Goal: Task Accomplishment & Management: Manage account settings

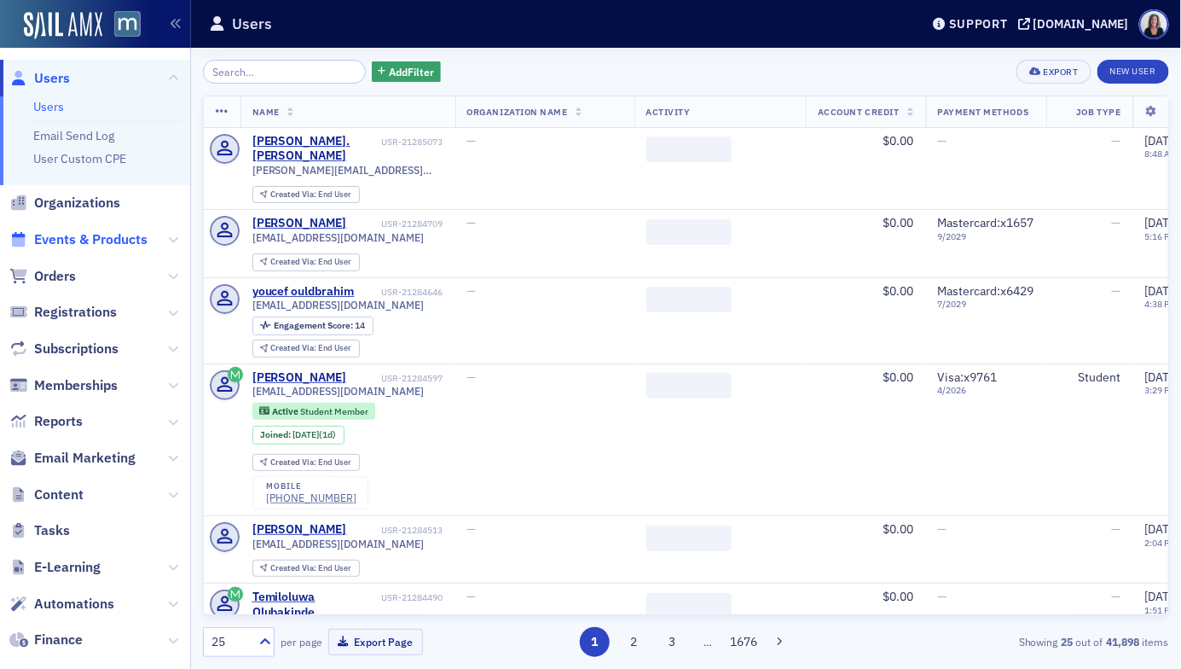
click at [94, 237] on span "Events & Products" at bounding box center [90, 239] width 113 height 19
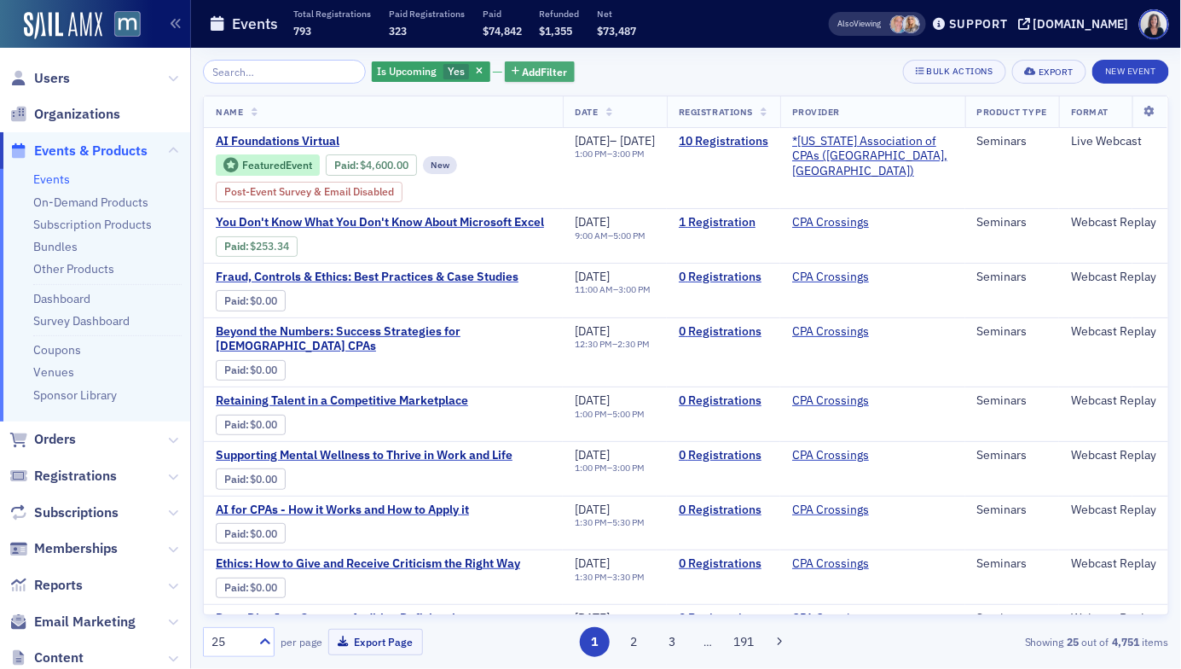
click at [523, 78] on span "Add Filter" at bounding box center [545, 71] width 45 height 15
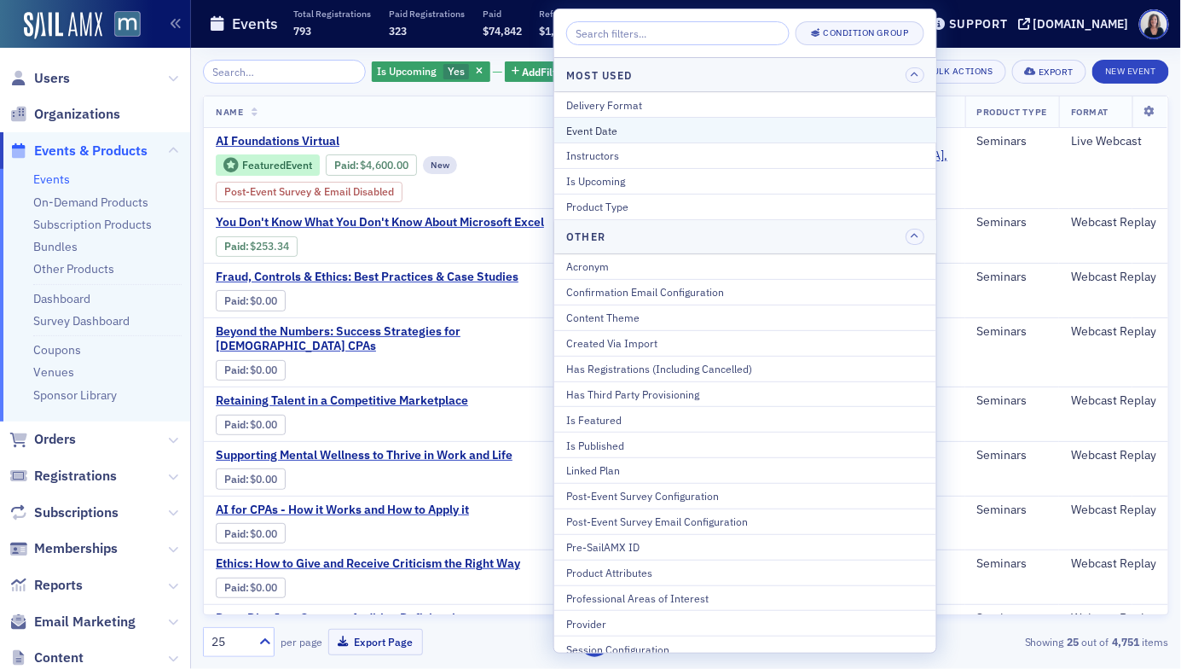
click at [605, 136] on button "Event Date" at bounding box center [745, 130] width 382 height 26
select select "7"
select select "2025"
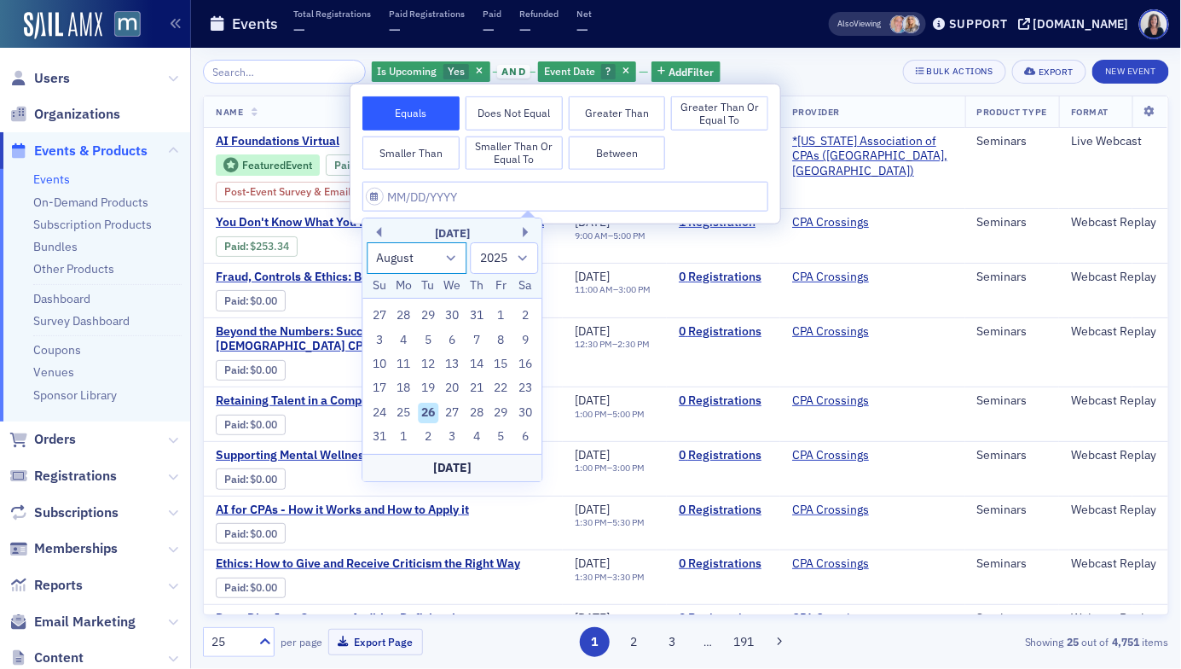
click at [450, 258] on select "January February March April May June July August September October November De…" at bounding box center [417, 258] width 100 height 32
select select "8"
click at [367, 242] on select "January February March April May June July August September October November De…" at bounding box center [417, 258] width 100 height 32
click at [399, 412] on div "29" at bounding box center [404, 413] width 20 height 20
type input "09/29/2025"
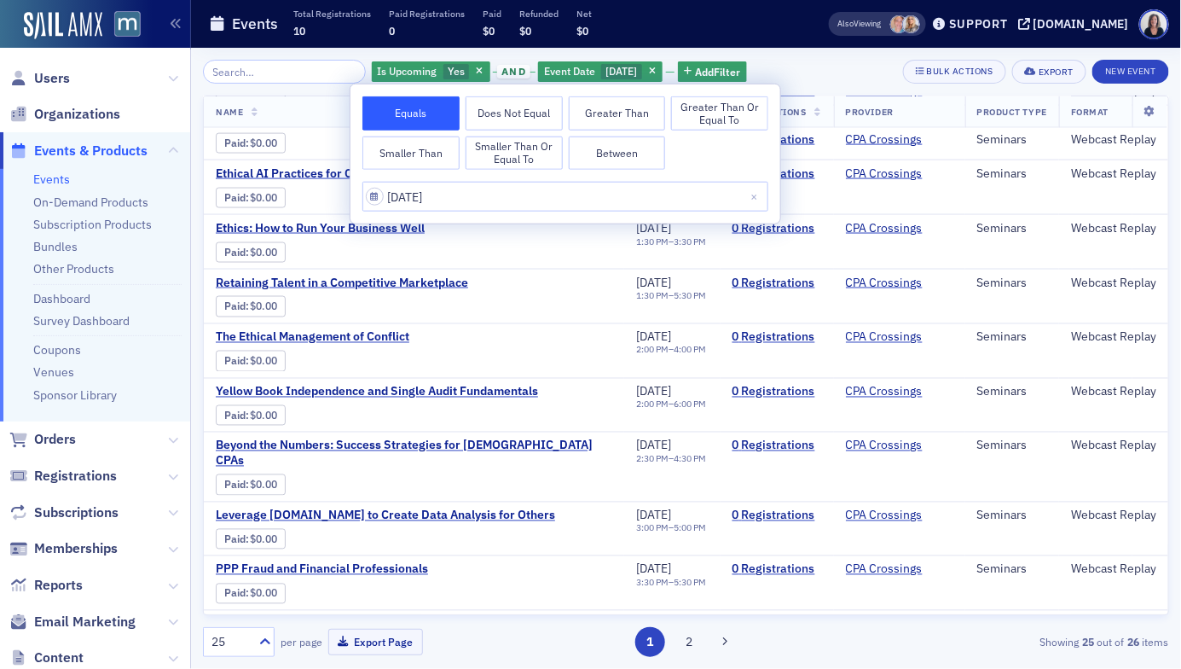
scroll to position [858, 0]
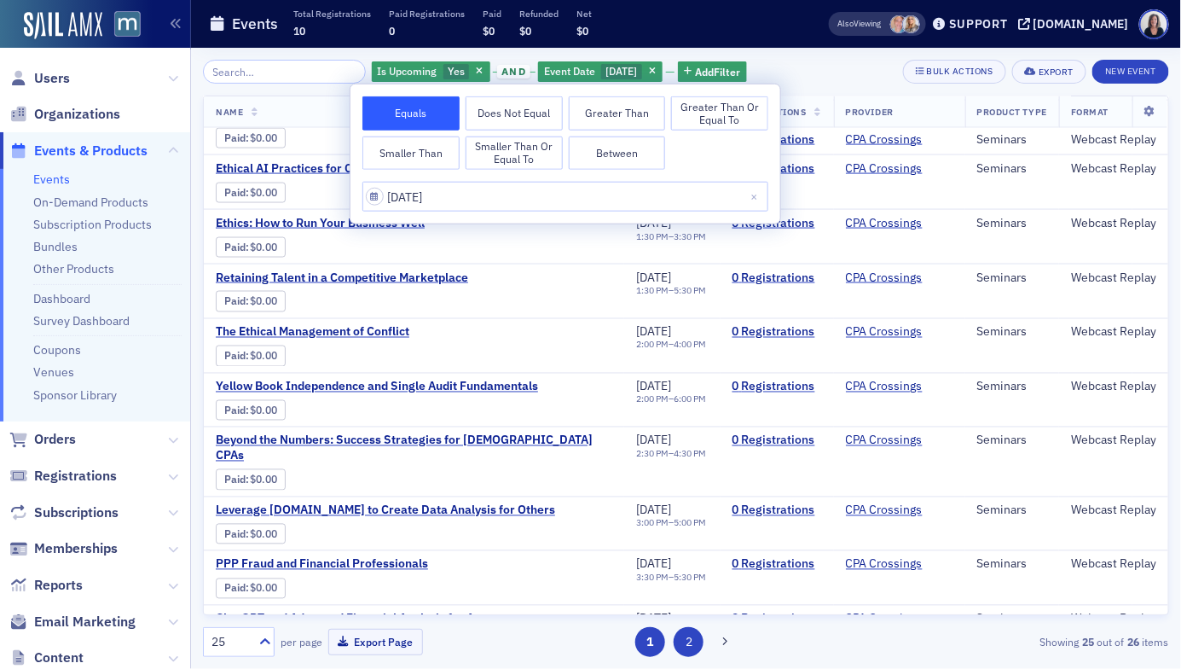
click at [692, 640] on button "2" at bounding box center [689, 642] width 30 height 30
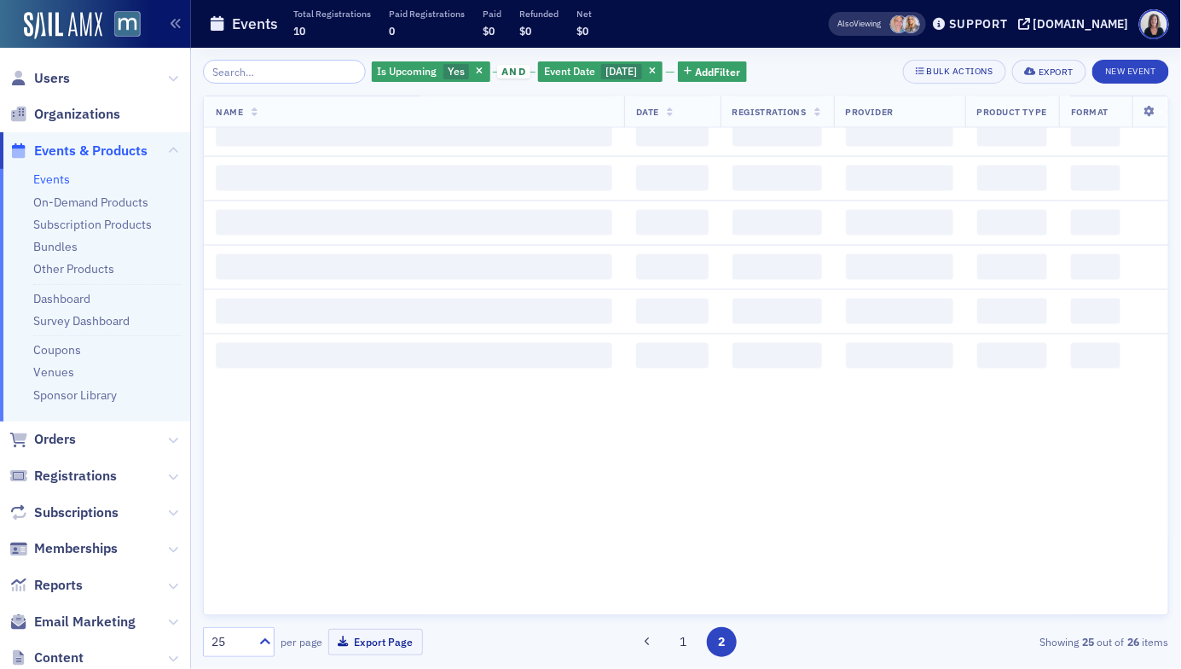
scroll to position [0, 0]
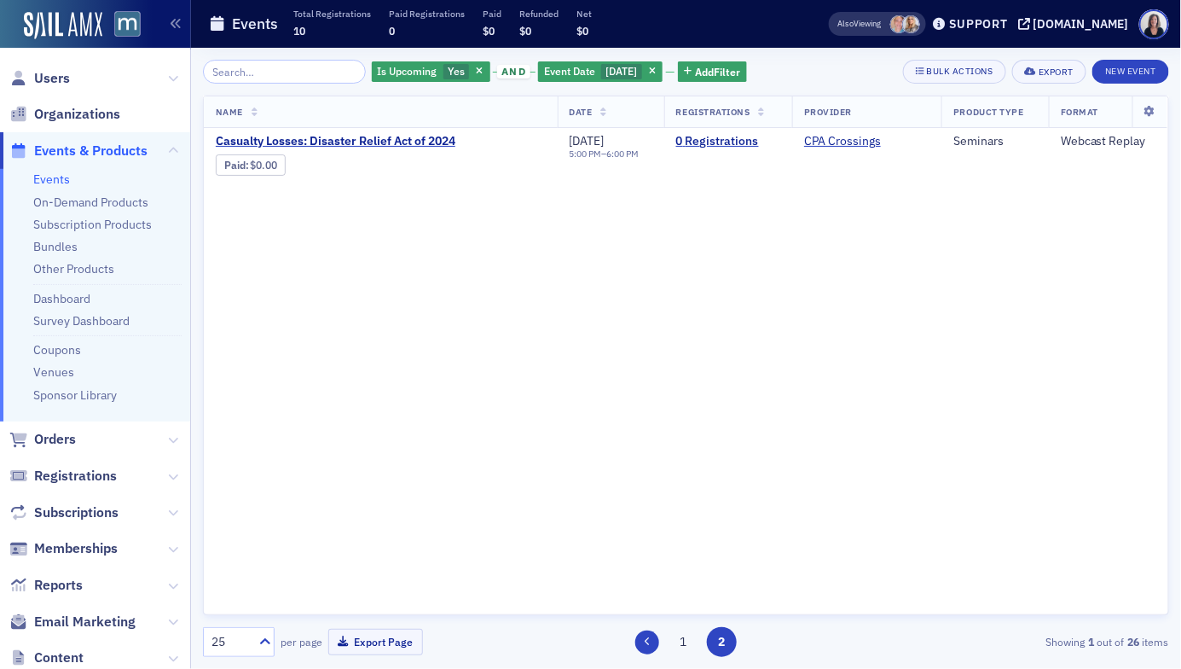
click at [651, 641] on button at bounding box center [647, 642] width 24 height 24
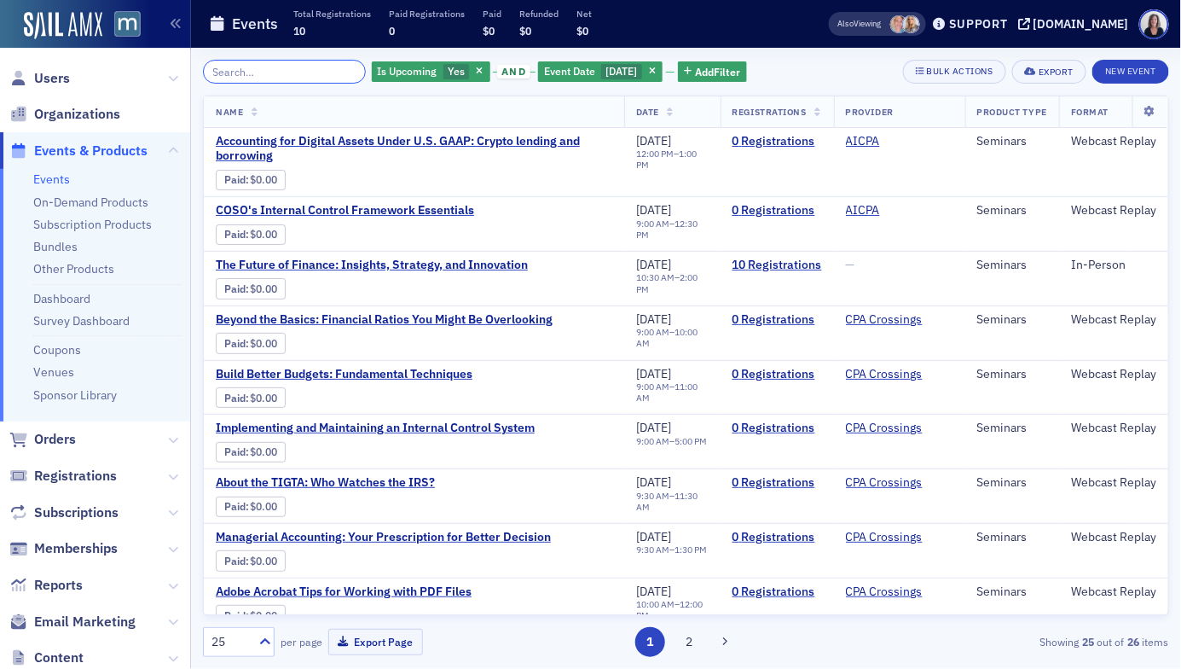
click at [228, 80] on input "search" at bounding box center [284, 72] width 163 height 24
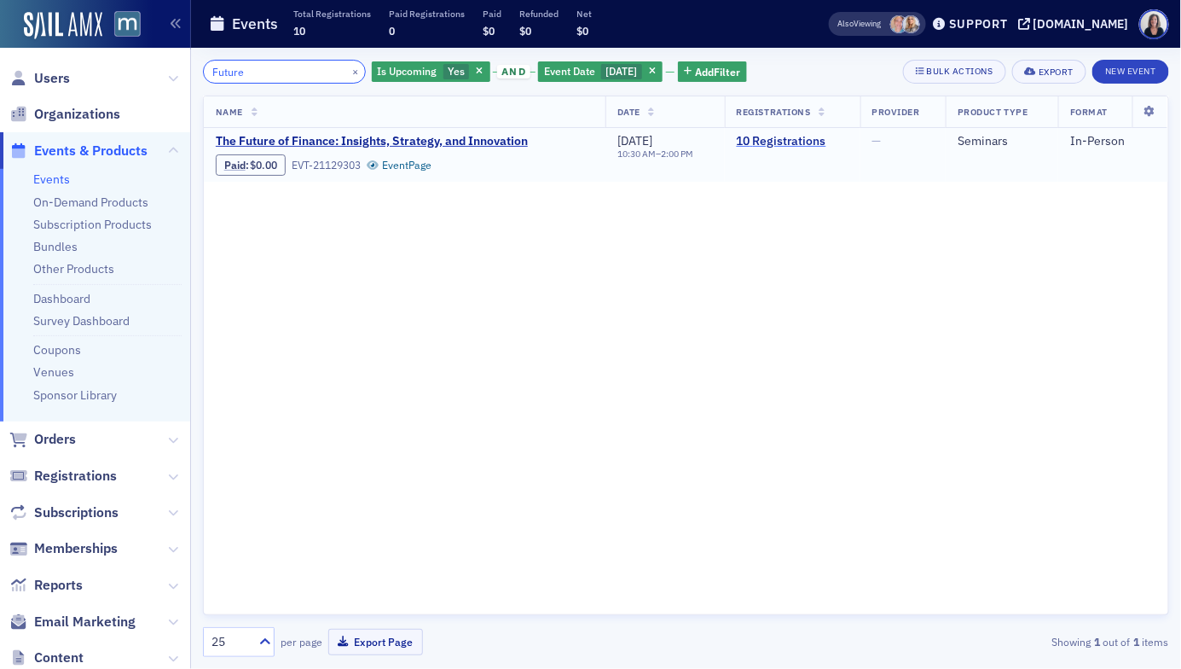
type input "Future"
click at [758, 146] on link "10 Registrations" at bounding box center [793, 141] width 112 height 15
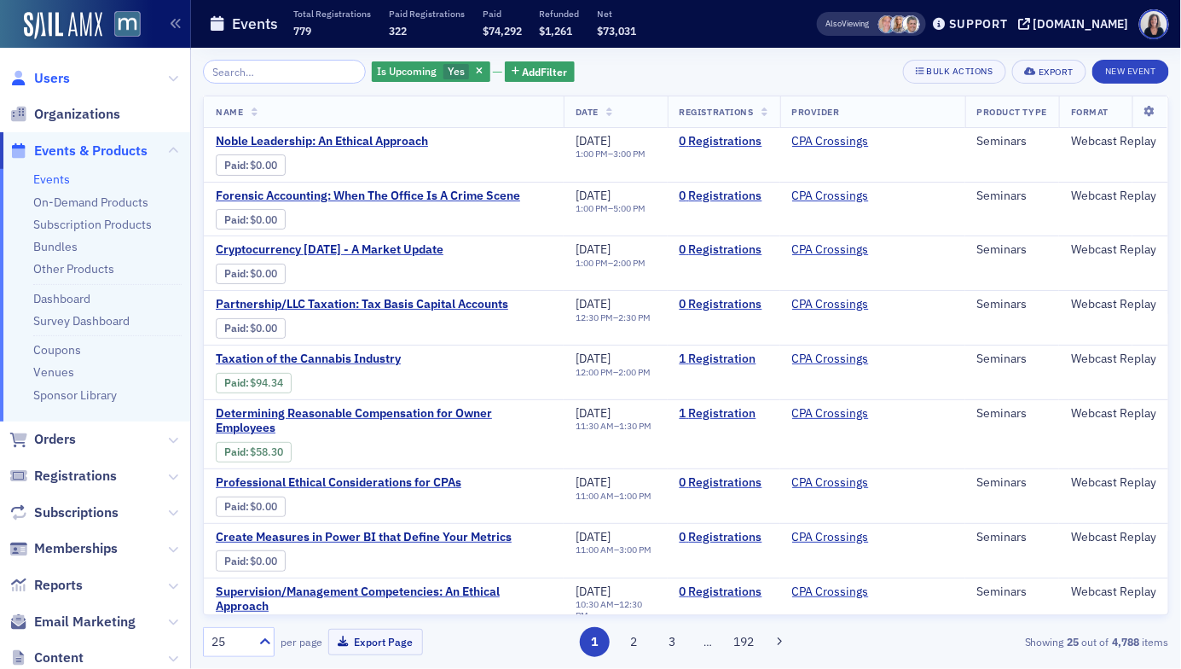
click at [55, 78] on span "Users" at bounding box center [52, 78] width 36 height 19
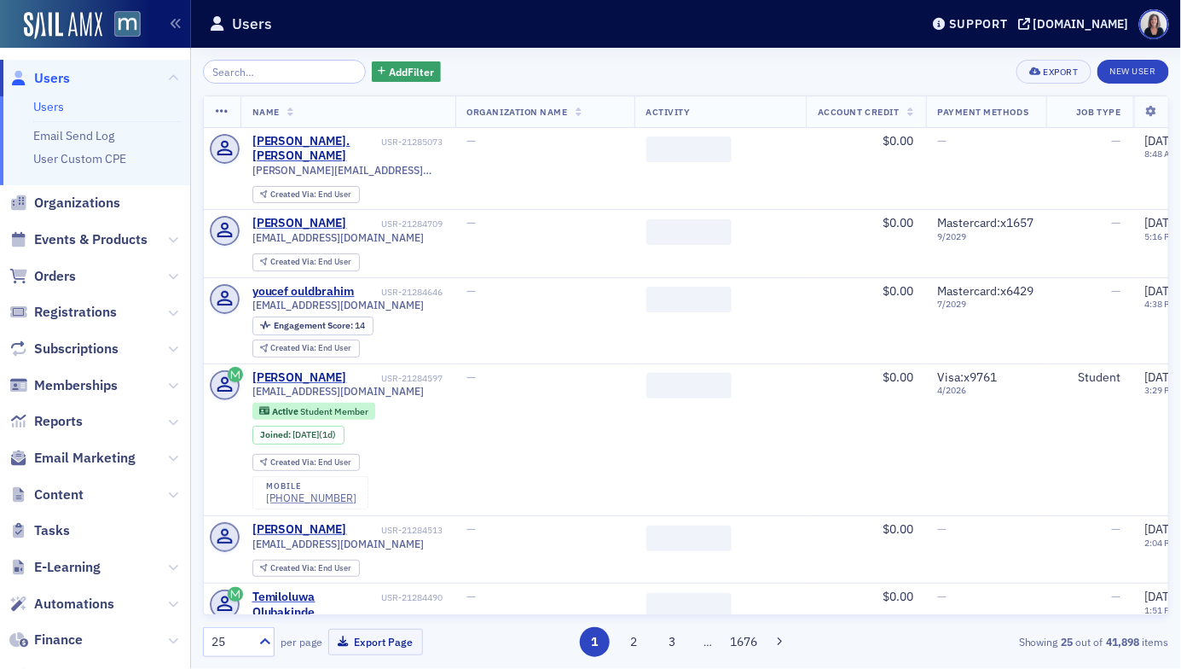
click at [287, 72] on input "search" at bounding box center [284, 72] width 163 height 24
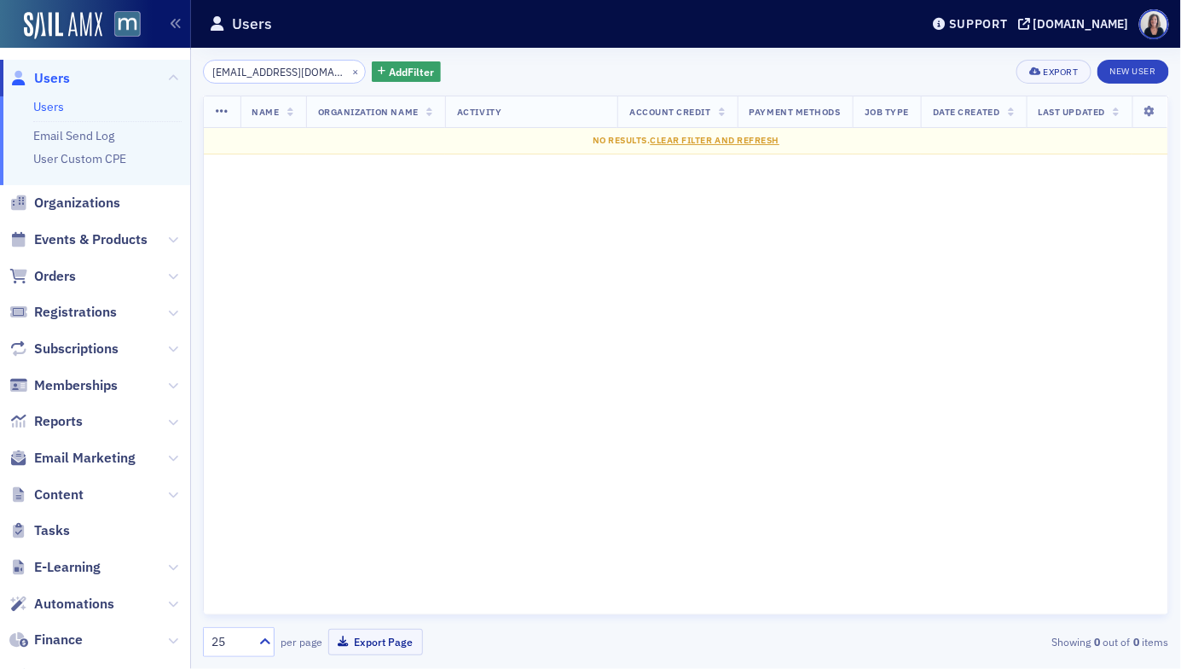
type input "[EMAIL_ADDRESS][DOMAIN_NAME]"
click at [62, 78] on span "Users" at bounding box center [52, 78] width 36 height 19
click at [348, 72] on button "×" at bounding box center [355, 70] width 15 height 15
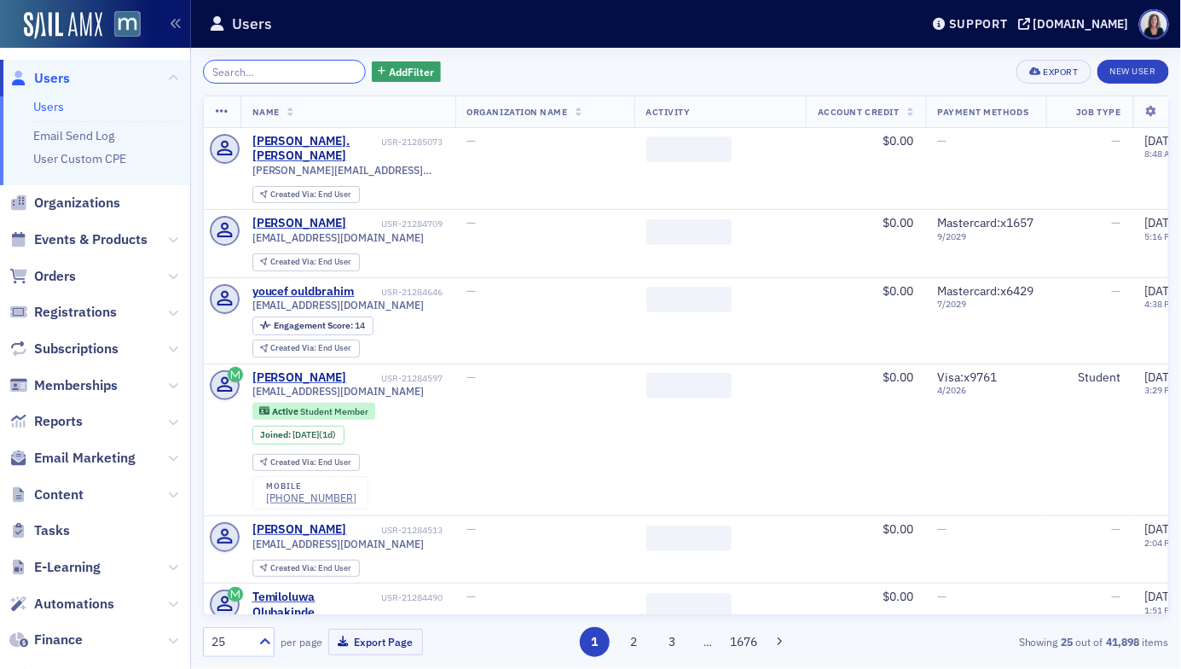
click at [314, 72] on input "search" at bounding box center [284, 72] width 163 height 24
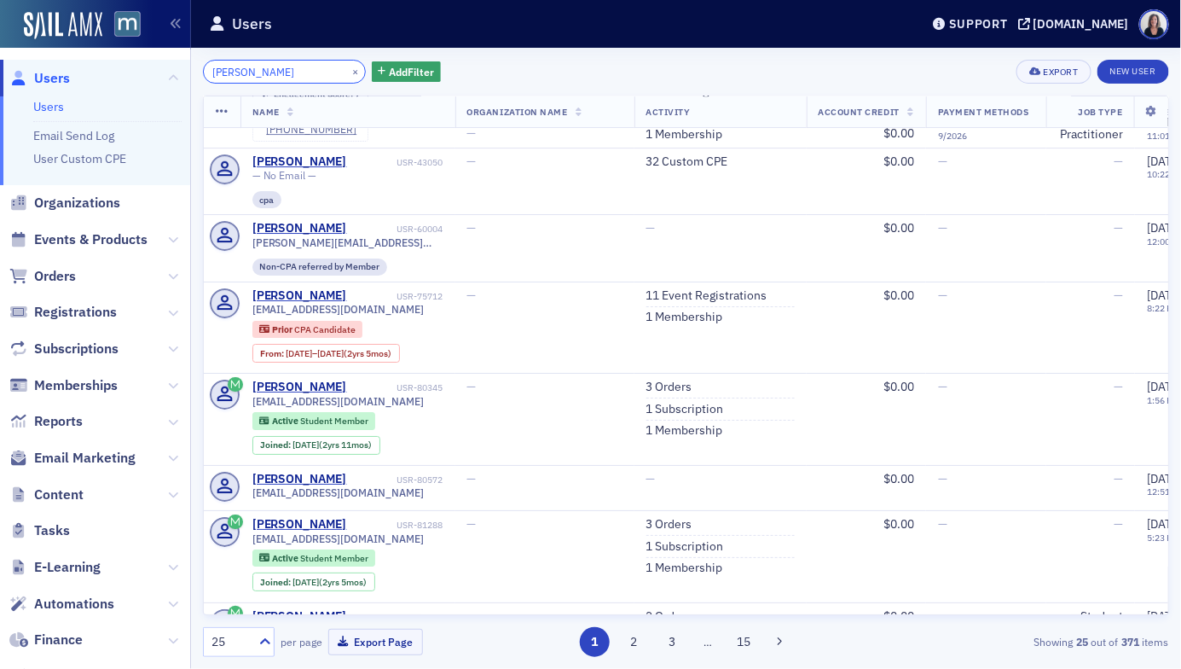
scroll to position [1976, 0]
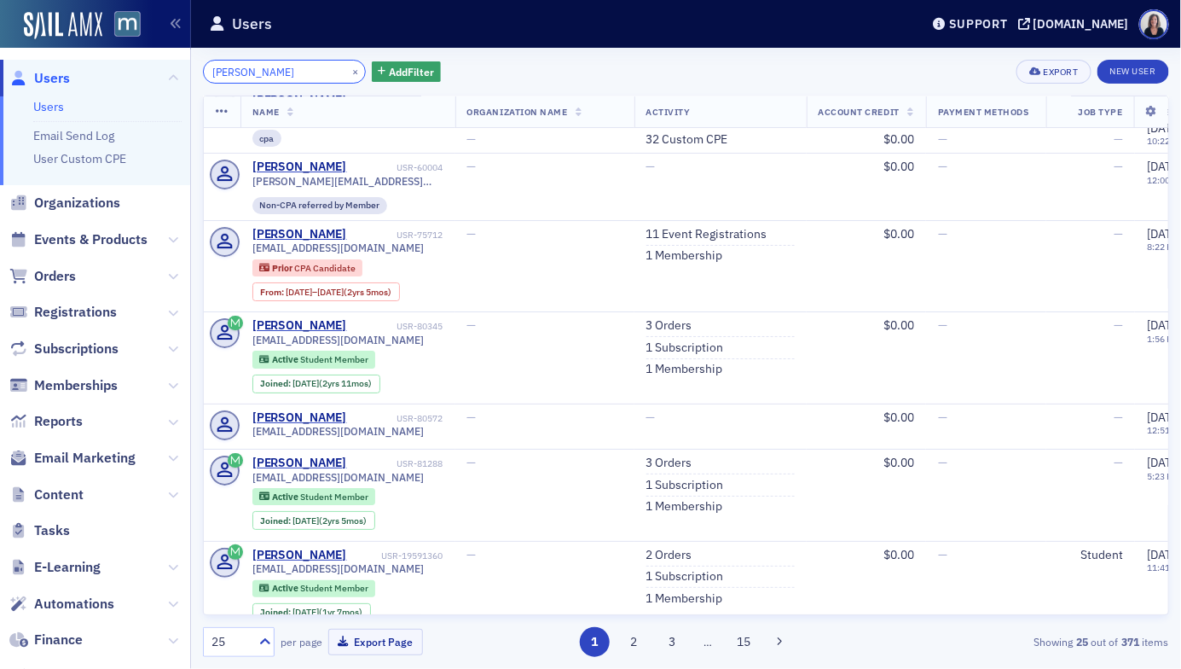
type input "Jon Graham"
click at [638, 644] on button "2" at bounding box center [634, 642] width 30 height 30
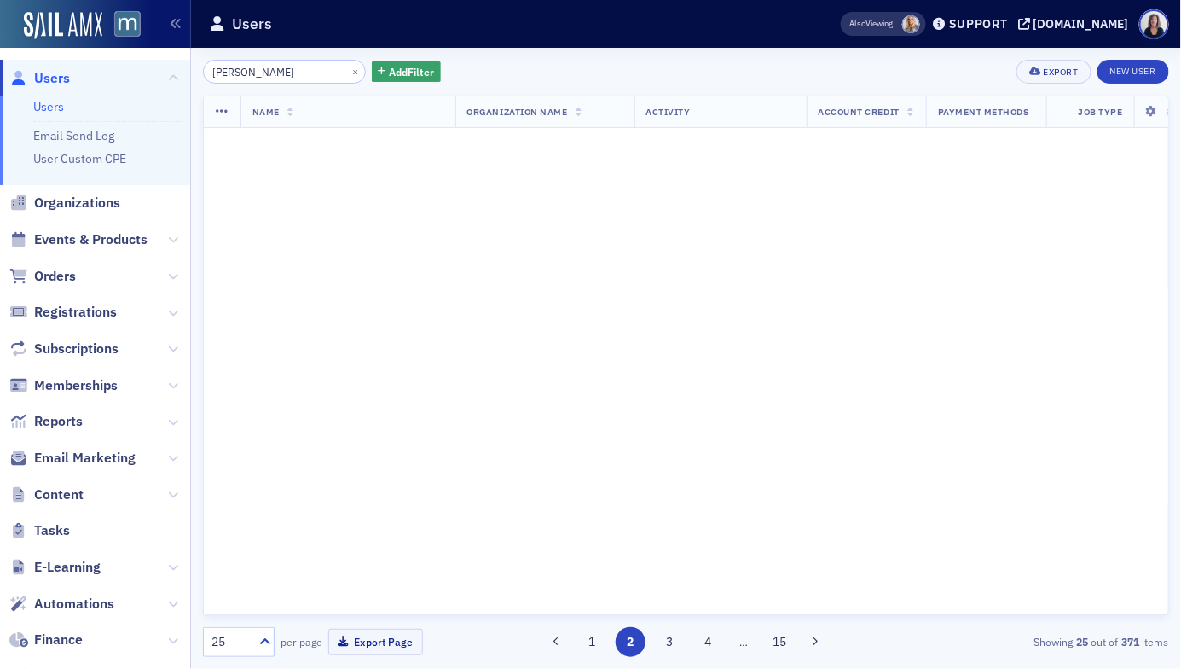
scroll to position [0, 0]
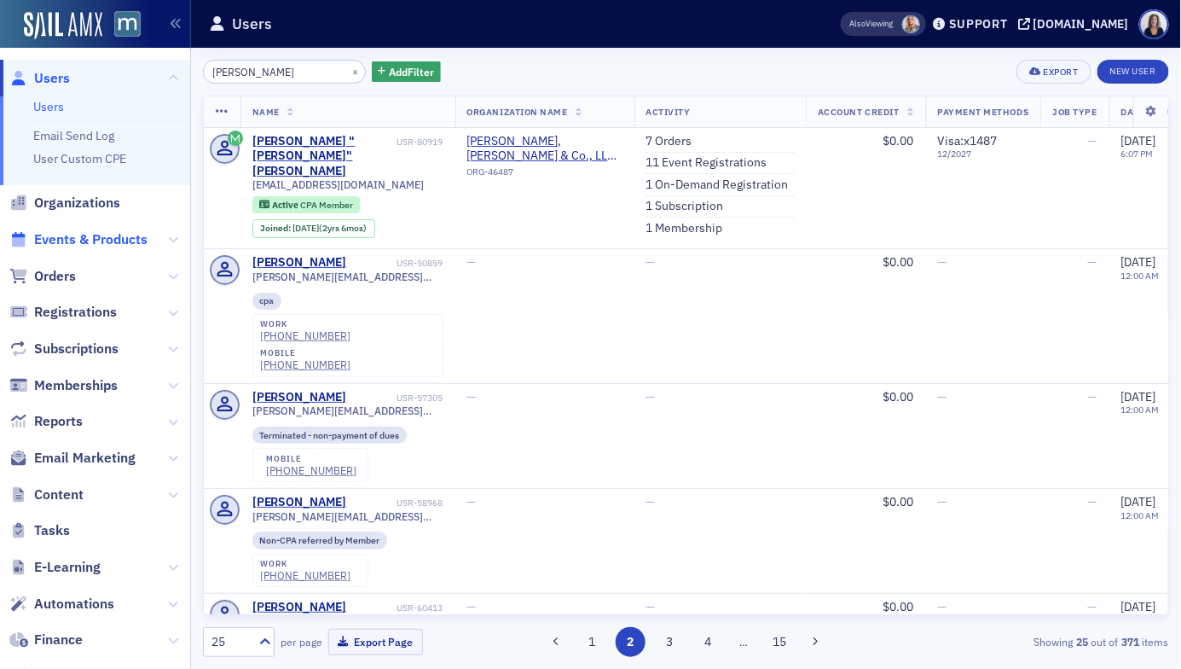
click at [64, 239] on span "Events & Products" at bounding box center [90, 239] width 113 height 19
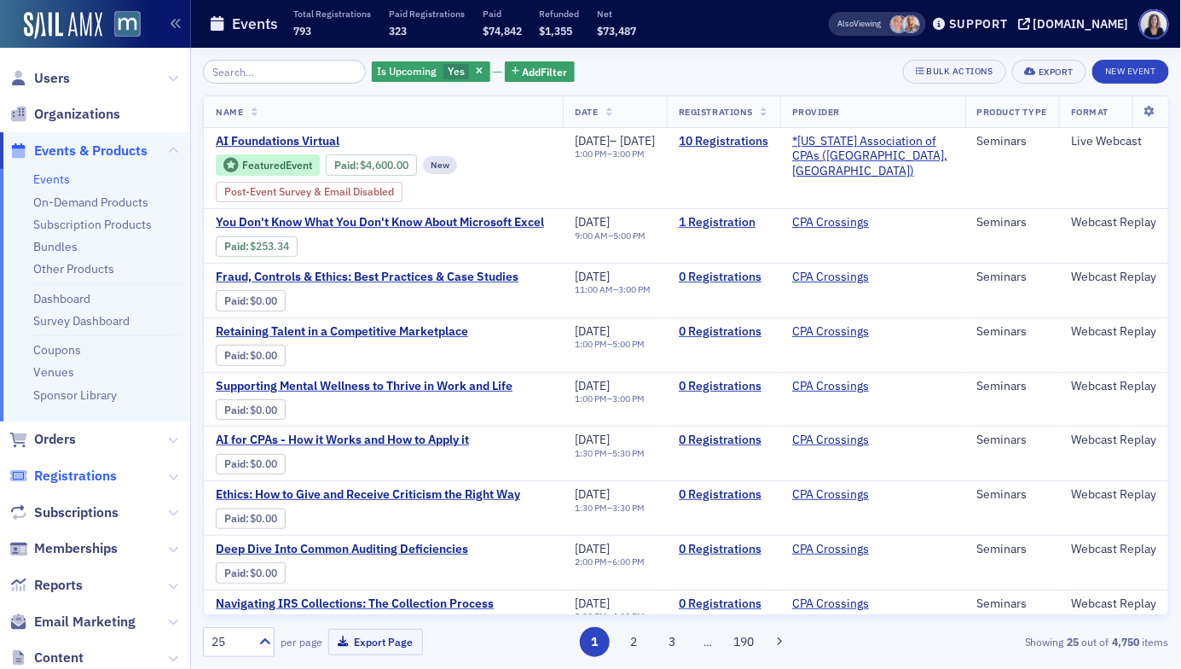
click at [66, 468] on span "Registrations" at bounding box center [75, 476] width 83 height 19
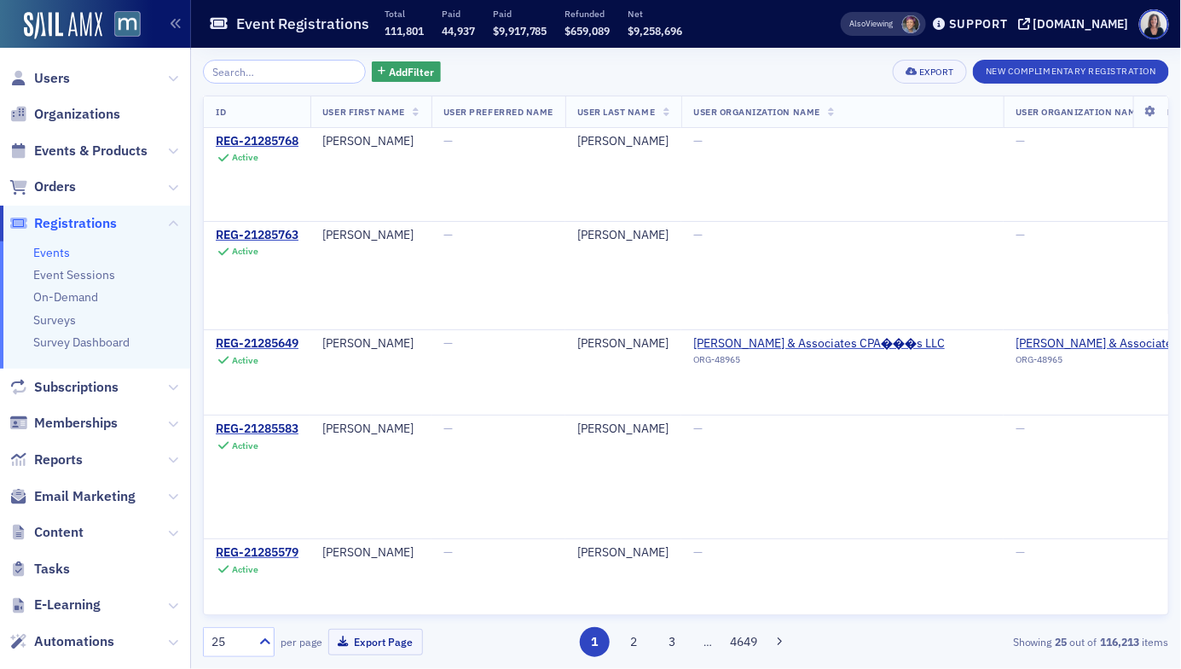
click at [110, 223] on span "Registrations" at bounding box center [75, 223] width 83 height 19
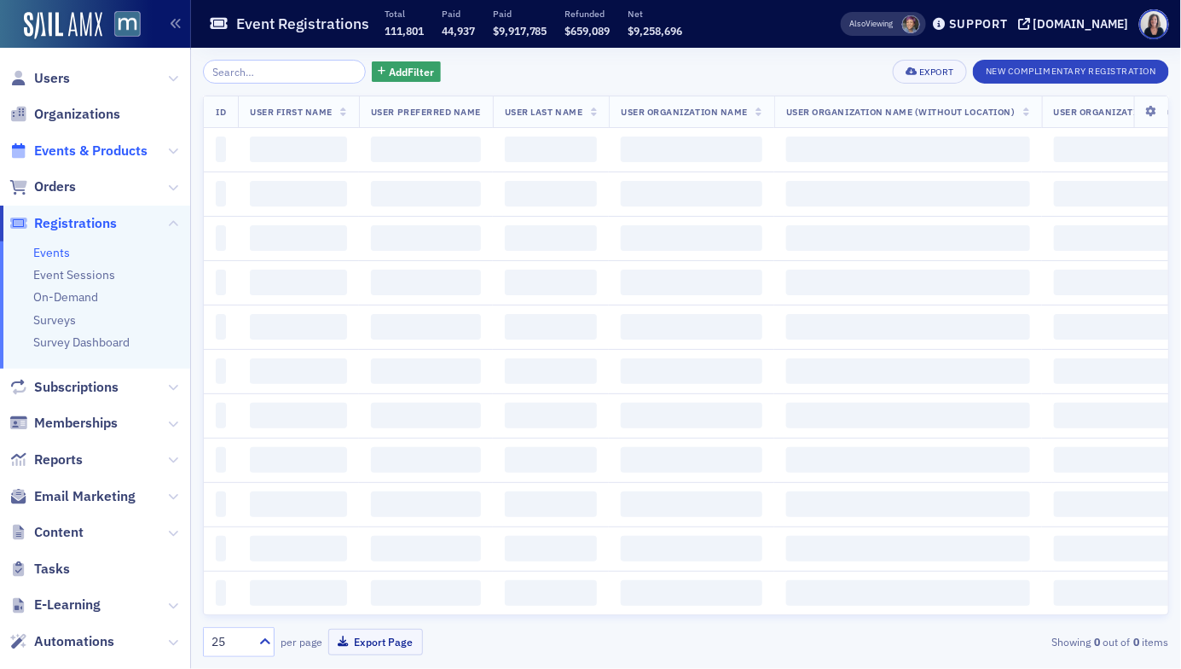
click at [113, 145] on span "Events & Products" at bounding box center [90, 151] width 113 height 19
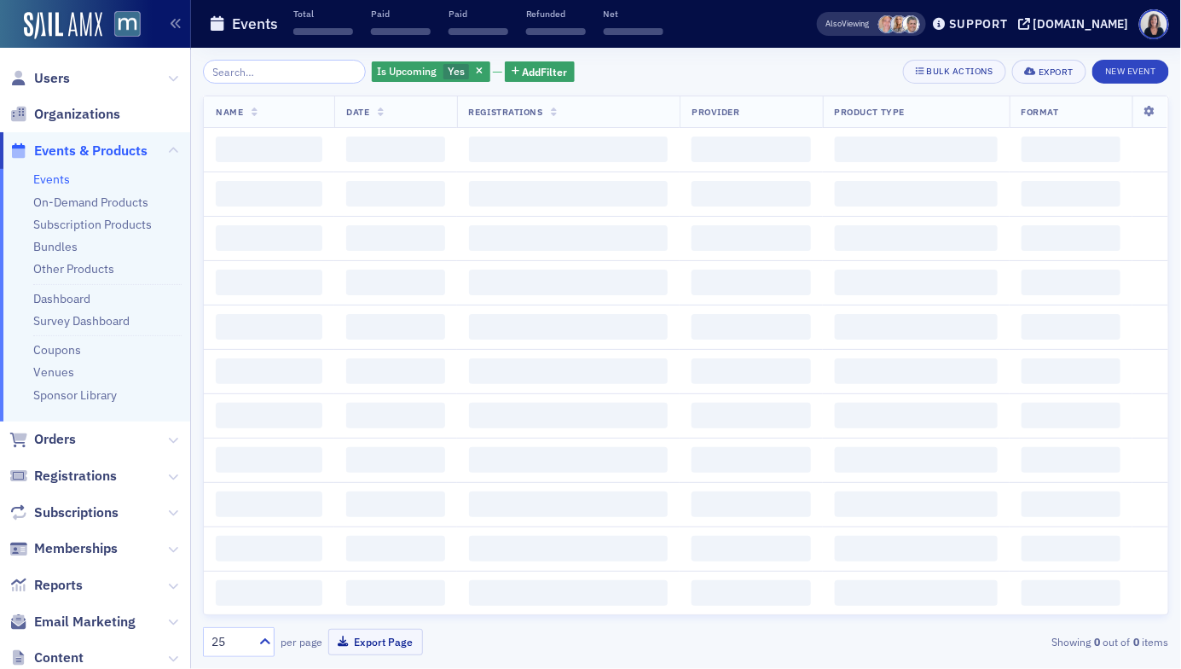
click at [239, 67] on input "search" at bounding box center [284, 72] width 163 height 24
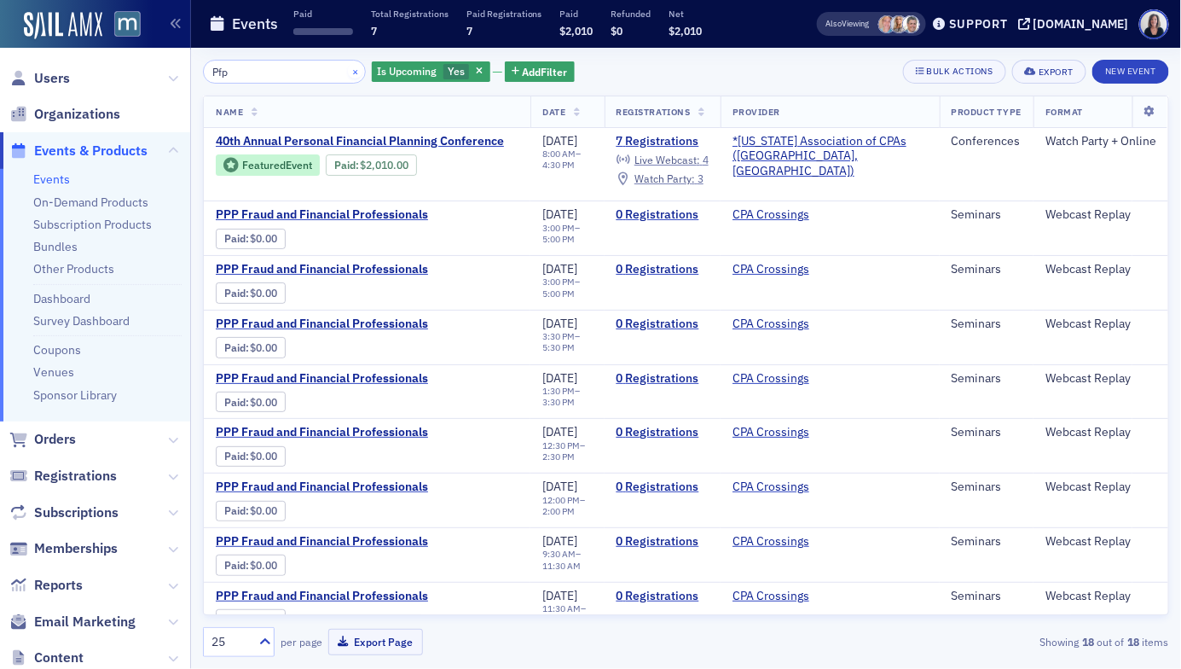
type input "Pfp"
click at [348, 67] on button "×" at bounding box center [355, 70] width 15 height 15
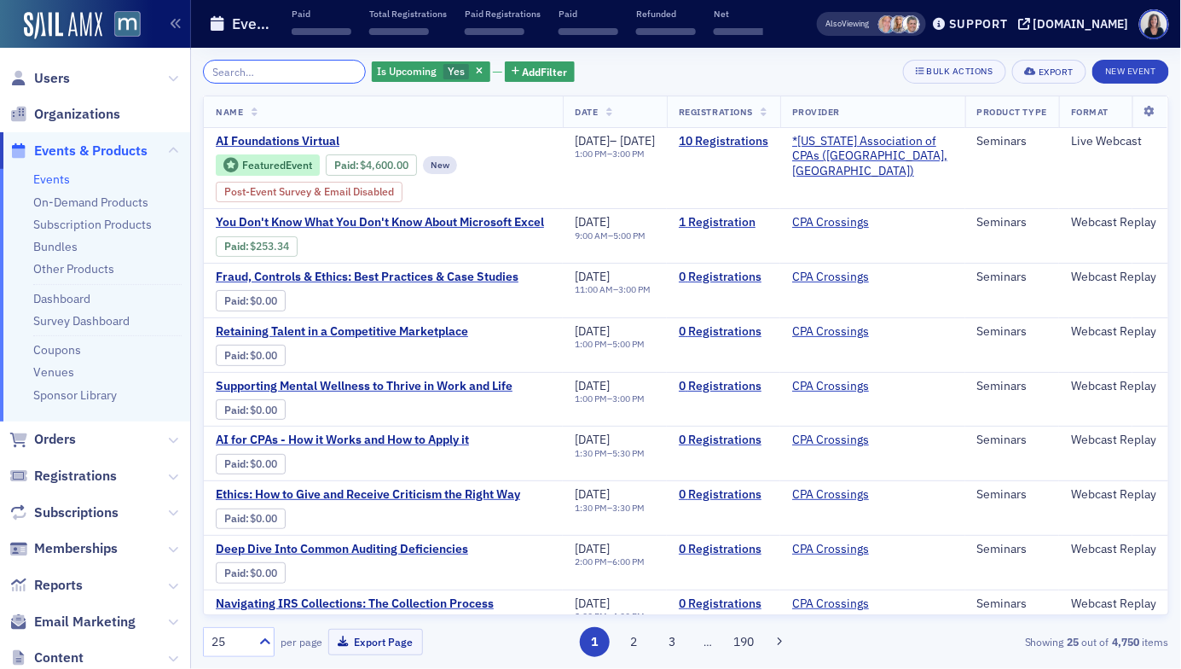
click at [315, 66] on input "search" at bounding box center [284, 72] width 163 height 24
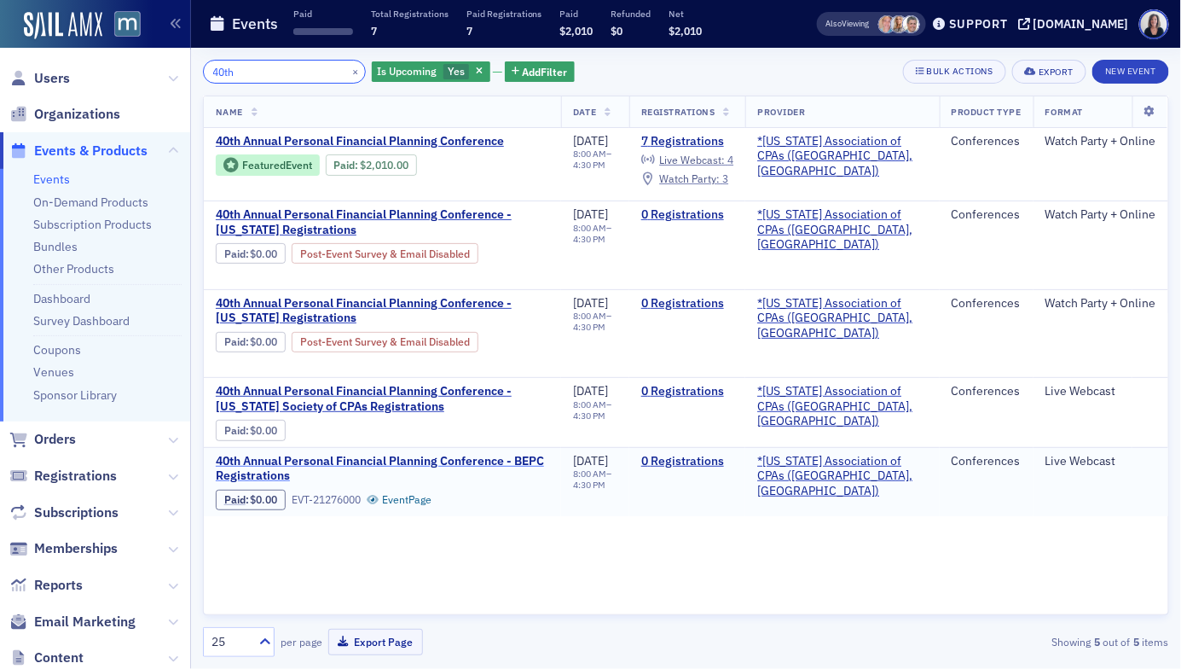
type input "40th"
click at [425, 457] on span "40th Annual Personal Financial Planning Conference - BEPC Registrations" at bounding box center [382, 469] width 333 height 30
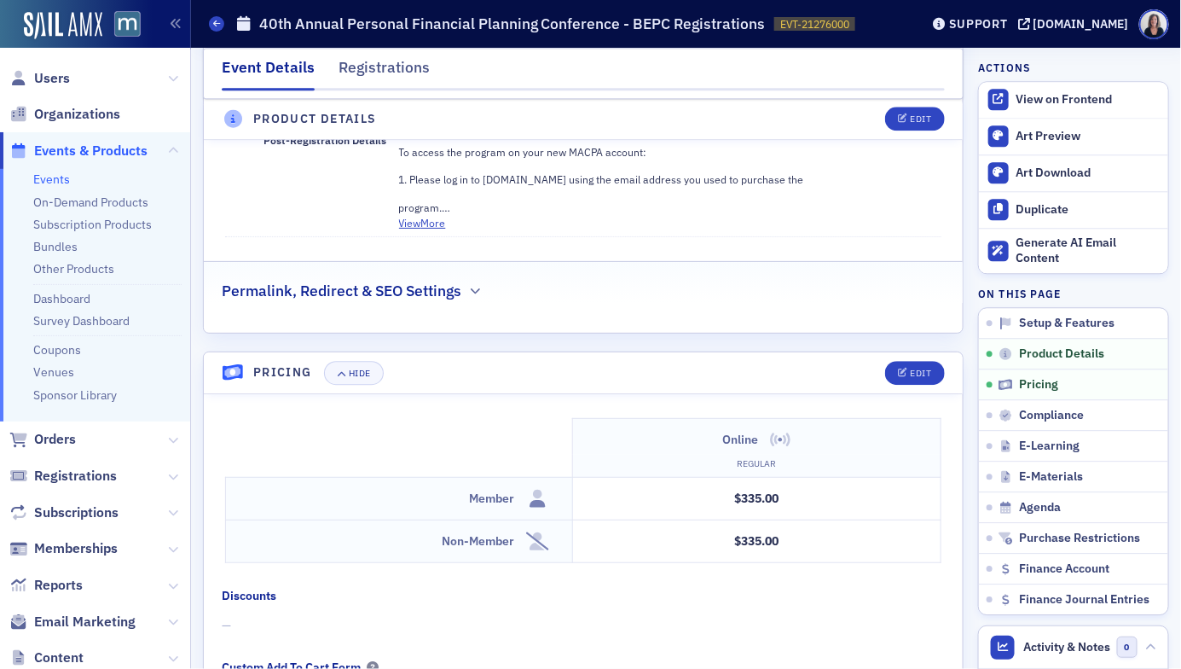
scroll to position [1326, 0]
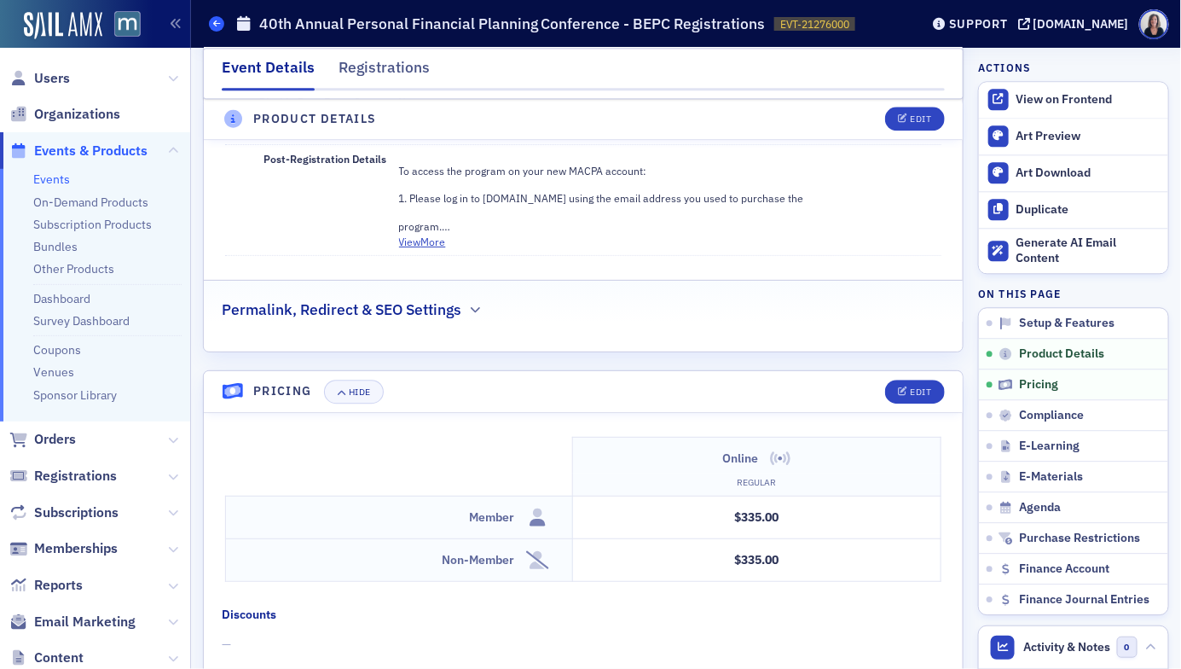
click at [217, 31] on span at bounding box center [216, 23] width 15 height 15
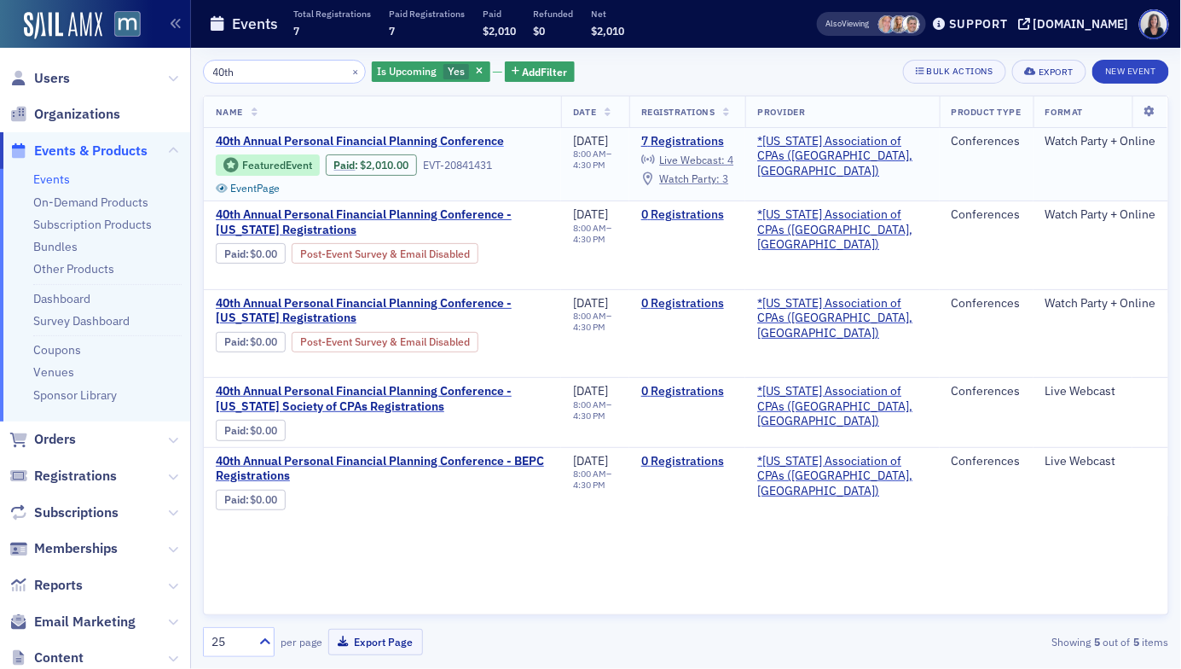
click at [378, 139] on span "40th Annual Personal Financial Planning Conference" at bounding box center [360, 141] width 288 height 15
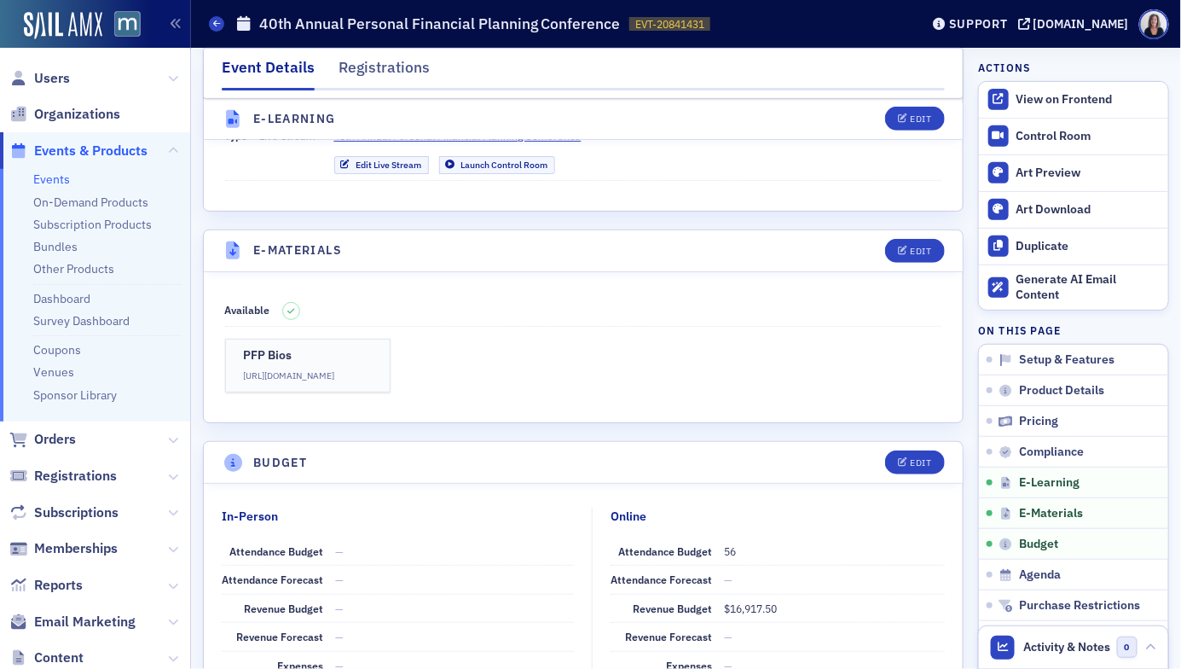
scroll to position [2357, 0]
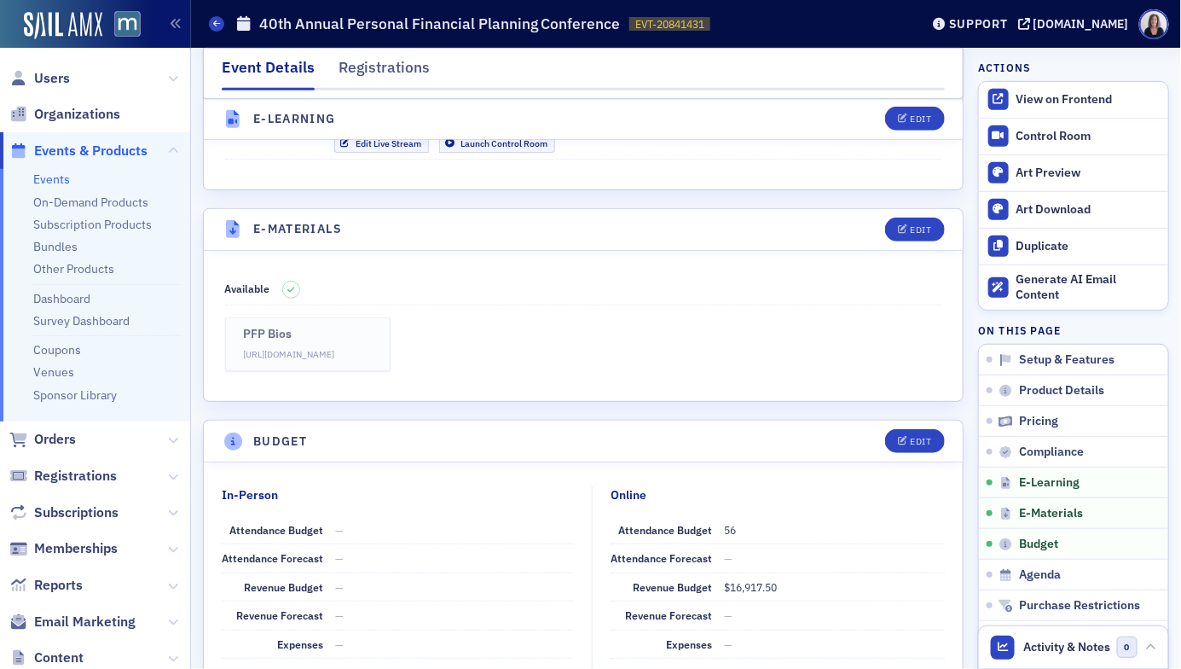
click at [359, 348] on p "https://drive.google.com/drive/folders/1IqkgHD0meKfTUaAhfPjopKgNrG0BrqPO?usp=dr…" at bounding box center [308, 355] width 128 height 14
click at [219, 23] on icon at bounding box center [216, 24] width 7 height 8
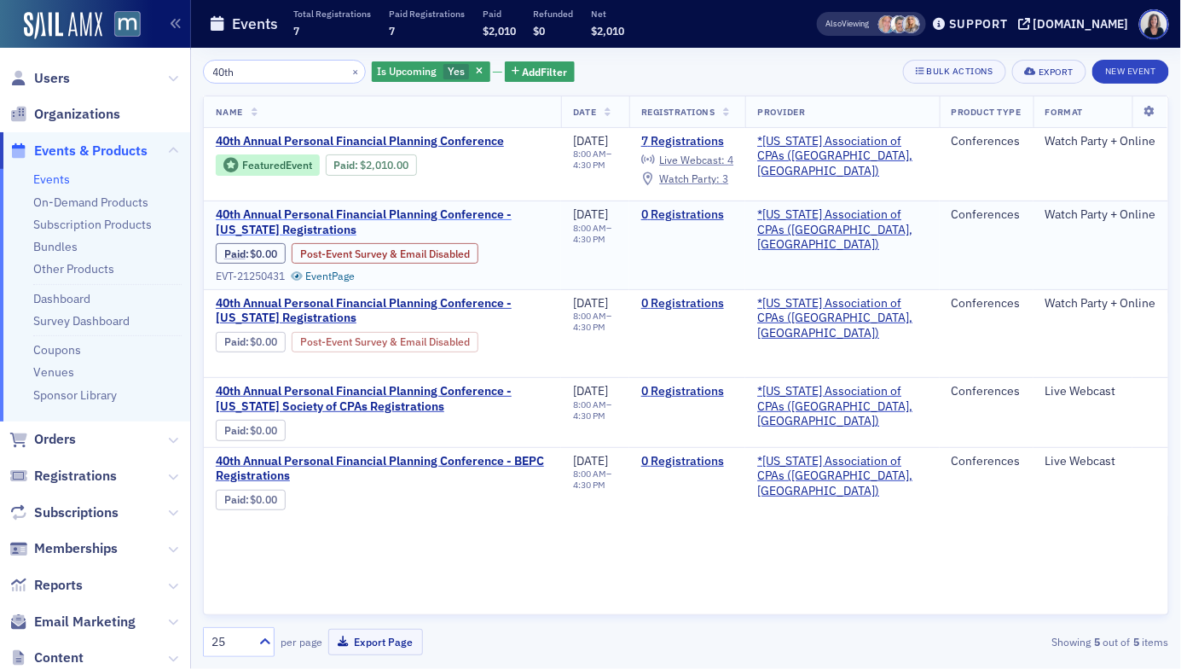
click at [353, 217] on span "40th Annual Personal Financial Planning Conference - Oklahoma Registrations" at bounding box center [382, 222] width 333 height 30
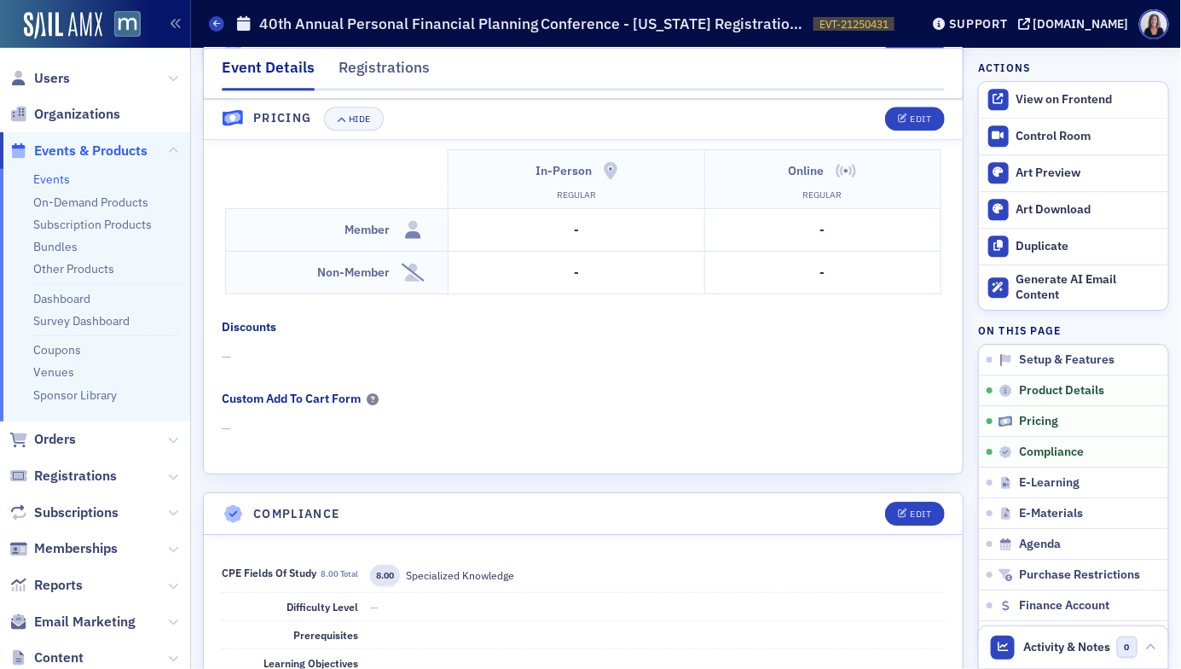
scroll to position [1546, 0]
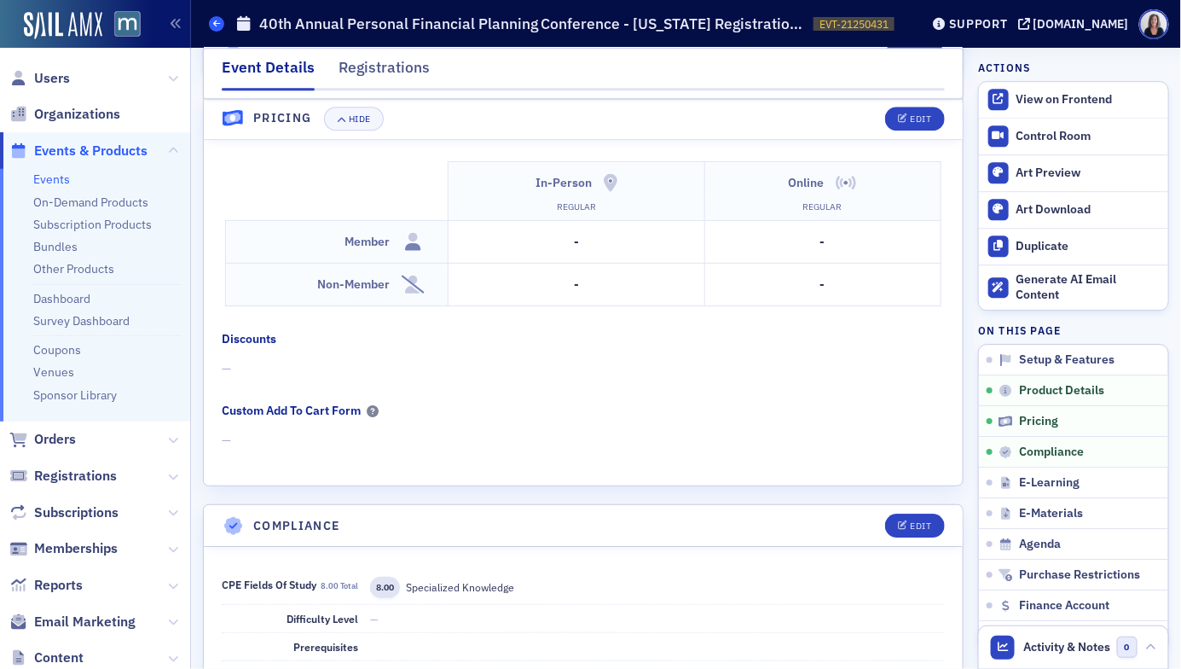
click at [218, 27] on icon at bounding box center [216, 24] width 7 height 8
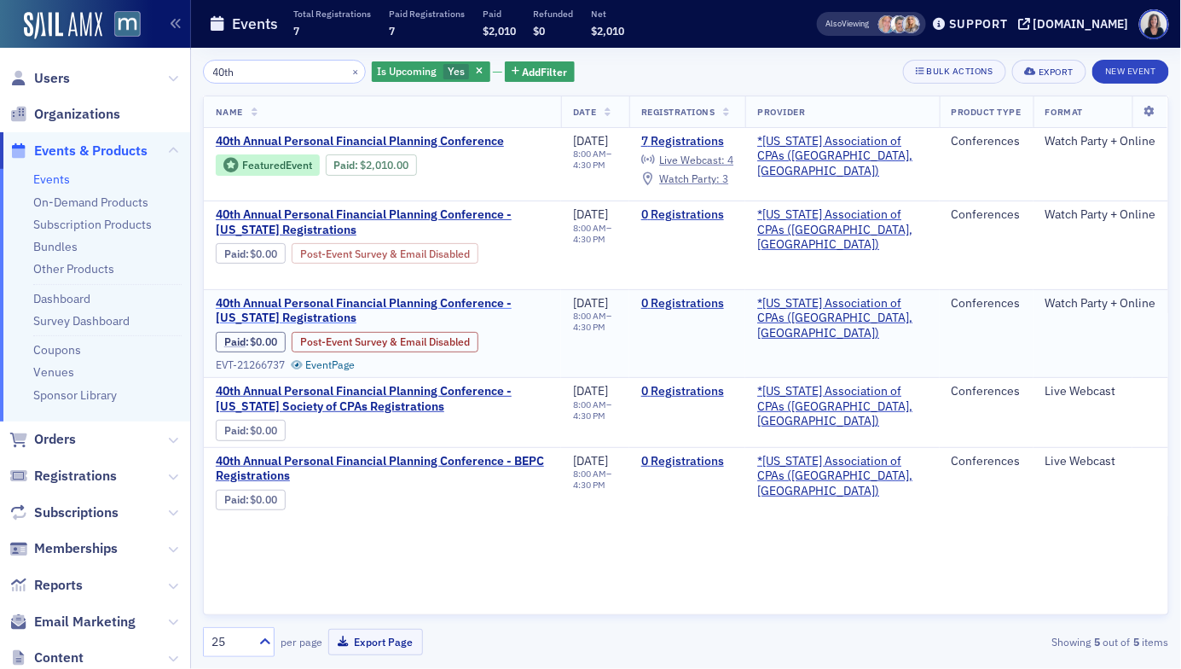
click at [385, 309] on span "40th Annual Personal Financial Planning Conference - Connecticut Registrations" at bounding box center [382, 311] width 333 height 30
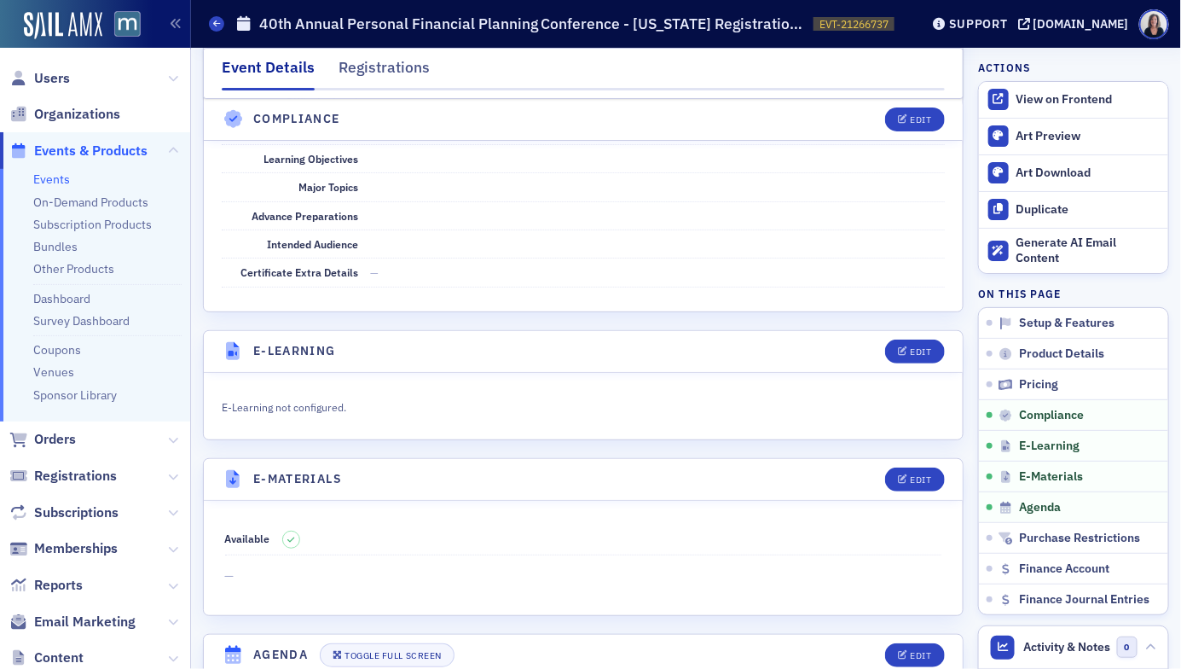
scroll to position [2131, 0]
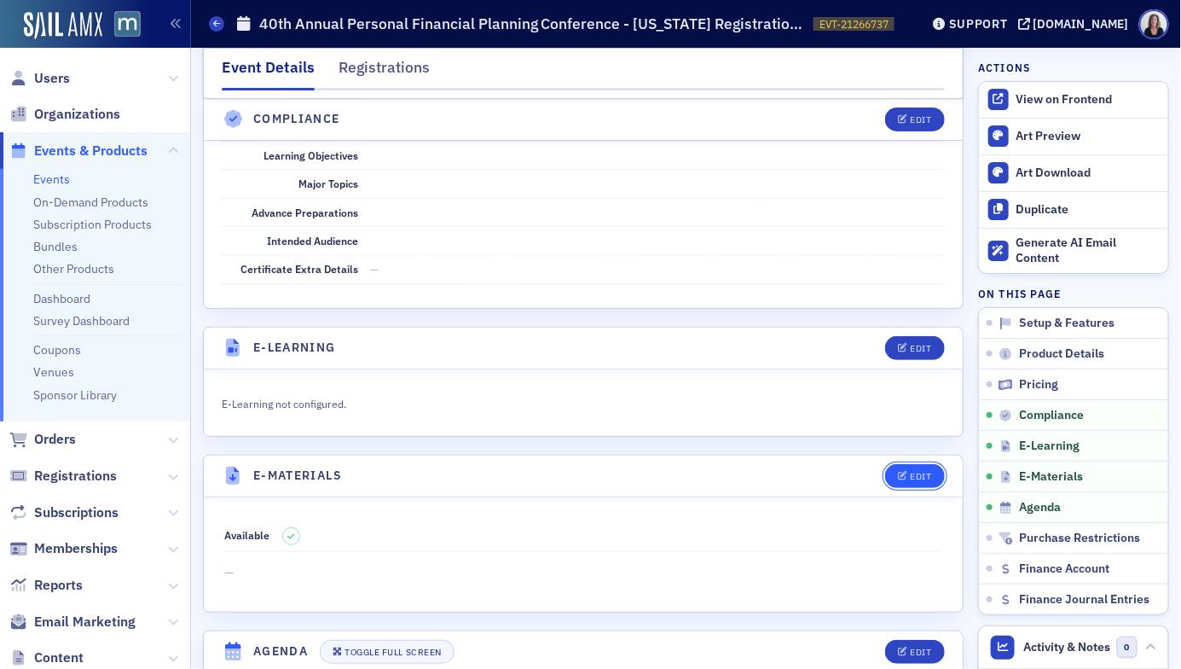
click at [924, 472] on div "Edit" at bounding box center [920, 476] width 21 height 9
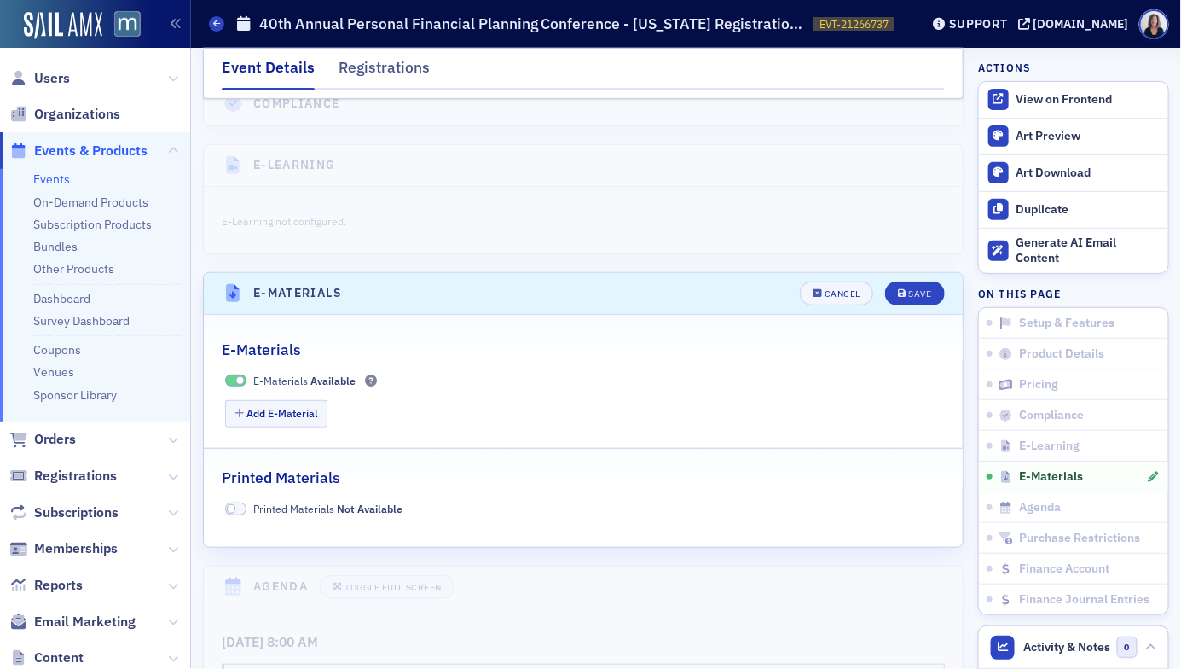
scroll to position [2463, 0]
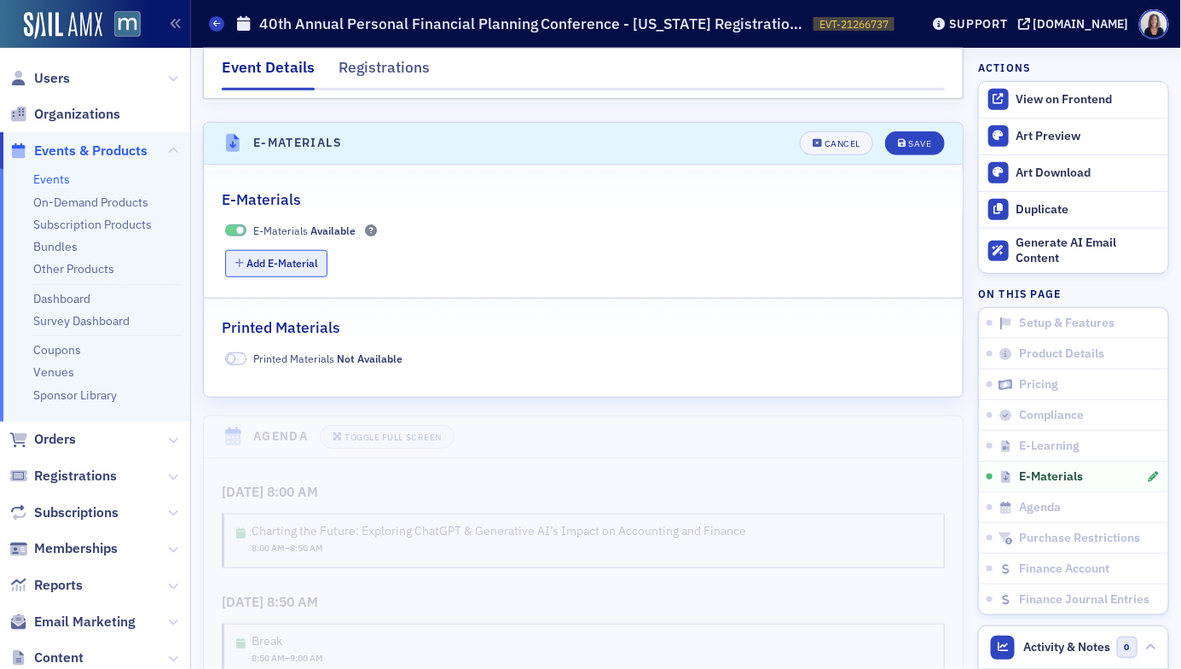
click at [305, 250] on button "Add E-Material" at bounding box center [276, 263] width 103 height 26
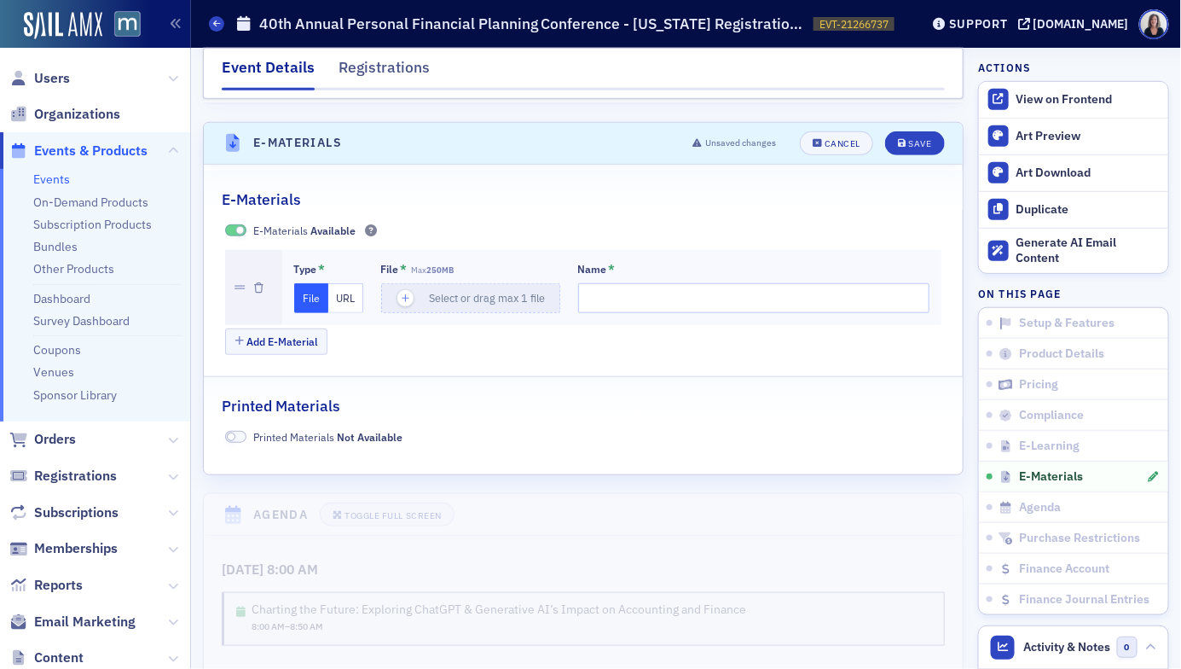
click at [348, 283] on button "URL" at bounding box center [345, 298] width 35 height 30
click at [493, 283] on input "url" at bounding box center [473, 298] width 184 height 30
paste input "https://drive.google.com/drive/folders/1IqkgHD0meKfTUaAhfPjopKgNrG0BrqPO?usp=dr…"
type input "https://drive.google.com/drive/folders/1IqkgHD0meKfTUaAhfPjopKgNrG0BrqPO?usp=dr…"
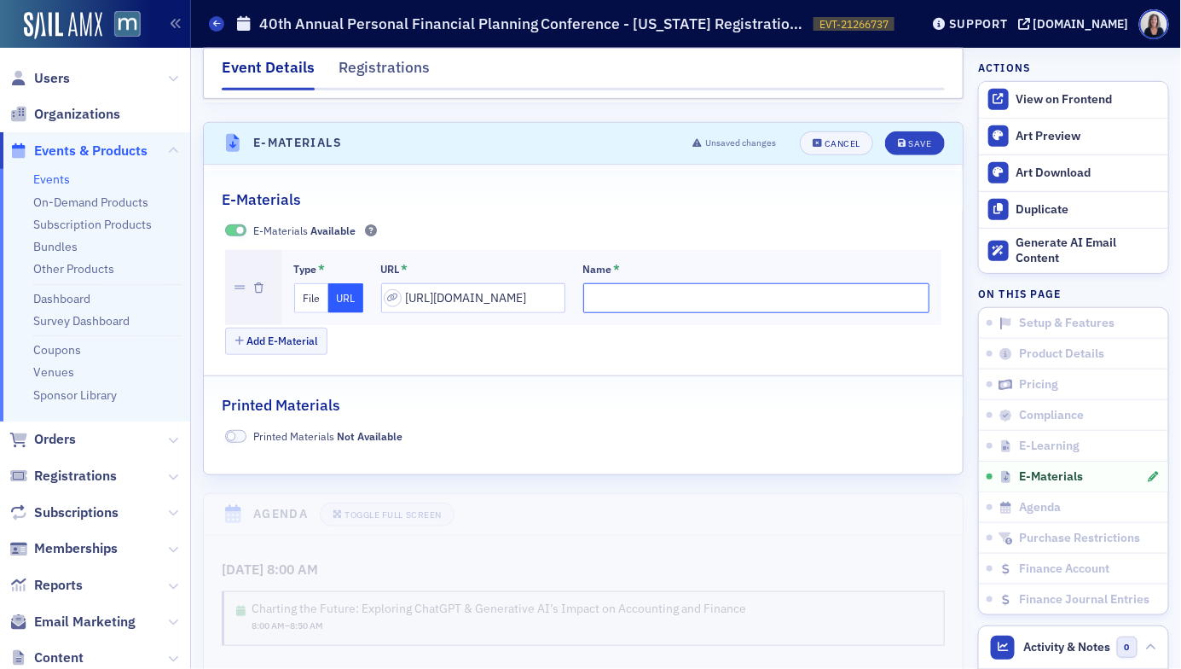
click at [586, 283] on input "Name *" at bounding box center [756, 298] width 347 height 30
type input "PFP Bios"
click at [927, 139] on div "Save" at bounding box center [919, 143] width 23 height 9
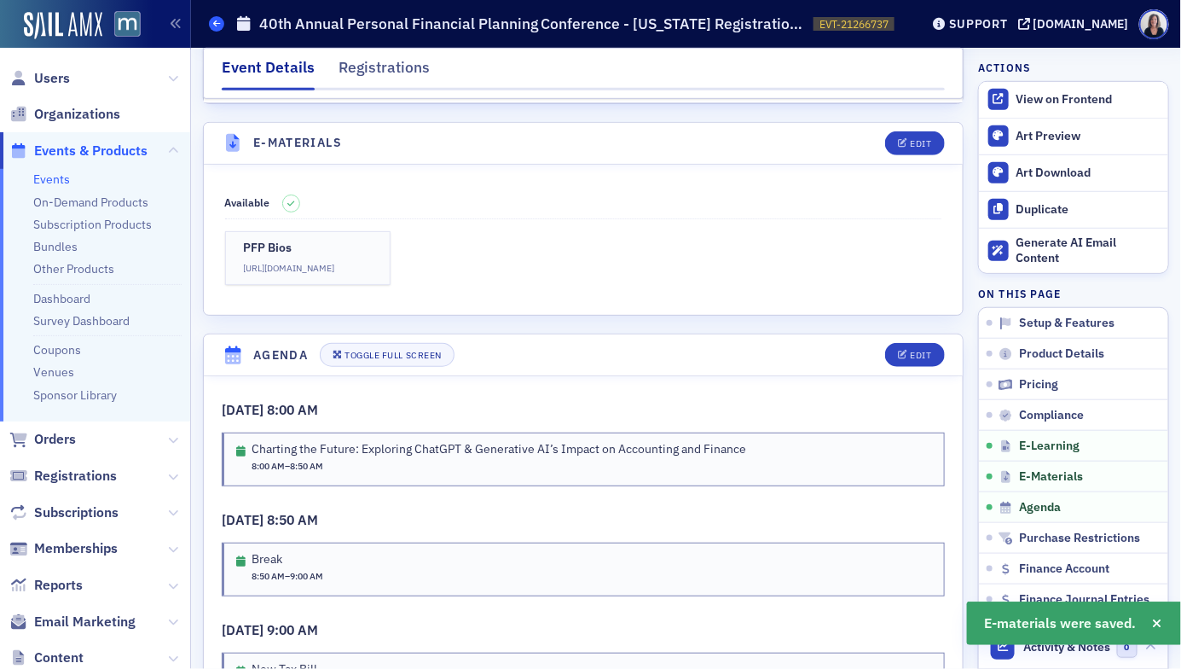
click at [217, 27] on icon at bounding box center [216, 24] width 7 height 8
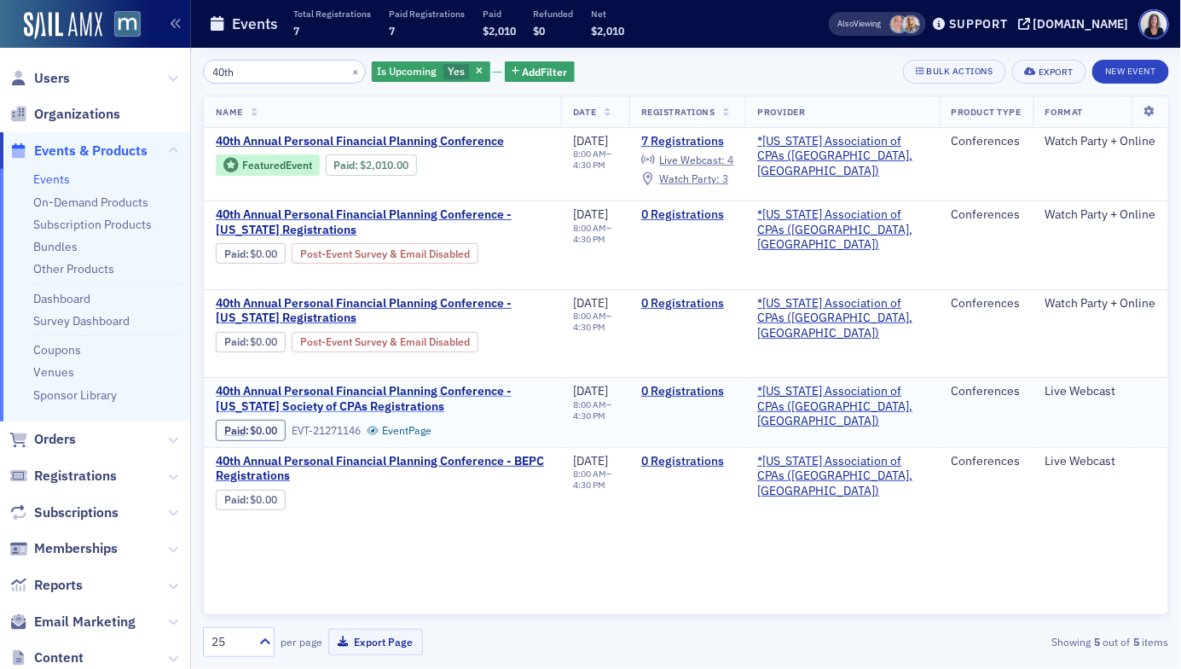
click at [372, 385] on span "40th Annual Personal Financial Planning Conference - Delaware Society of CPAs R…" at bounding box center [382, 399] width 333 height 30
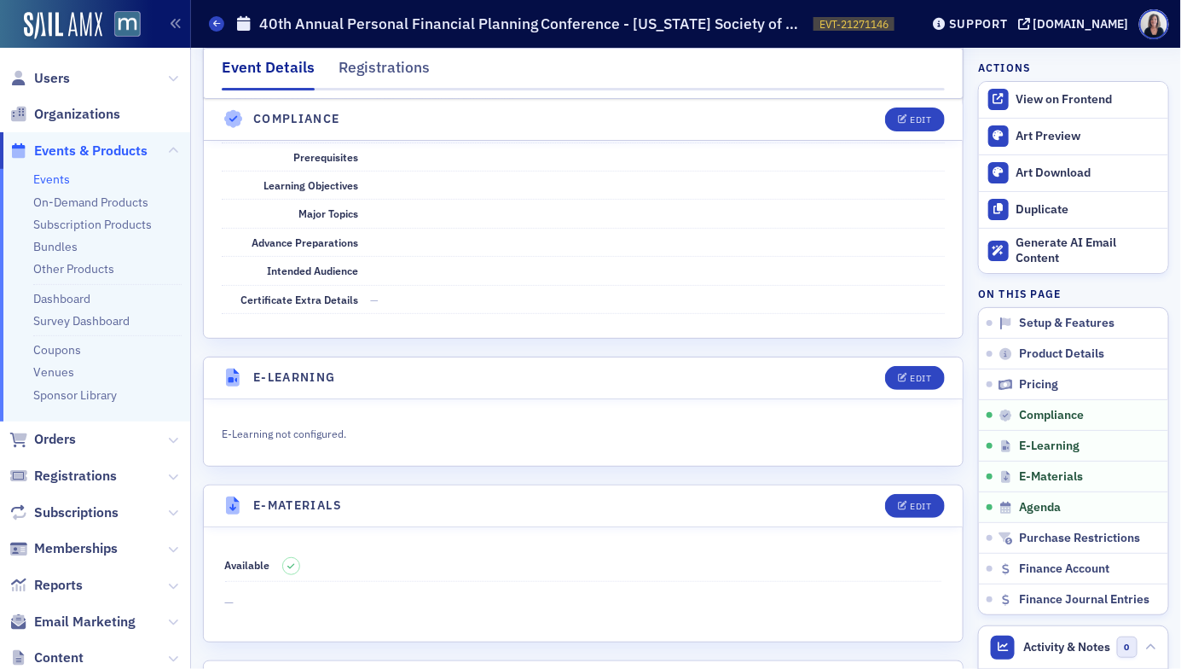
scroll to position [2092, 0]
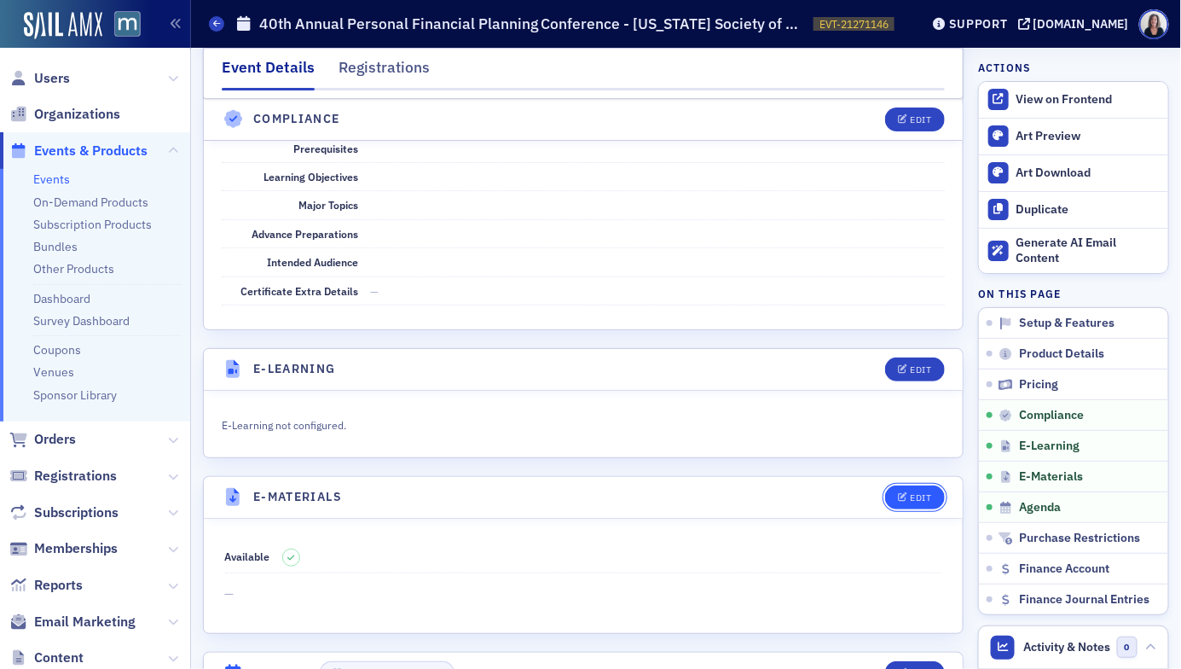
click at [919, 493] on div "Edit" at bounding box center [920, 497] width 21 height 9
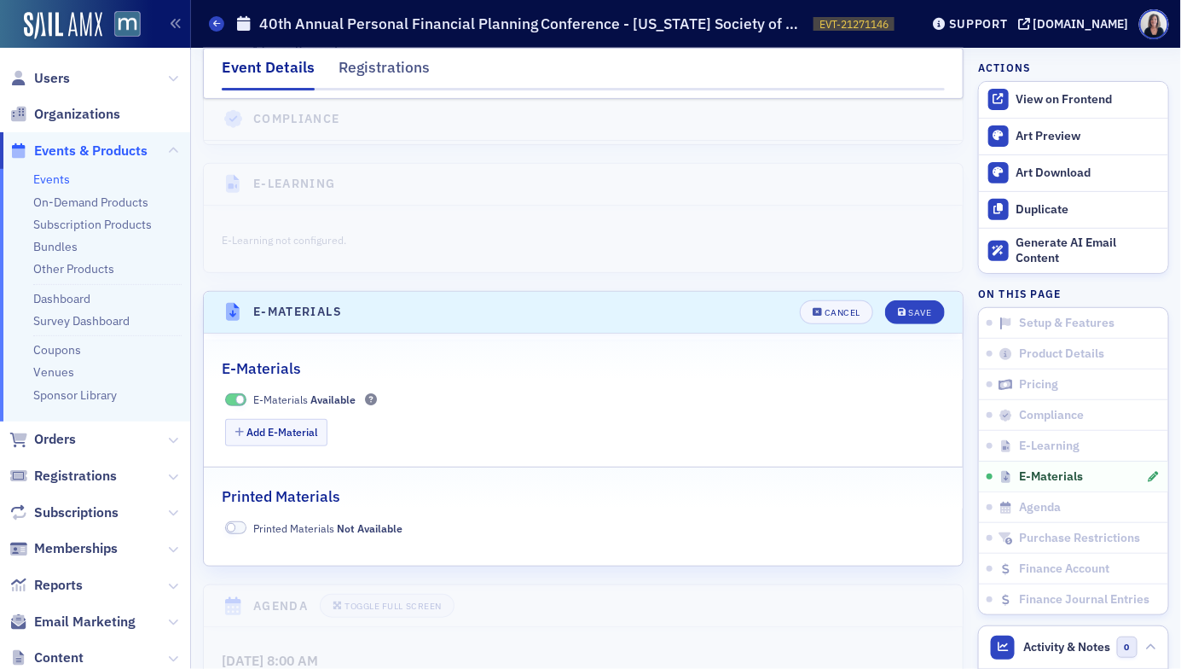
scroll to position [2448, 0]
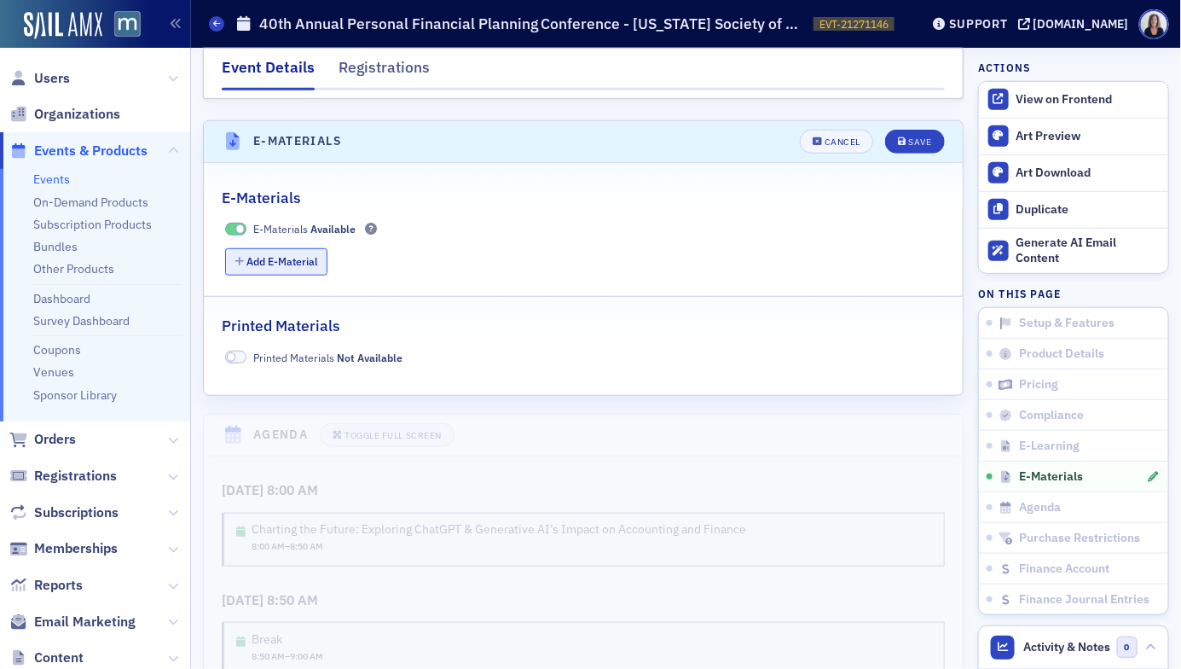
click at [296, 248] on button "Add E-Material" at bounding box center [276, 261] width 103 height 26
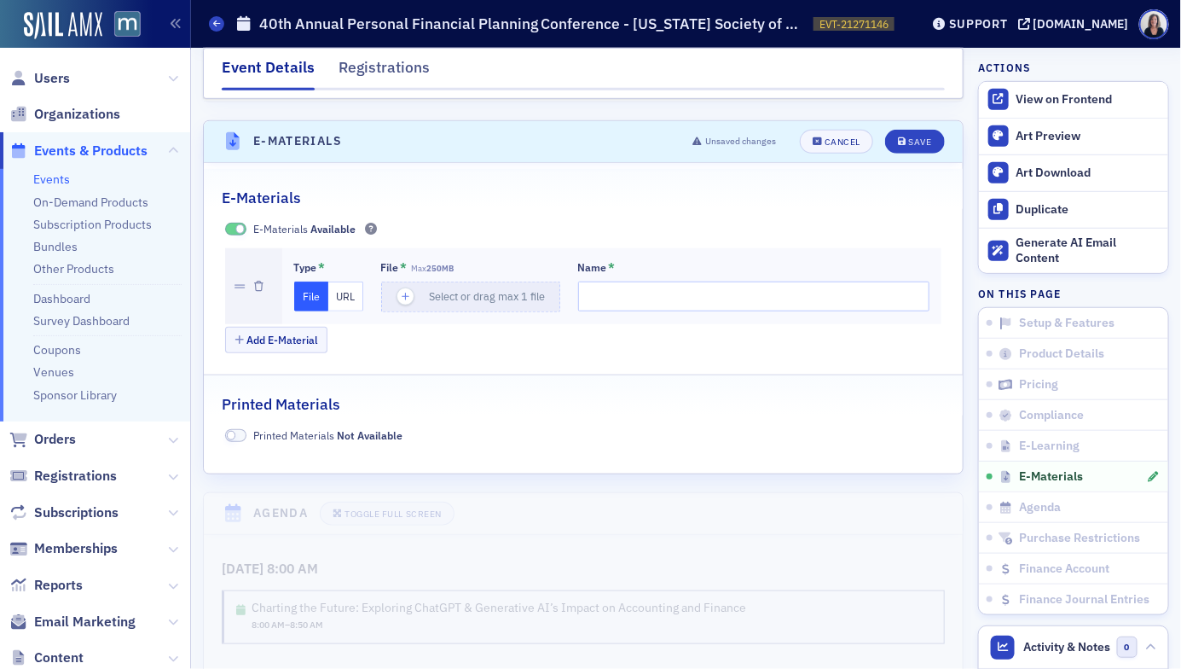
click at [351, 281] on button "URL" at bounding box center [345, 296] width 35 height 30
click at [443, 281] on input "url" at bounding box center [473, 296] width 184 height 30
paste input "https://drive.google.com/drive/folders/1IqkgHD0meKfTUaAhfPjopKgNrG0BrqPO?usp=dr…"
type input "https://drive.google.com/drive/folders/1IqkgHD0meKfTUaAhfPjopKgNrG0BrqPO?usp=dr…"
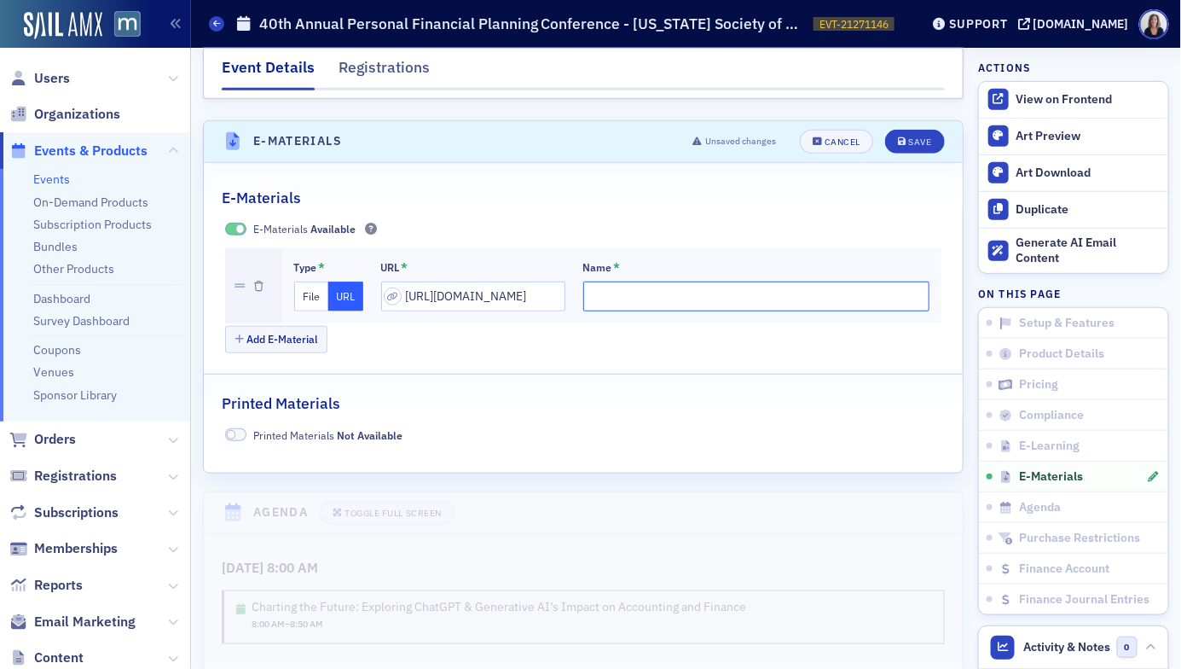
scroll to position [0, 0]
click at [583, 281] on input "Name *" at bounding box center [756, 296] width 347 height 30
type input "PFP Bios"
click at [928, 137] on div "Save" at bounding box center [919, 141] width 23 height 9
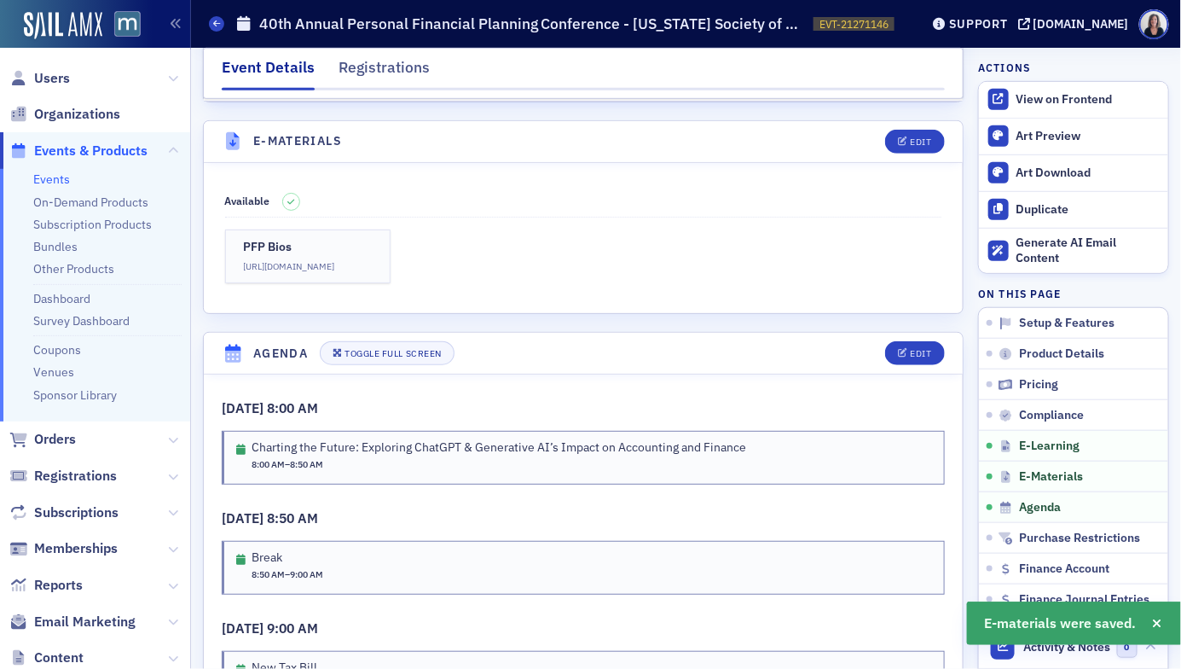
click at [222, 33] on div "Events 40th Annual Personal Financial Planning Conference - Delaware Society of…" at bounding box center [552, 24] width 686 height 32
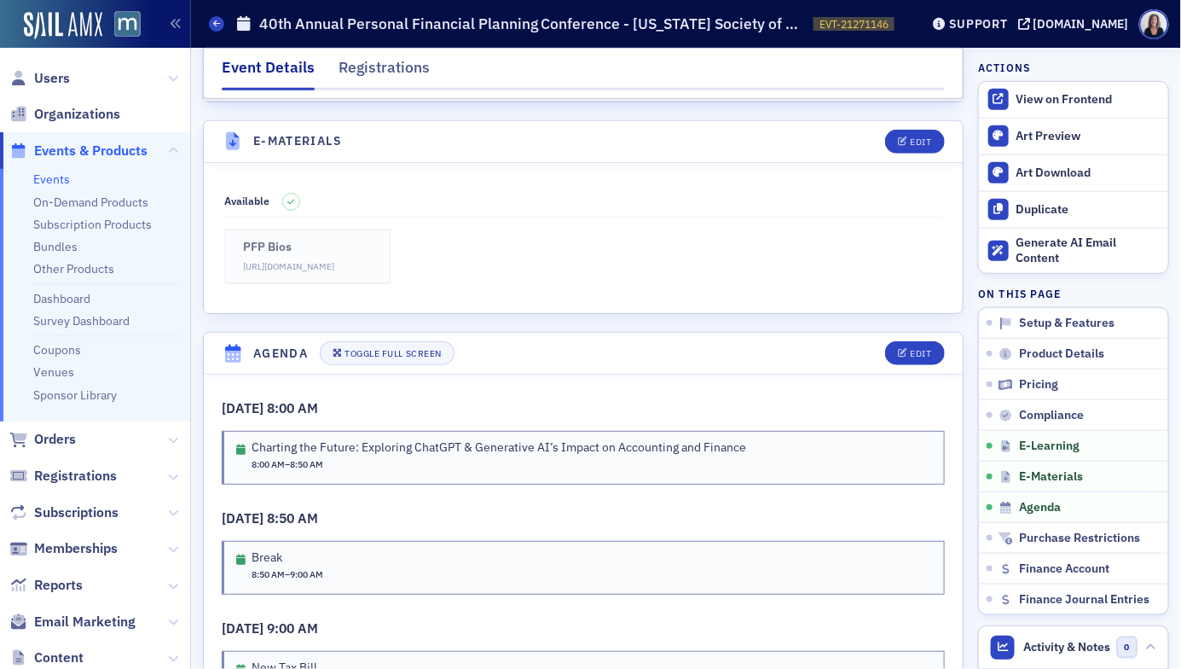
click at [275, 260] on p "https://drive.google.com/drive/folders/1IqkgHD0meKfTUaAhfPjopKgNrG0BrqPO?usp=dr…" at bounding box center [308, 267] width 128 height 14
click at [216, 24] on icon at bounding box center [216, 24] width 7 height 8
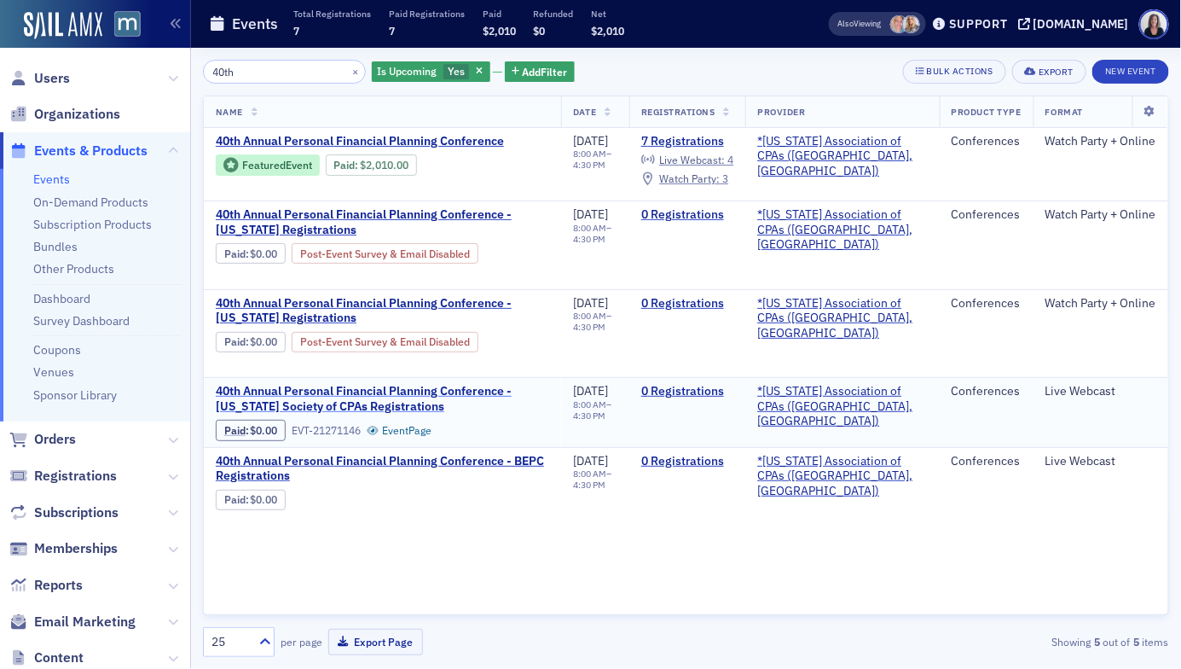
click at [359, 390] on span "40th Annual Personal Financial Planning Conference - Delaware Society of CPAs R…" at bounding box center [382, 399] width 333 height 30
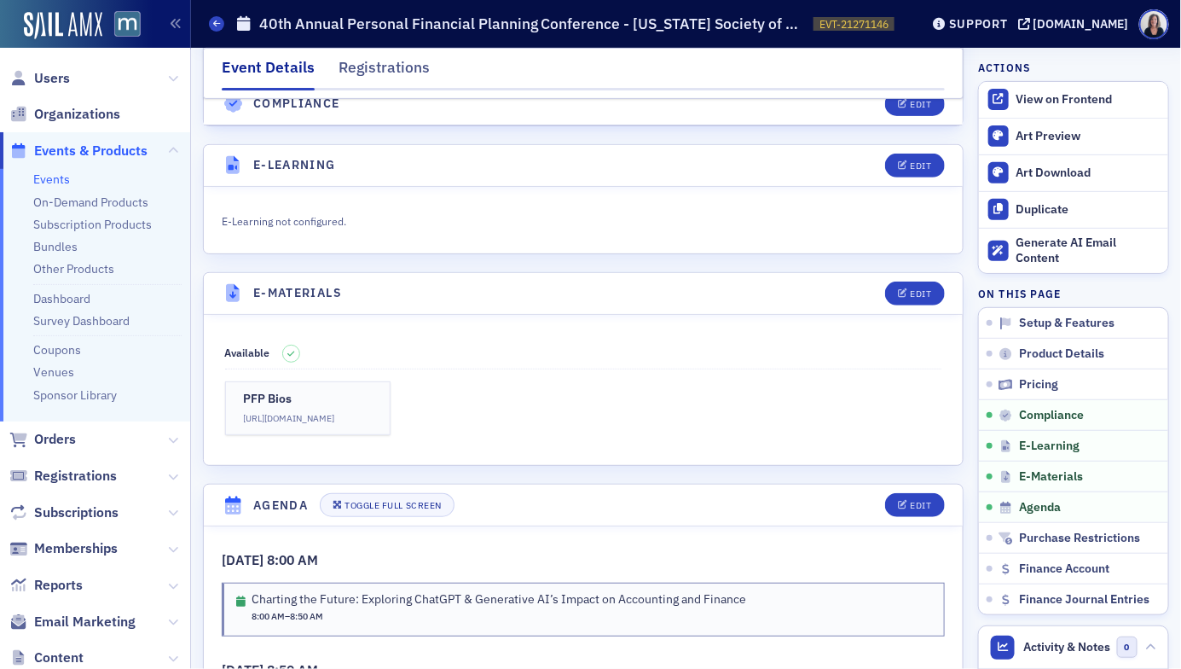
scroll to position [2236, 0]
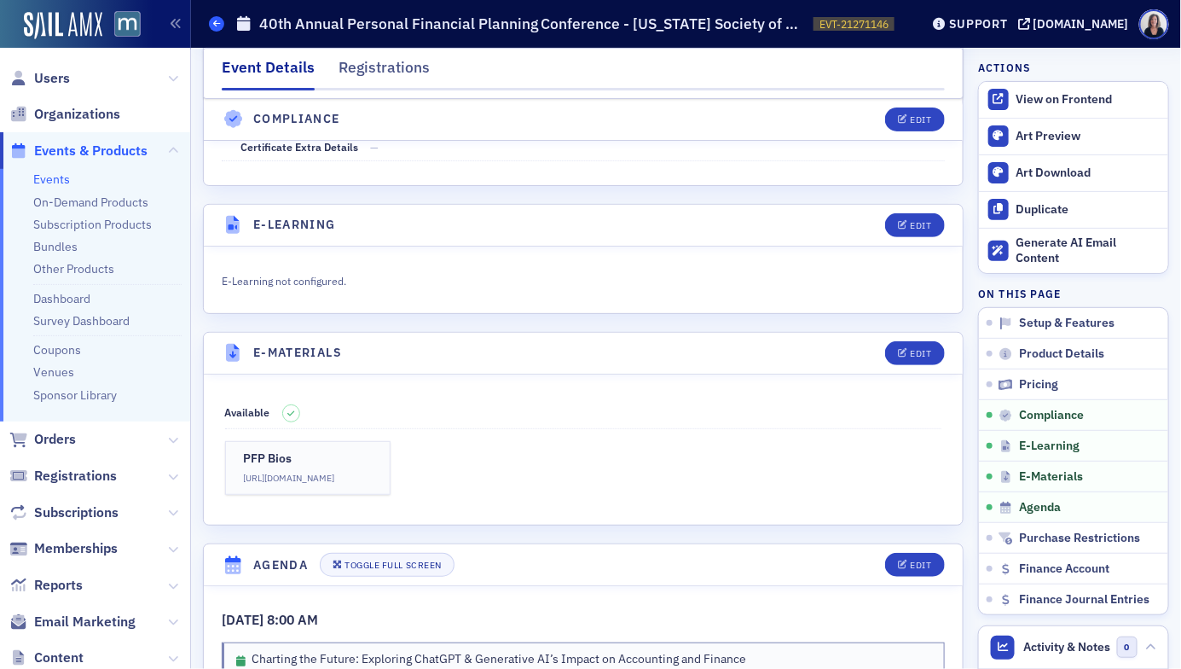
click at [221, 28] on span at bounding box center [216, 23] width 15 height 15
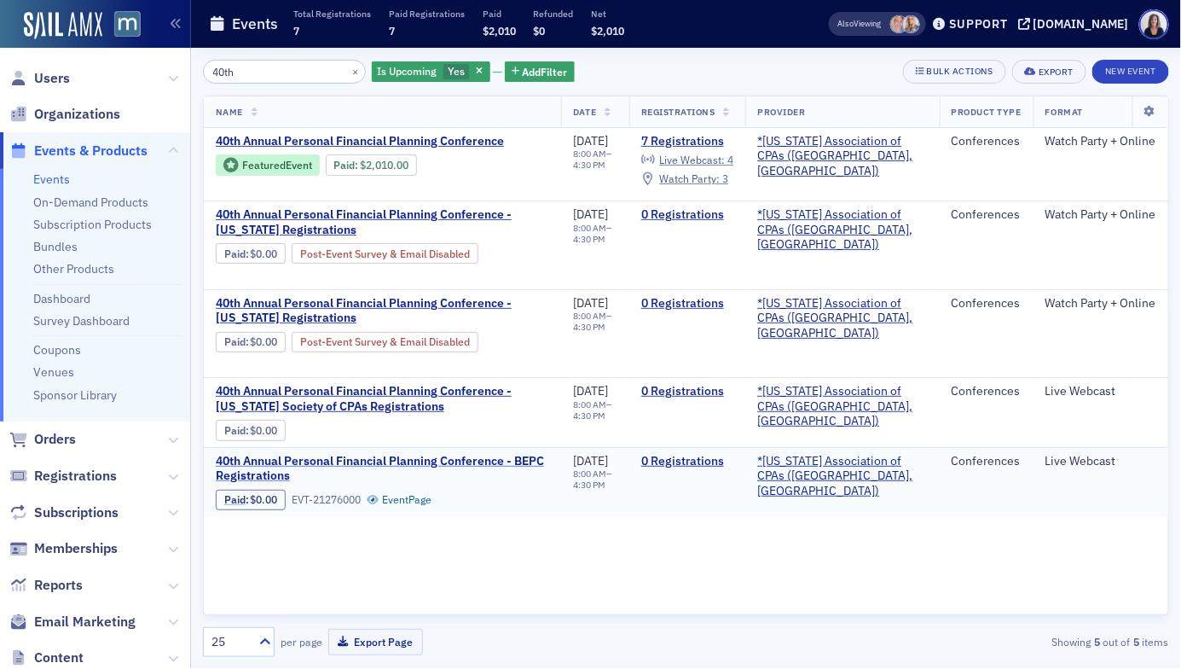
click at [386, 454] on span "40th Annual Personal Financial Planning Conference - BEPC Registrations" at bounding box center [382, 469] width 333 height 30
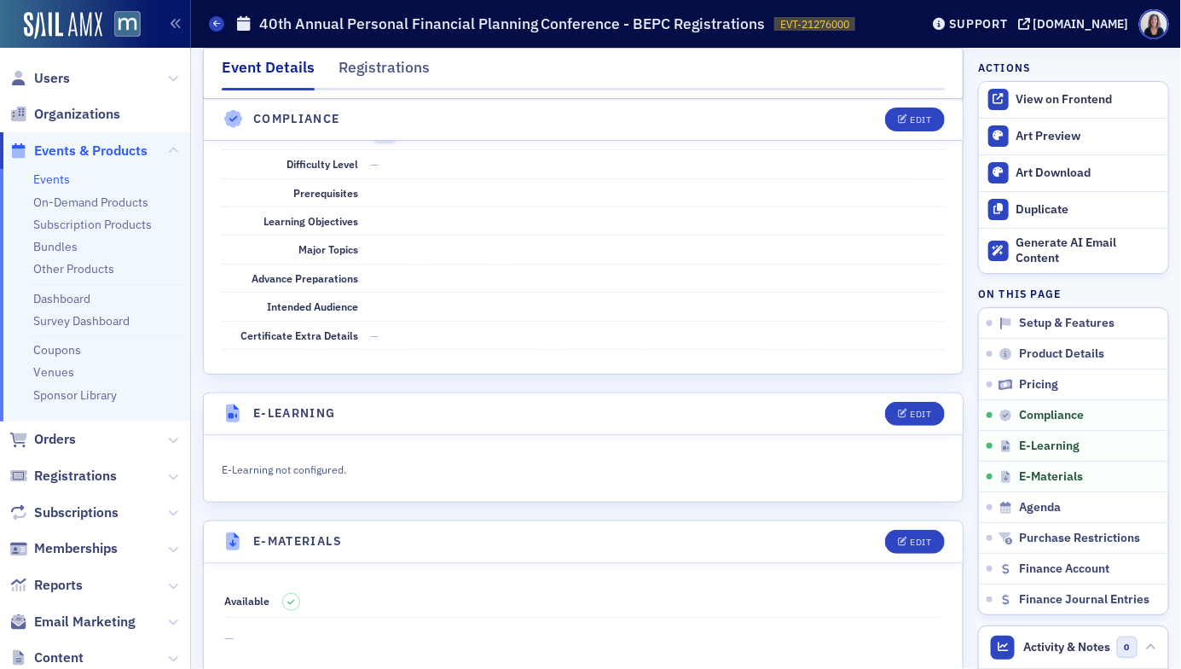
scroll to position [2059, 0]
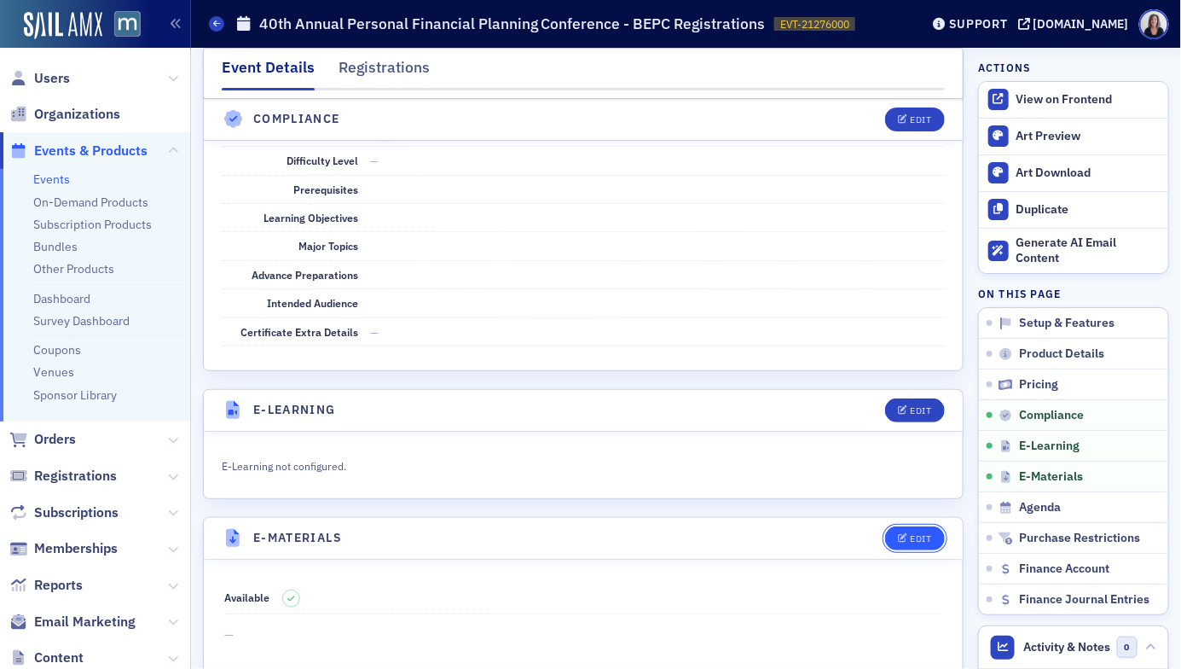
click at [918, 526] on button "Edit" at bounding box center [914, 538] width 59 height 24
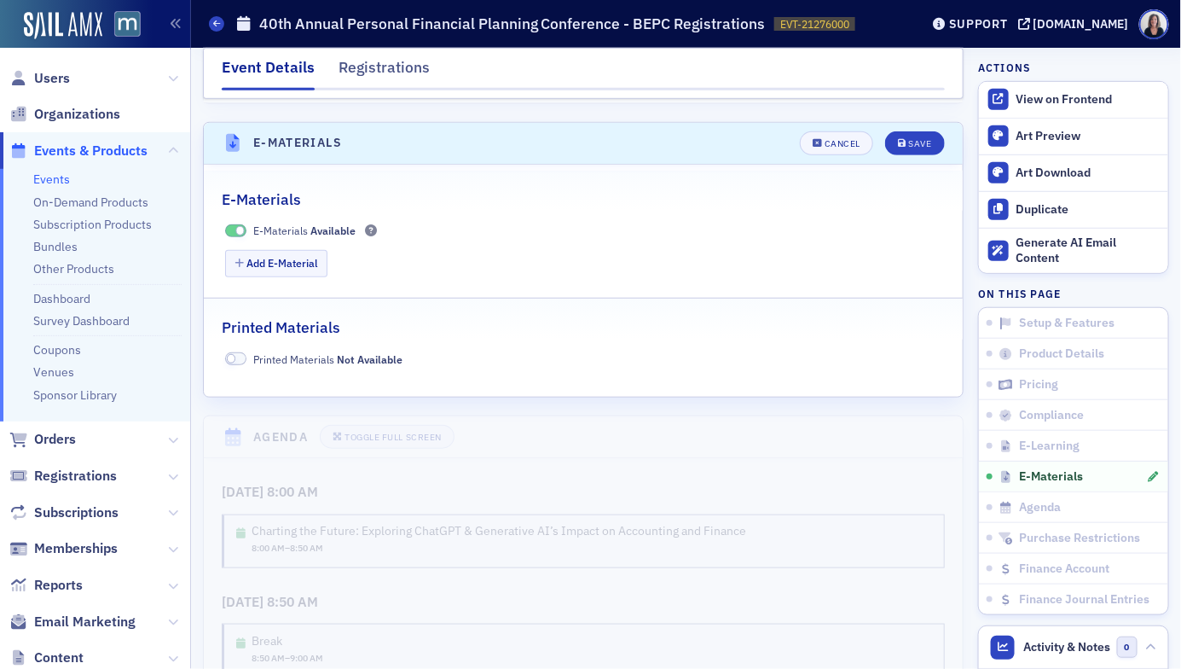
scroll to position [2455, 0]
click at [307, 249] on button "Add E-Material" at bounding box center [276, 262] width 103 height 26
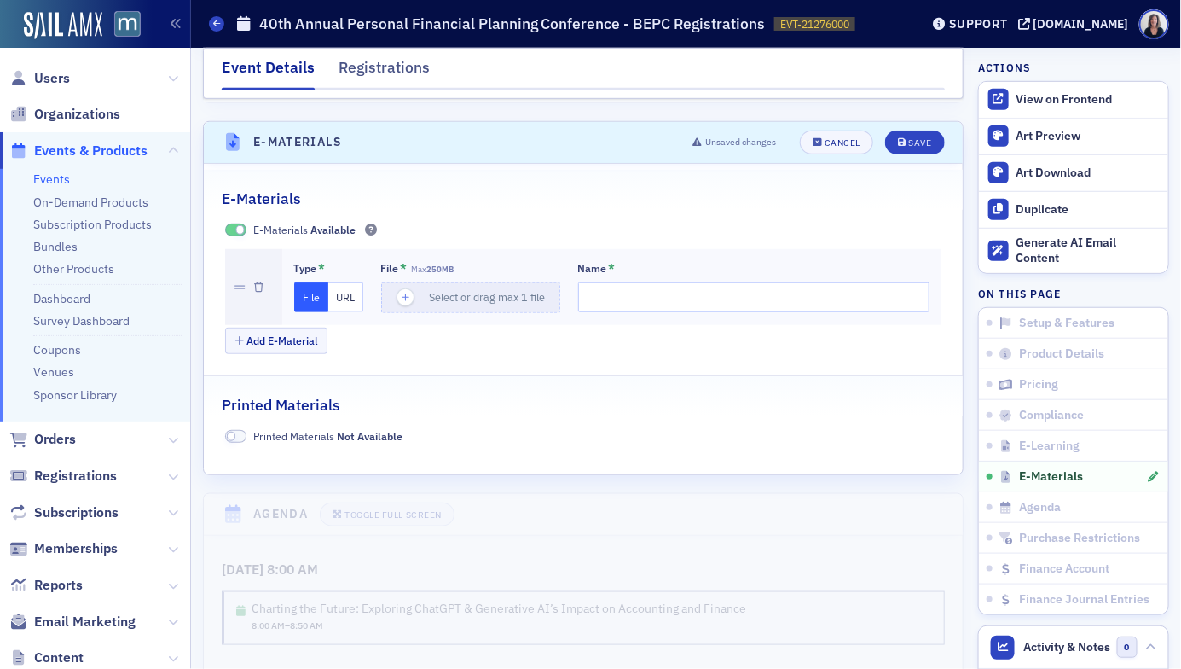
click at [351, 282] on button "URL" at bounding box center [345, 297] width 35 height 30
click at [419, 282] on input "url" at bounding box center [473, 297] width 184 height 30
paste input "https://drive.google.com/drive/folders/1IqkgHD0meKfTUaAhfPjopKgNrG0BrqPO?usp=dr…"
type input "https://drive.google.com/drive/folders/1IqkgHD0meKfTUaAhfPjopKgNrG0BrqPO?usp=dr…"
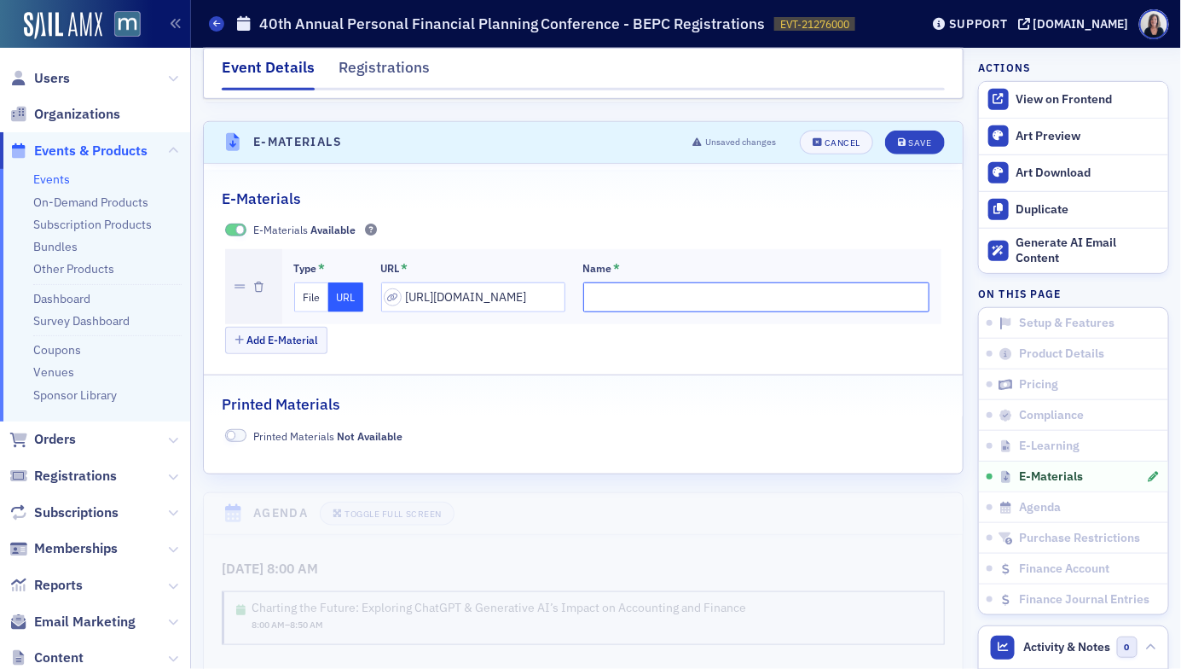
click at [600, 282] on input "Name *" at bounding box center [756, 297] width 347 height 30
type input "PFP Bios"
click at [922, 138] on div "Save" at bounding box center [919, 142] width 23 height 9
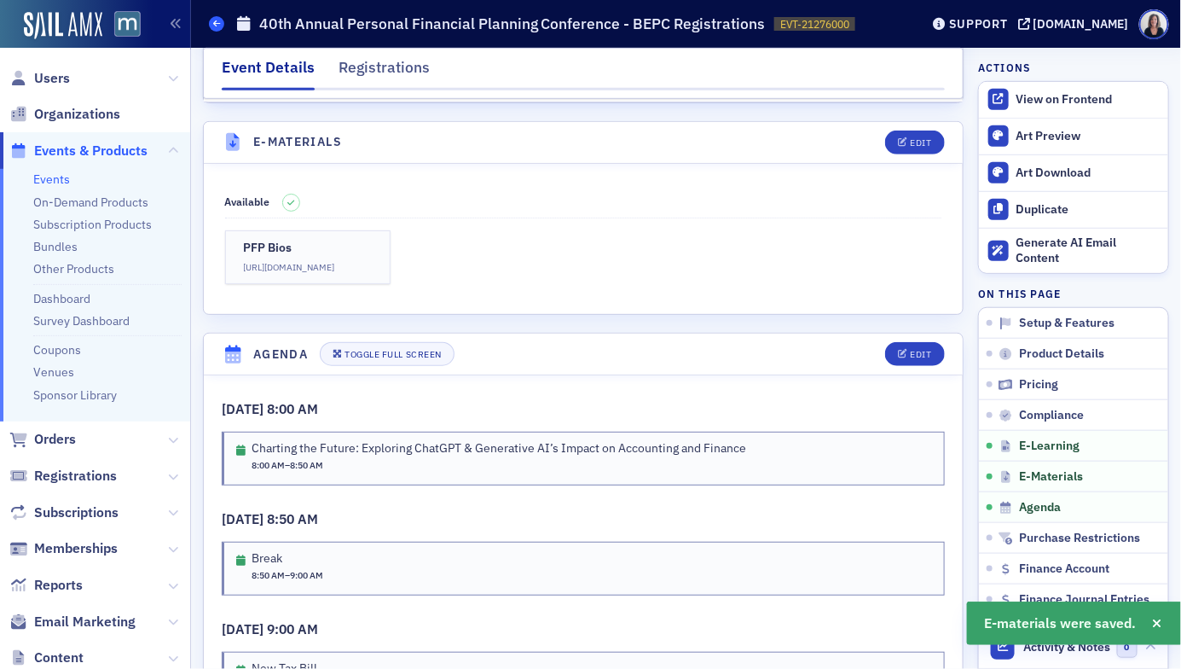
click at [218, 31] on link "Events" at bounding box center [216, 23] width 15 height 15
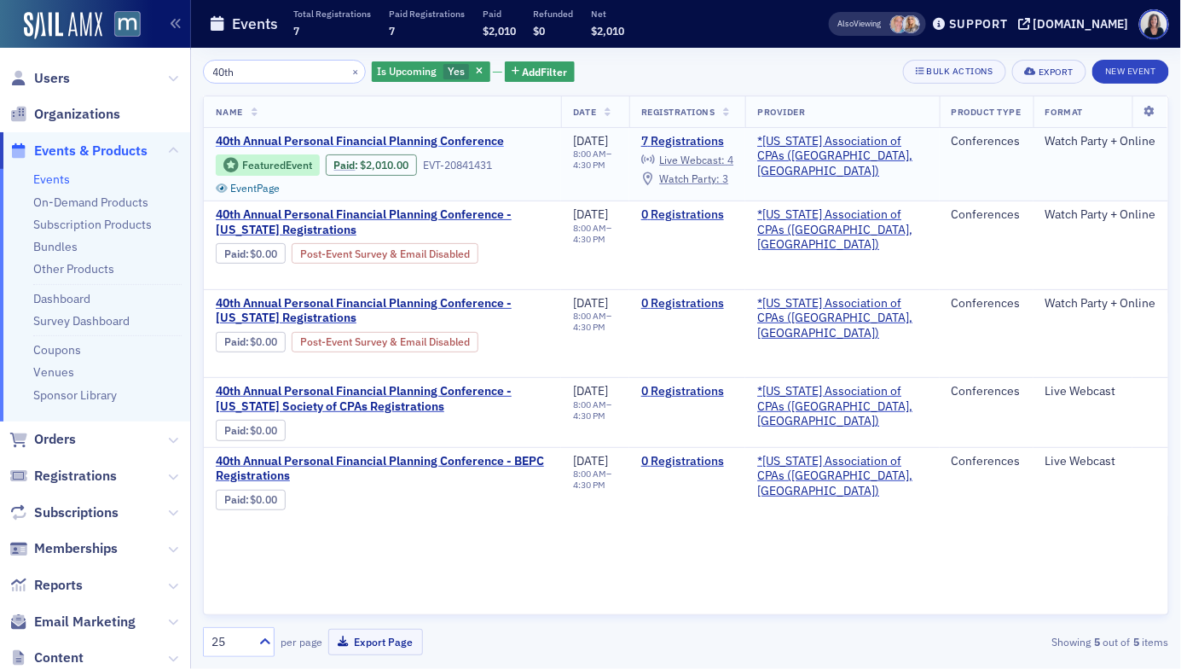
click at [362, 136] on span "40th Annual Personal Financial Planning Conference" at bounding box center [360, 141] width 288 height 15
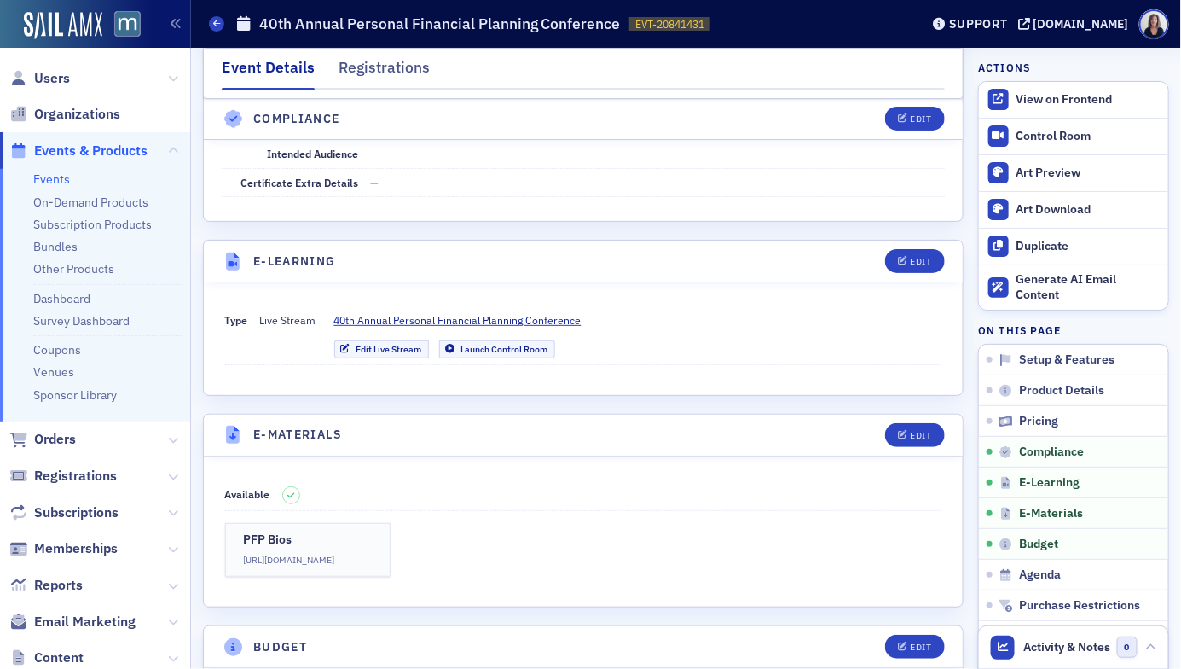
scroll to position [2218, 0]
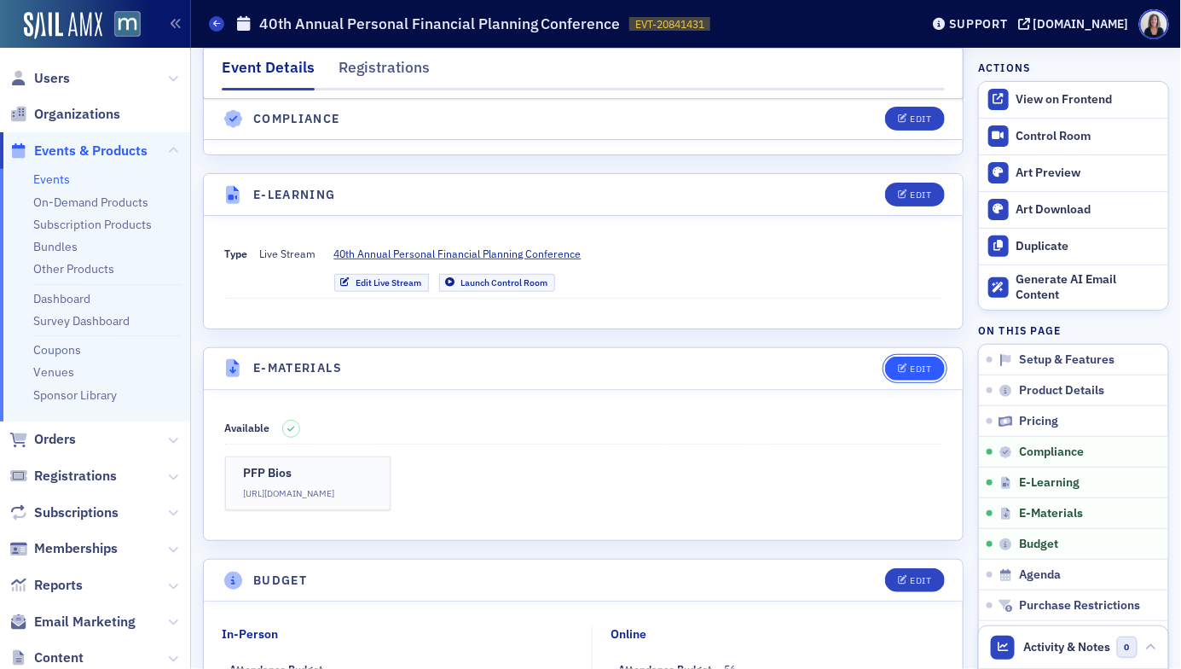
click at [911, 364] on div "Edit" at bounding box center [920, 368] width 21 height 9
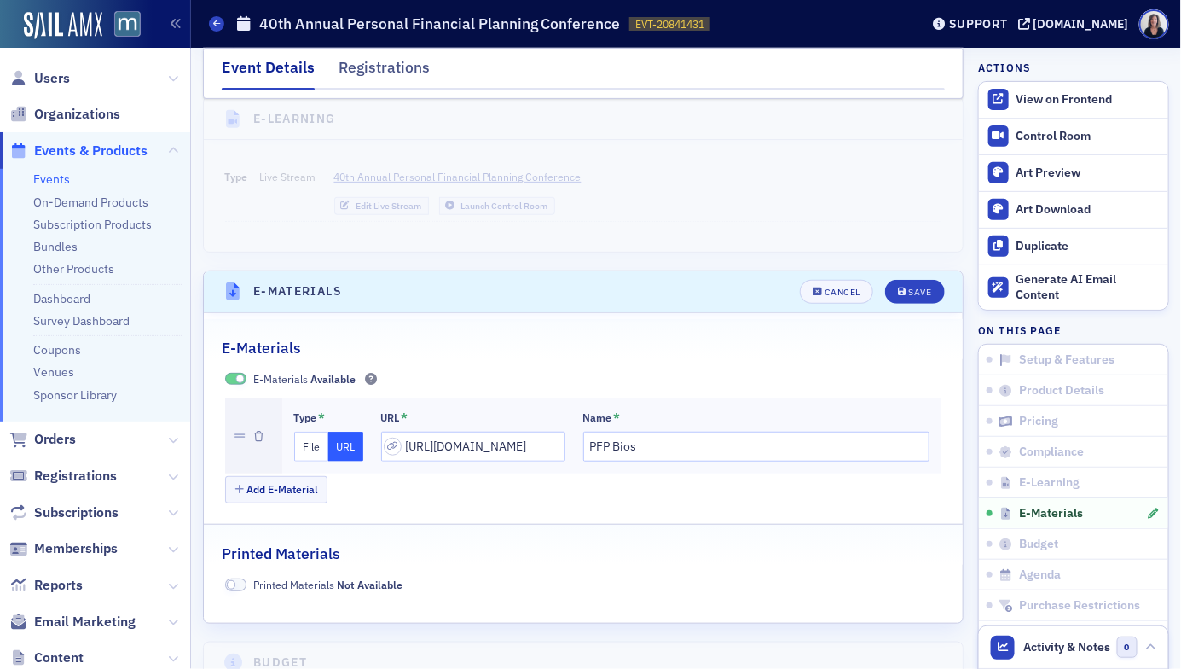
scroll to position [2290, 0]
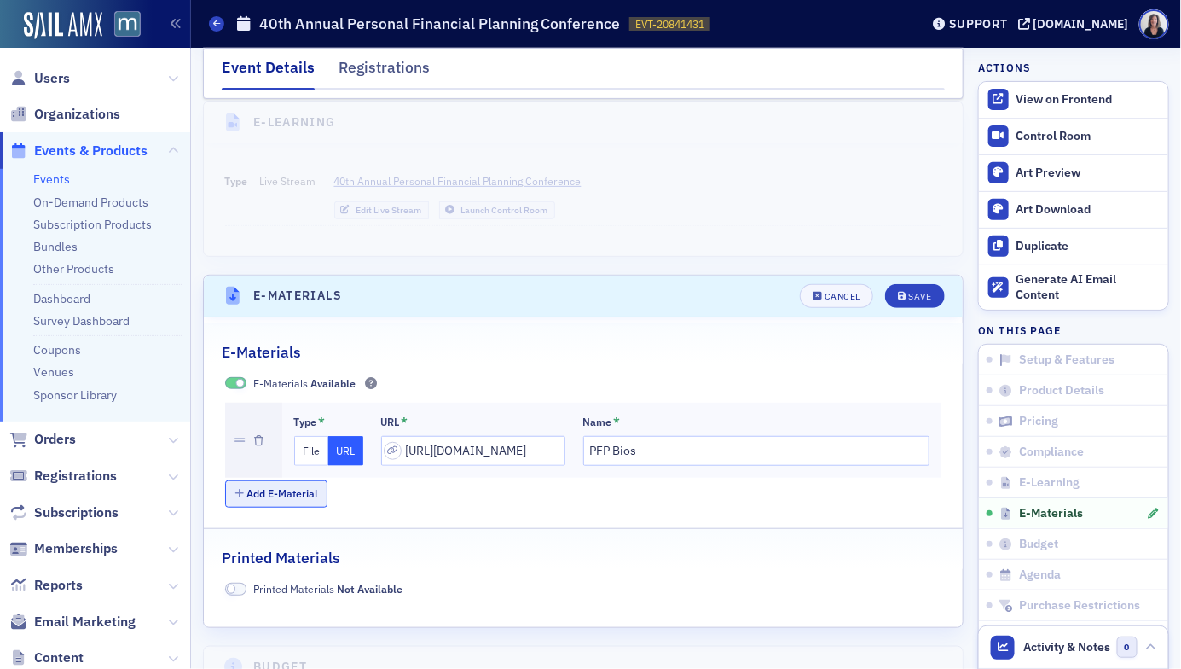
click at [281, 480] on button "Add E-Material" at bounding box center [276, 493] width 103 height 26
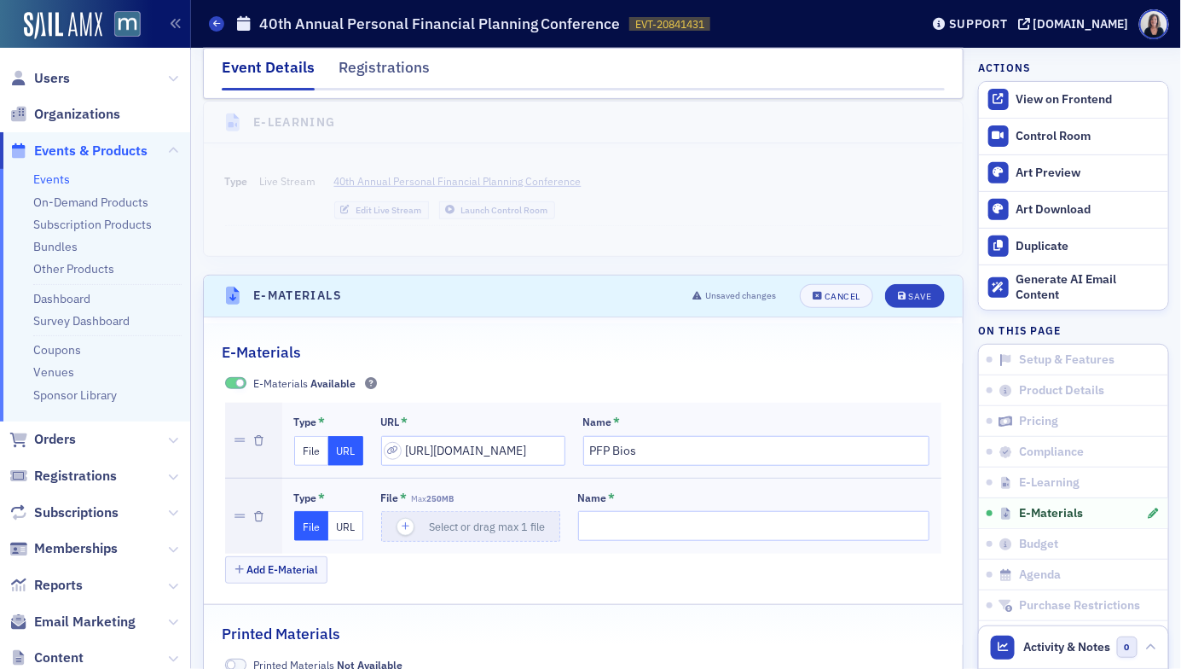
click at [350, 511] on button "URL" at bounding box center [345, 526] width 35 height 30
click at [437, 511] on input "url" at bounding box center [473, 526] width 184 height 30
paste input "https://drive.google.com/drive/folders/1xUJ-JwfLJGP6Qao0tFMHVPj_hRmsOGt8?usp=dr…"
type input "https://drive.google.com/drive/folders/1xUJ-JwfLJGP6Qao0tFMHVPj_hRmsOGt8?usp=dr…"
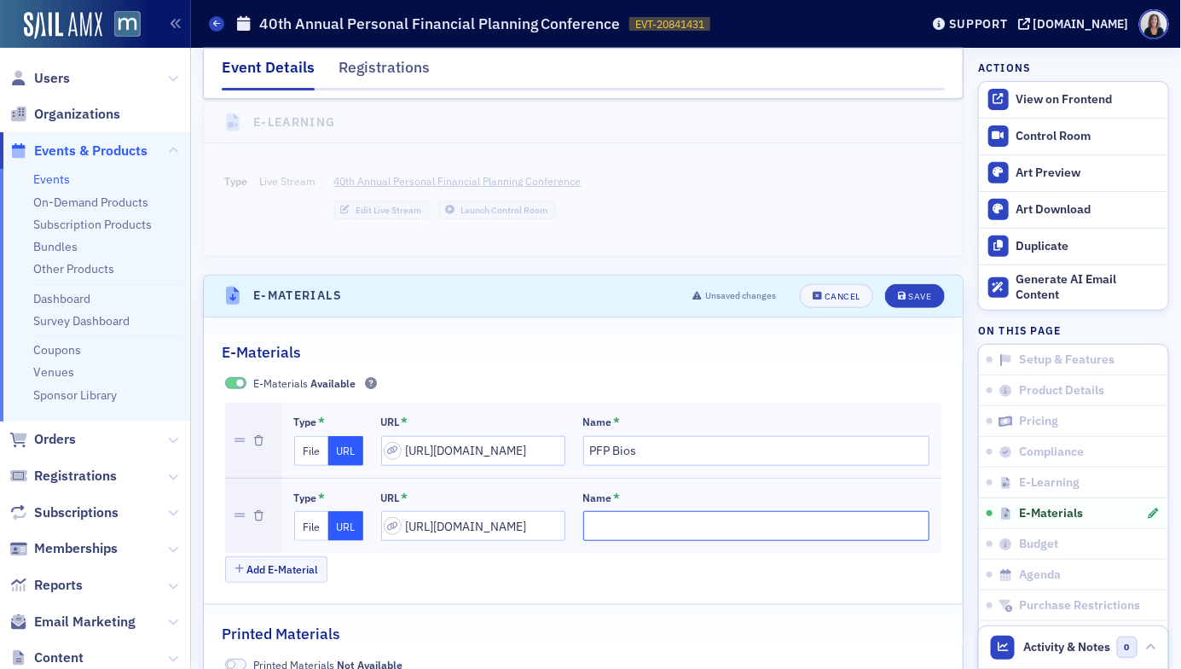
scroll to position [0, 0]
click at [583, 511] on input "Name *" at bounding box center [756, 526] width 347 height 30
type input "PFP Materials"
click at [924, 292] on div "Save" at bounding box center [919, 296] width 23 height 9
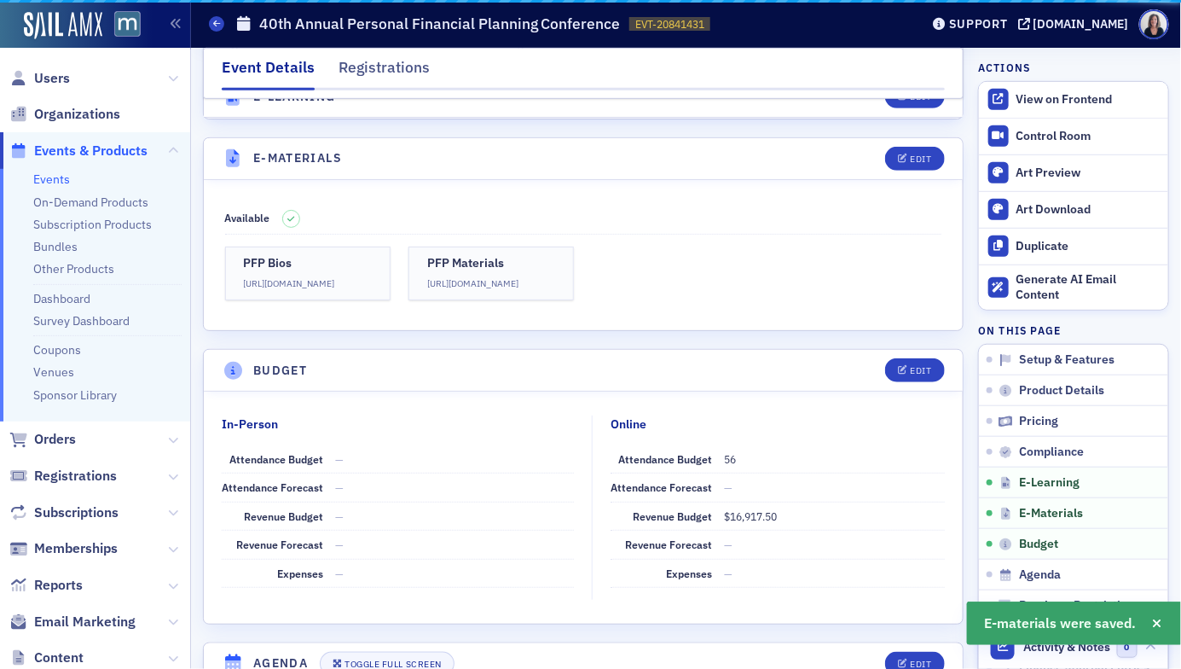
scroll to position [2444, 0]
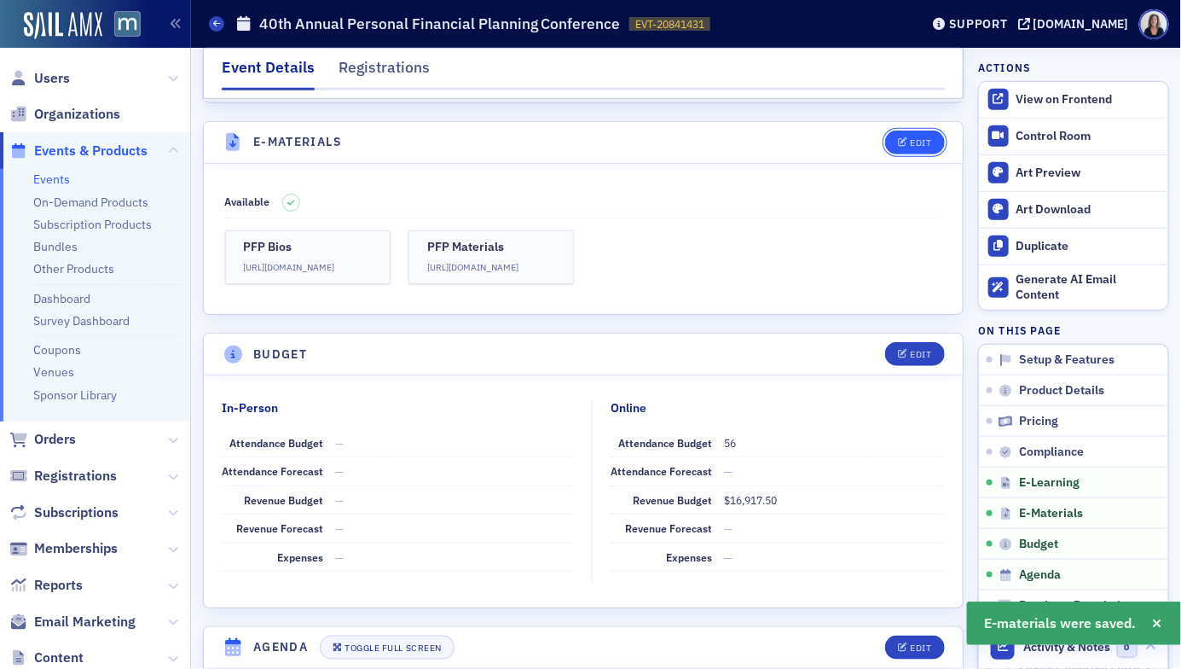
click at [921, 138] on div "Edit" at bounding box center [920, 142] width 21 height 9
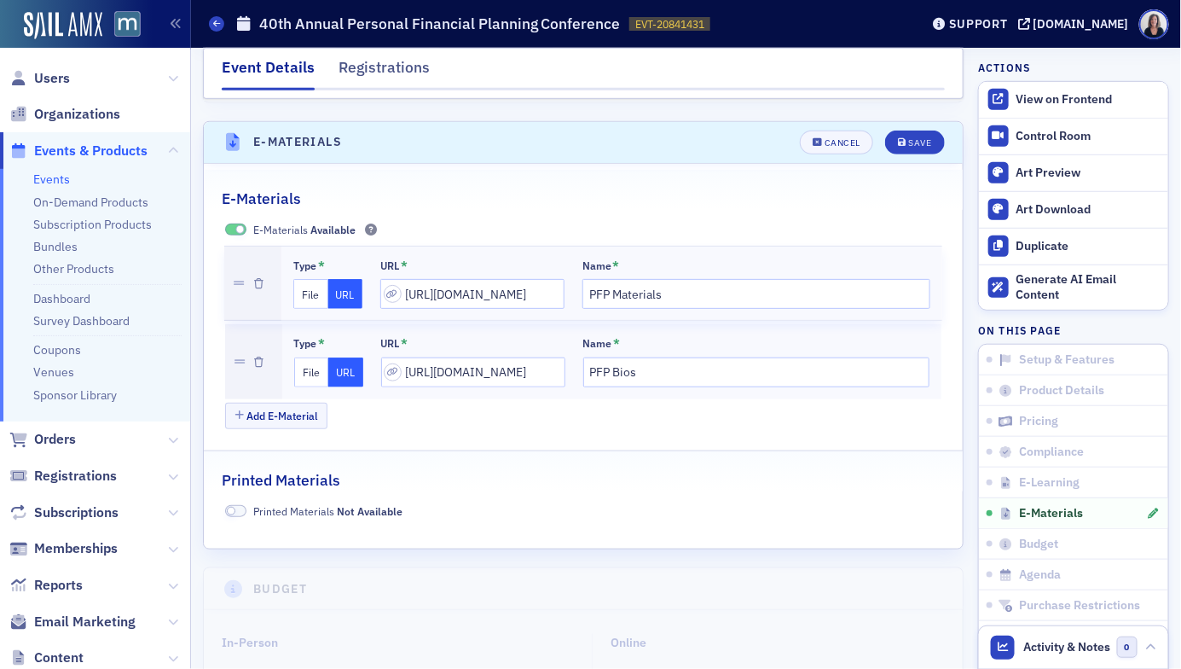
drag, startPoint x: 239, startPoint y: 338, endPoint x: 244, endPoint y: 275, distance: 63.3
type input "https://drive.google.com/drive/folders/1xUJ-JwfLJGP6Qao0tFMHVPj_hRmsOGt8?usp=dr…"
type input "PFP Materials"
type input "https://drive.google.com/drive/folders/1IqkgHD0meKfTUaAhfPjopKgNrG0BrqPO?usp=dr…"
type input "PFP Bios"
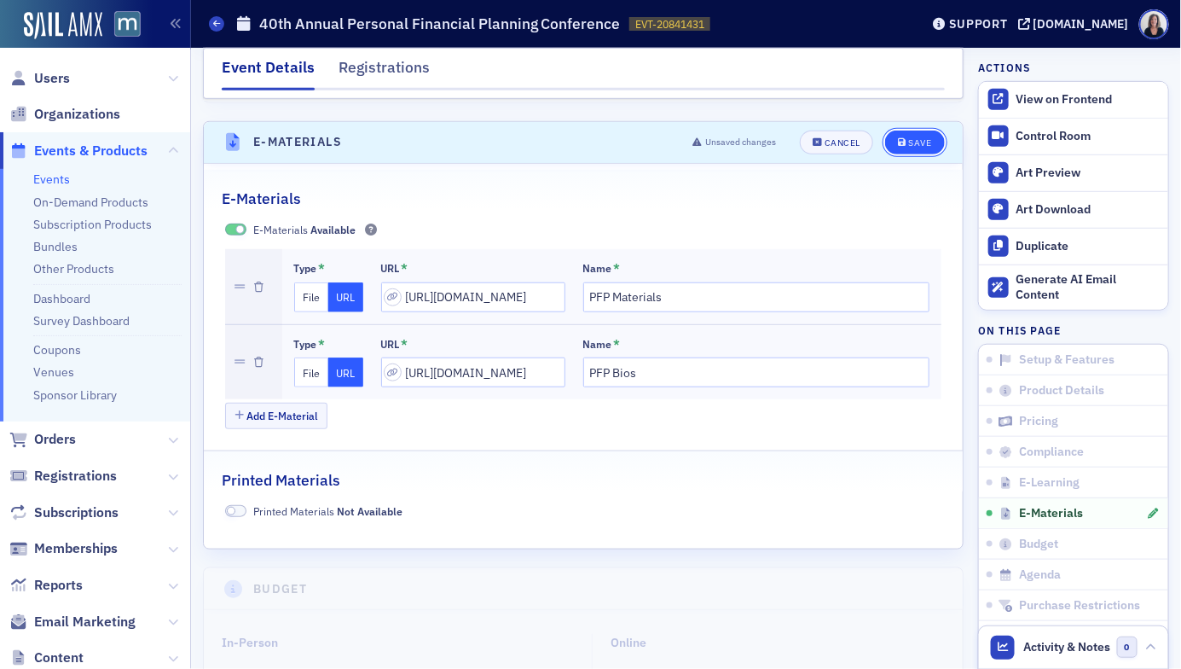
click at [922, 138] on div "Save" at bounding box center [919, 142] width 23 height 9
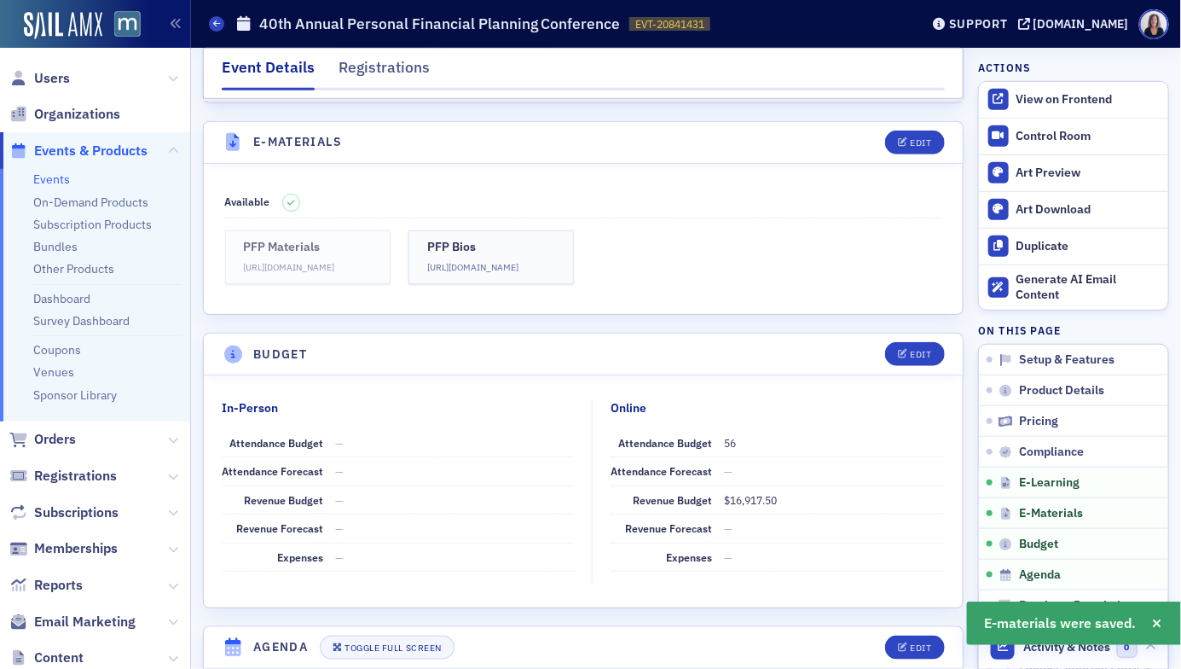
click at [318, 261] on p "https://drive.google.com/drive/folders/1xUJ-JwfLJGP6Qao0tFMHVPj_hRmsOGt8?usp=dr…" at bounding box center [308, 268] width 128 height 14
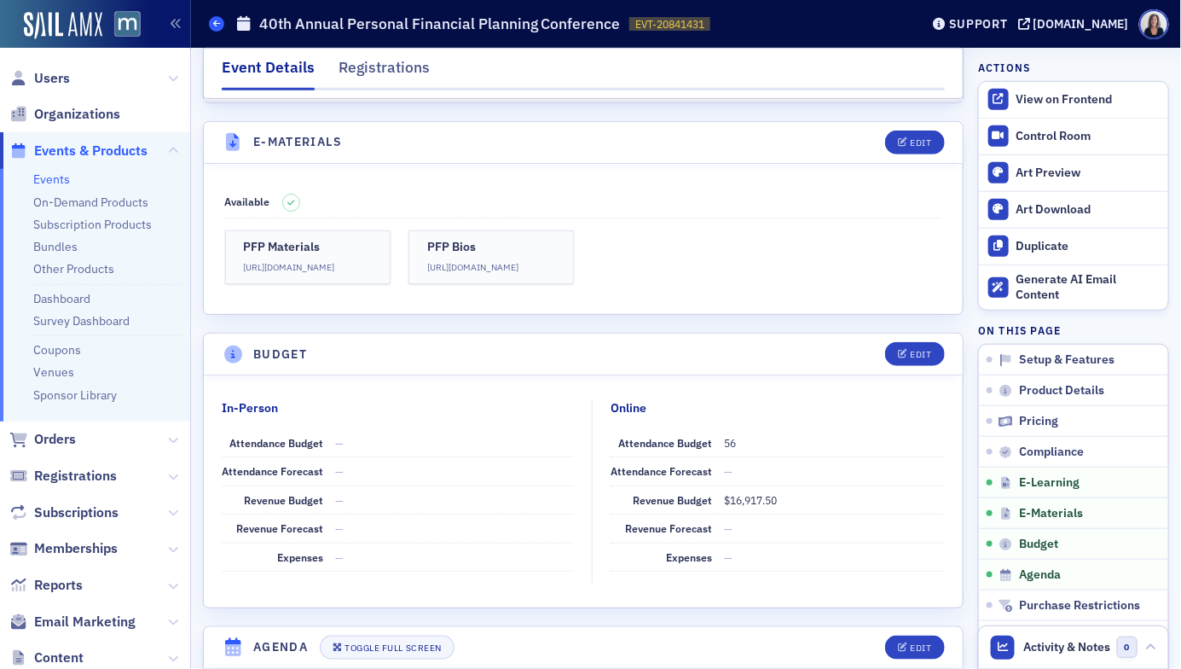
click at [217, 28] on span at bounding box center [216, 23] width 15 height 15
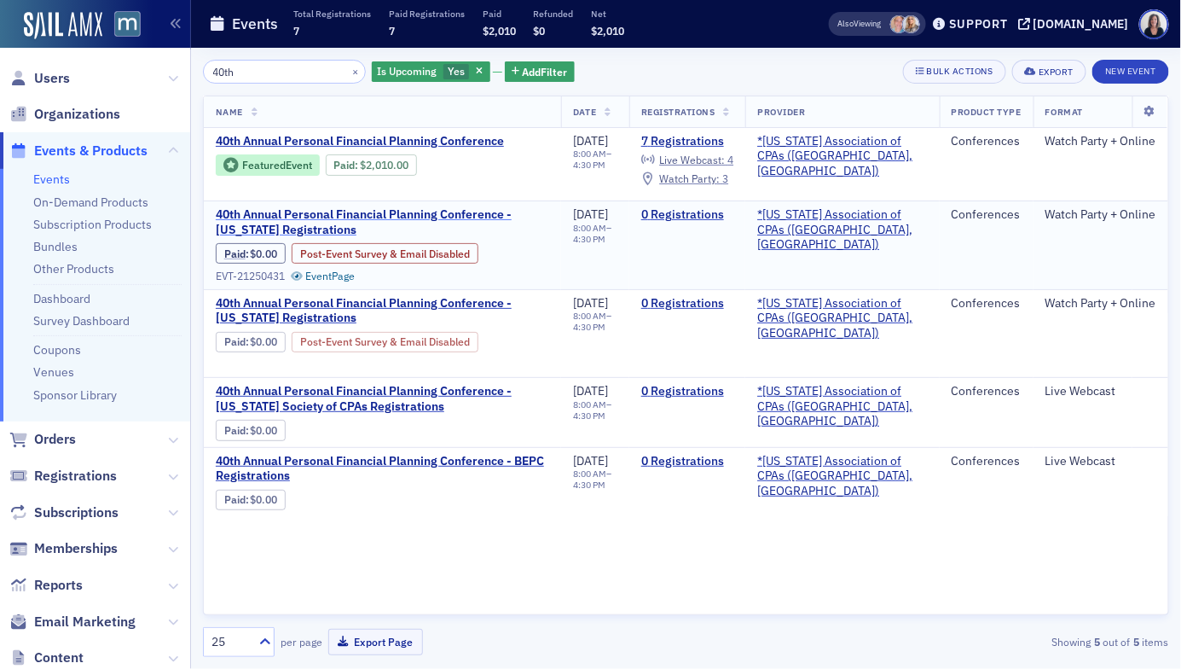
click at [371, 212] on span "40th Annual Personal Financial Planning Conference - Oklahoma Registrations" at bounding box center [382, 222] width 333 height 30
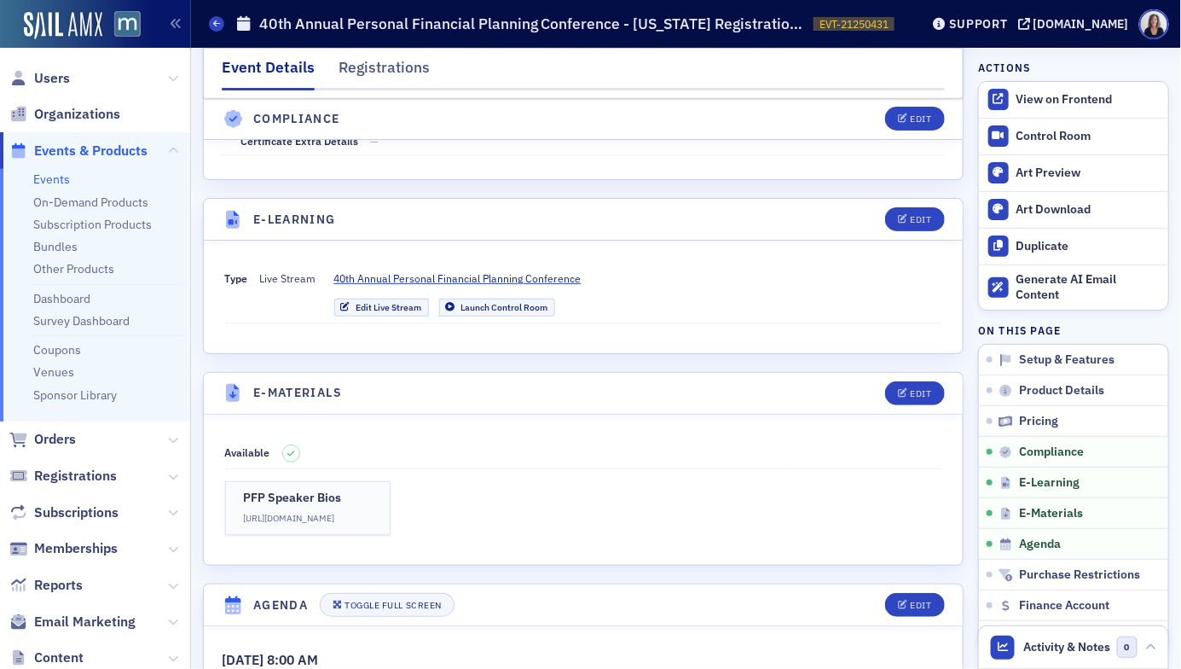
scroll to position [2231, 0]
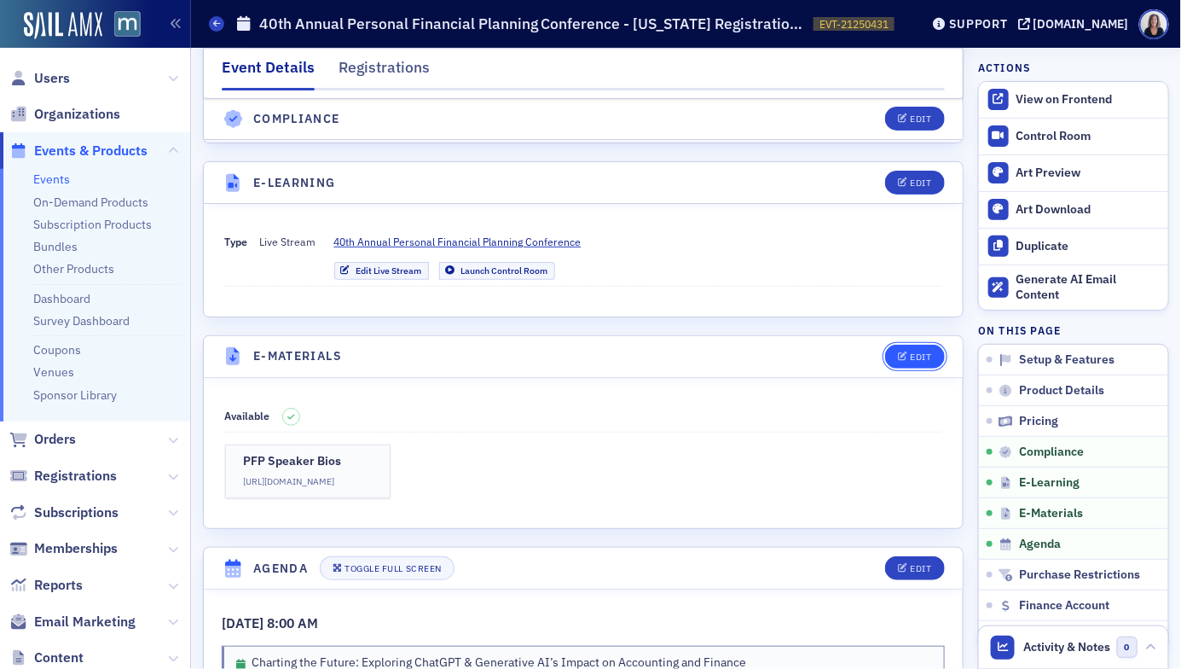
click at [916, 352] on div "Edit" at bounding box center [920, 356] width 21 height 9
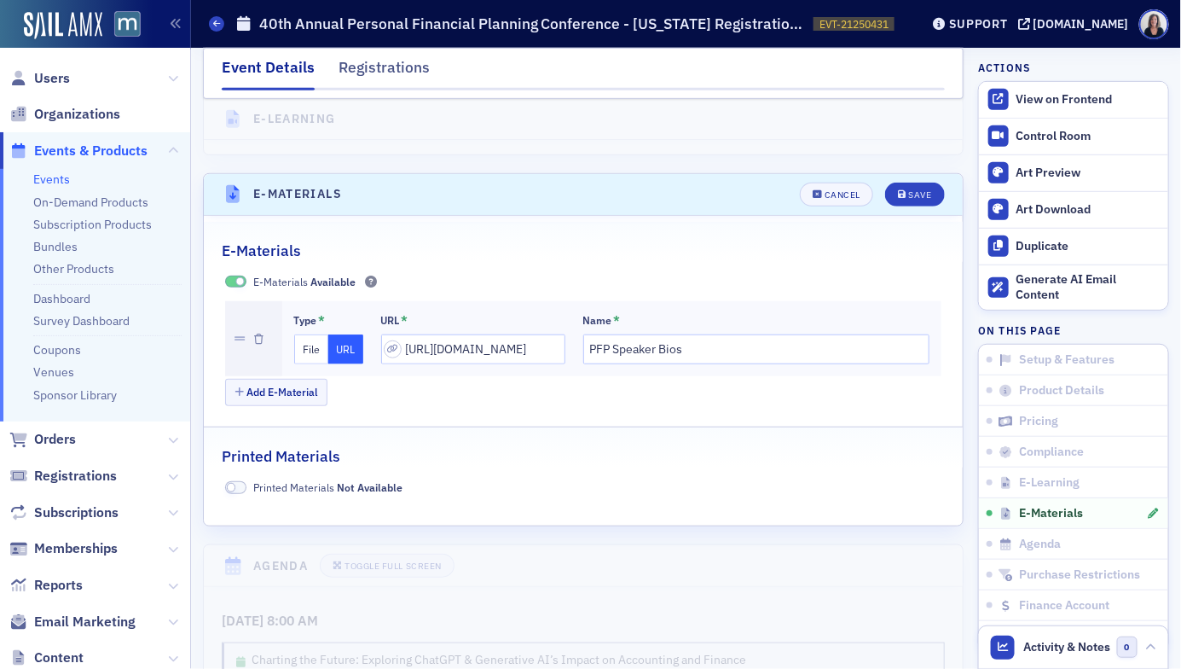
scroll to position [2445, 0]
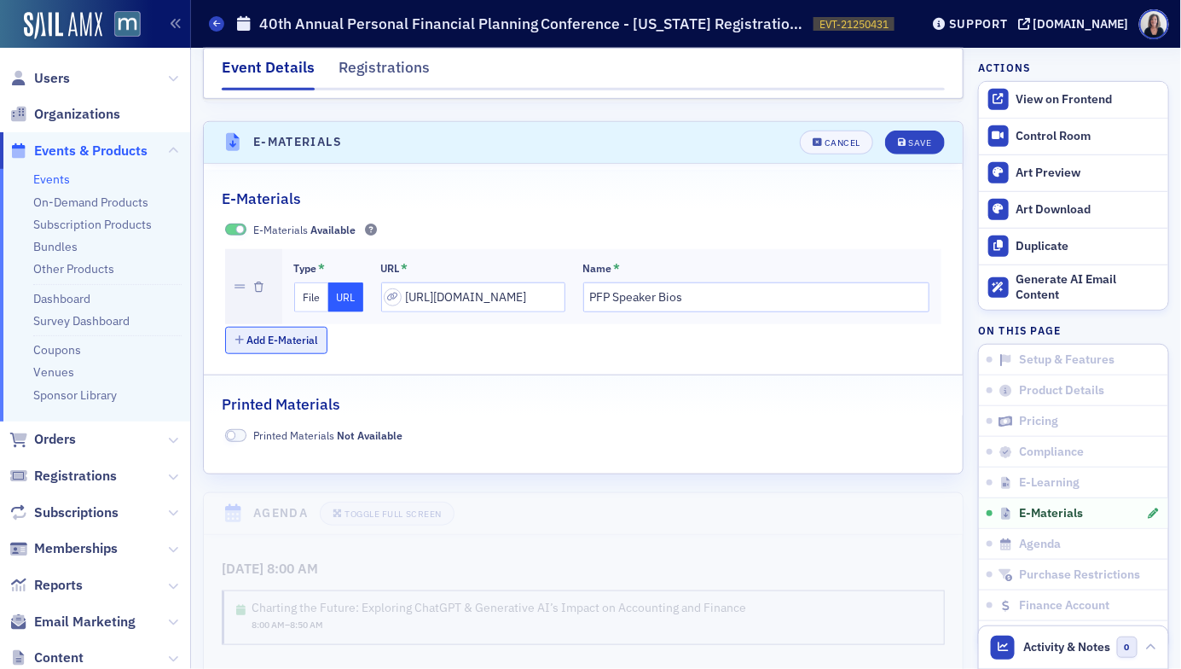
click at [292, 327] on button "Add E-Material" at bounding box center [276, 340] width 103 height 26
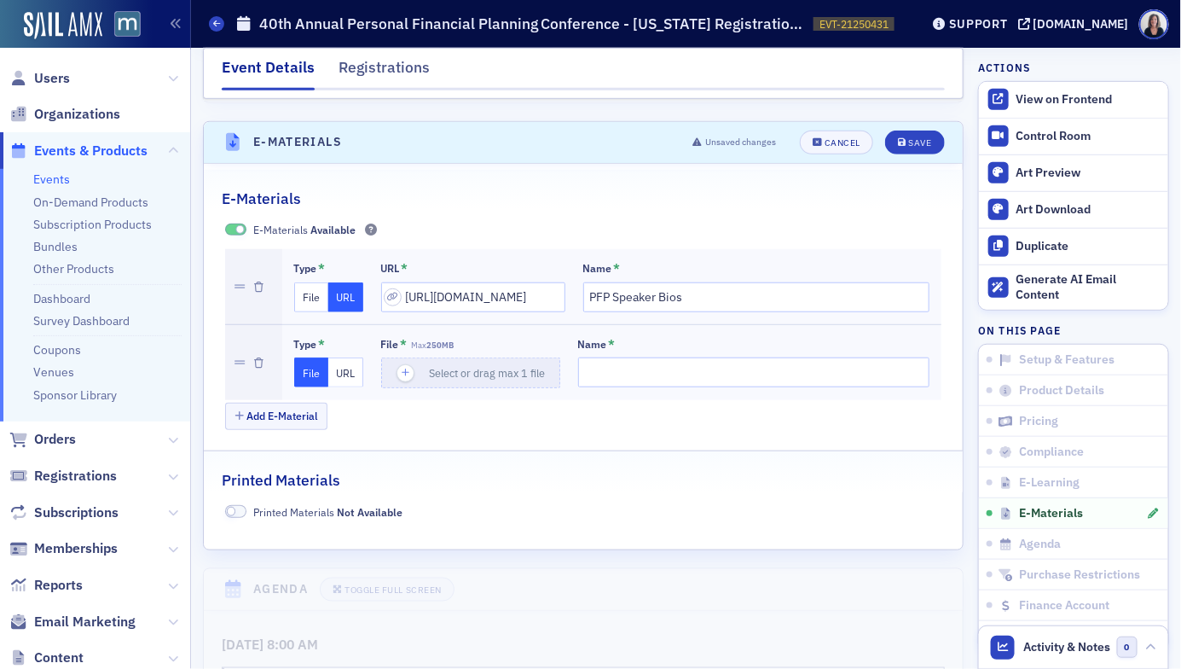
click at [345, 357] on button "URL" at bounding box center [345, 372] width 35 height 30
click at [414, 357] on input "url" at bounding box center [473, 372] width 184 height 30
paste input "https://drive.google.com/drive/folders/1xUJ-JwfLJGP6Qao0tFMHVPj_hRmsOGt8?usp=dr…"
type input "https://drive.google.com/drive/folders/1xUJ-JwfLJGP6Qao0tFMHVPj_hRmsOGt8?usp=dr…"
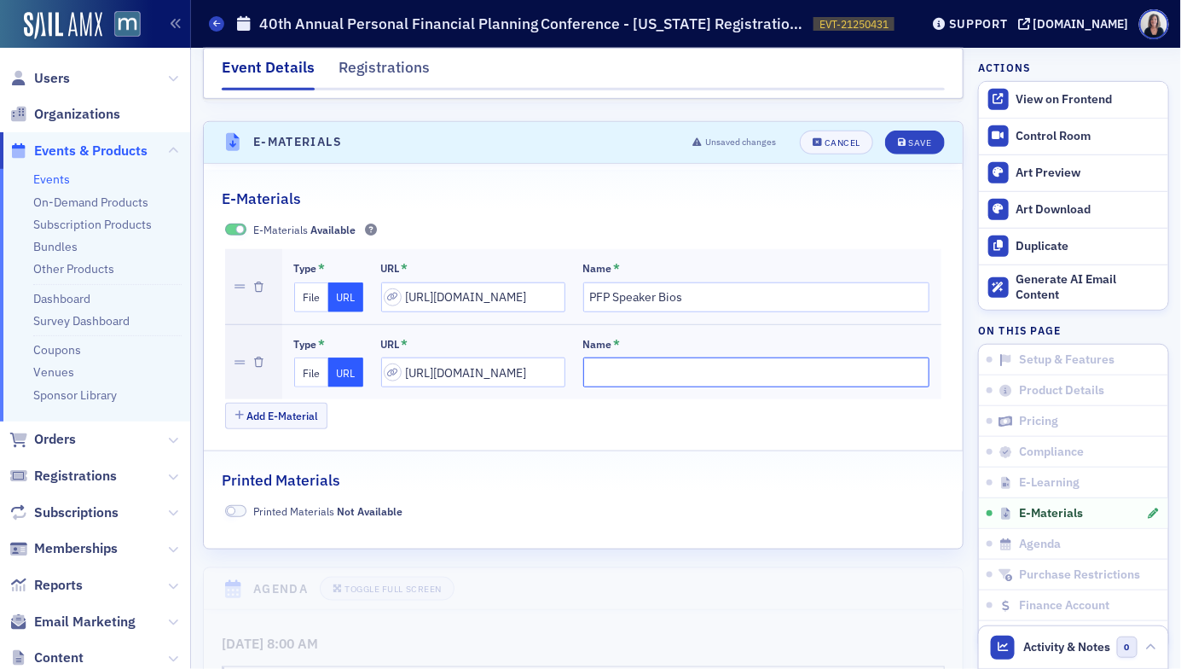
scroll to position [0, 0]
click at [583, 357] on input "Name *" at bounding box center [756, 372] width 347 height 30
type input "PFP Materials"
click at [923, 138] on div "Save" at bounding box center [919, 142] width 23 height 9
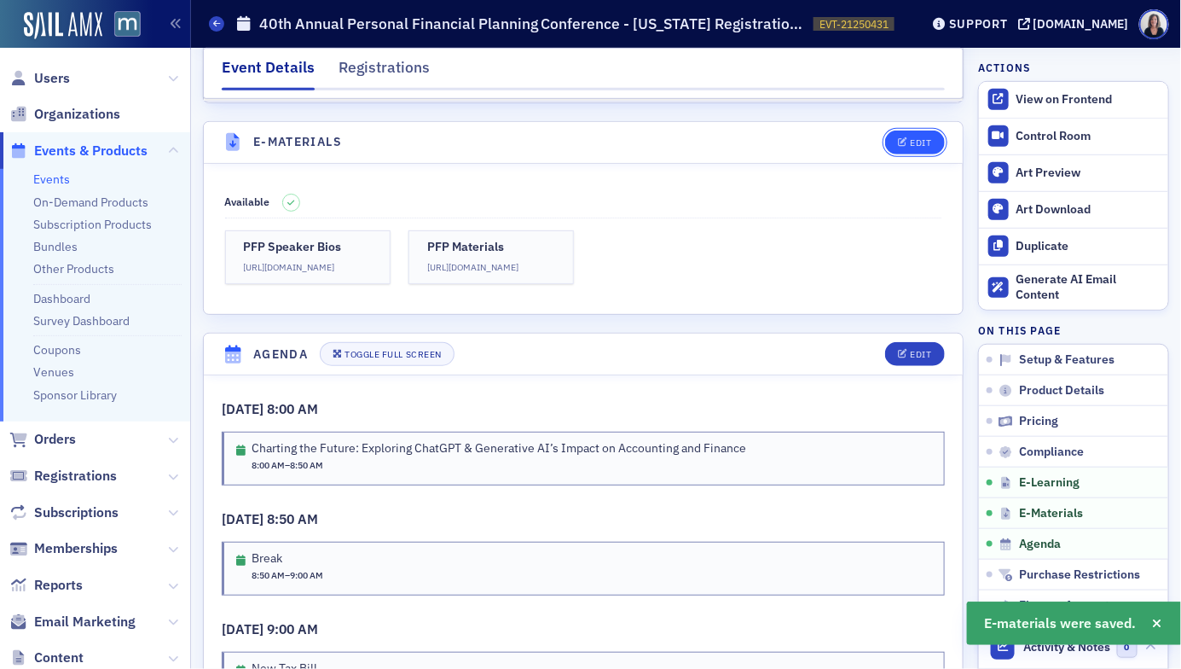
click at [926, 138] on div "Edit" at bounding box center [920, 142] width 21 height 9
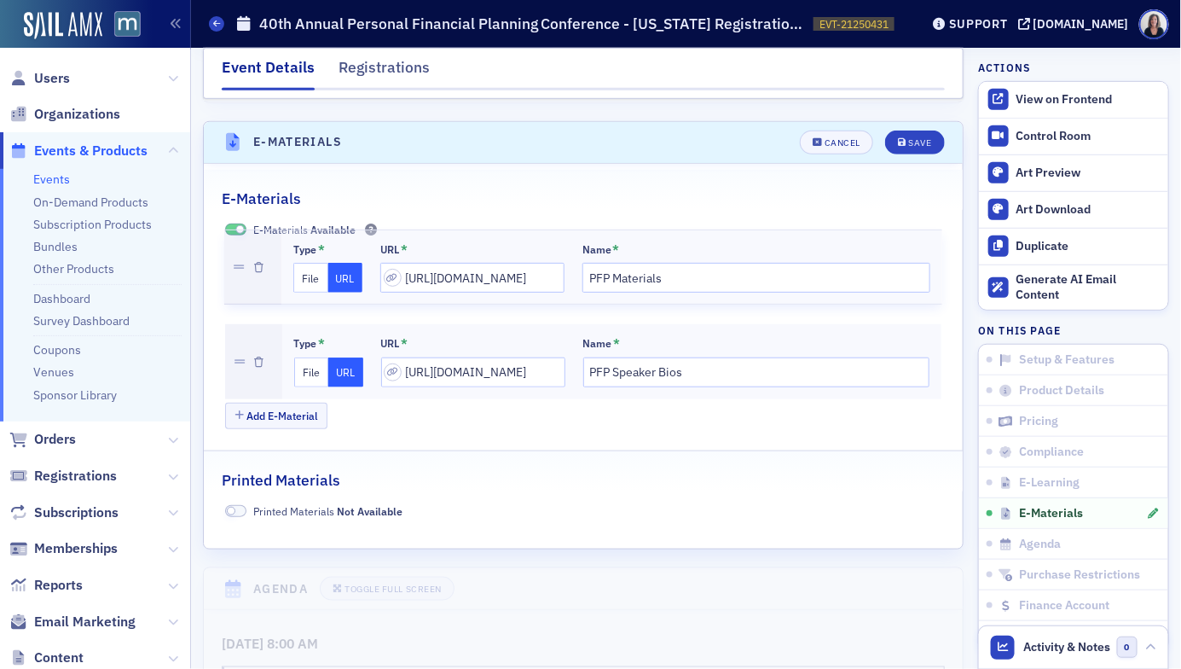
drag, startPoint x: 235, startPoint y: 341, endPoint x: 243, endPoint y: 264, distance: 78.0
click at [243, 264] on div "Type * File URL URL * https://drive.google.com/drive/folders/1IqkgHD0meKfTUaAhf…" at bounding box center [583, 324] width 717 height 150
type input "https://drive.google.com/drive/folders/1xUJ-JwfLJGP6Qao0tFMHVPj_hRmsOGt8?usp=dr…"
type input "PFP Materials"
type input "https://drive.google.com/drive/folders/1IqkgHD0meKfTUaAhfPjopKgNrG0BrqPO?usp=dr…"
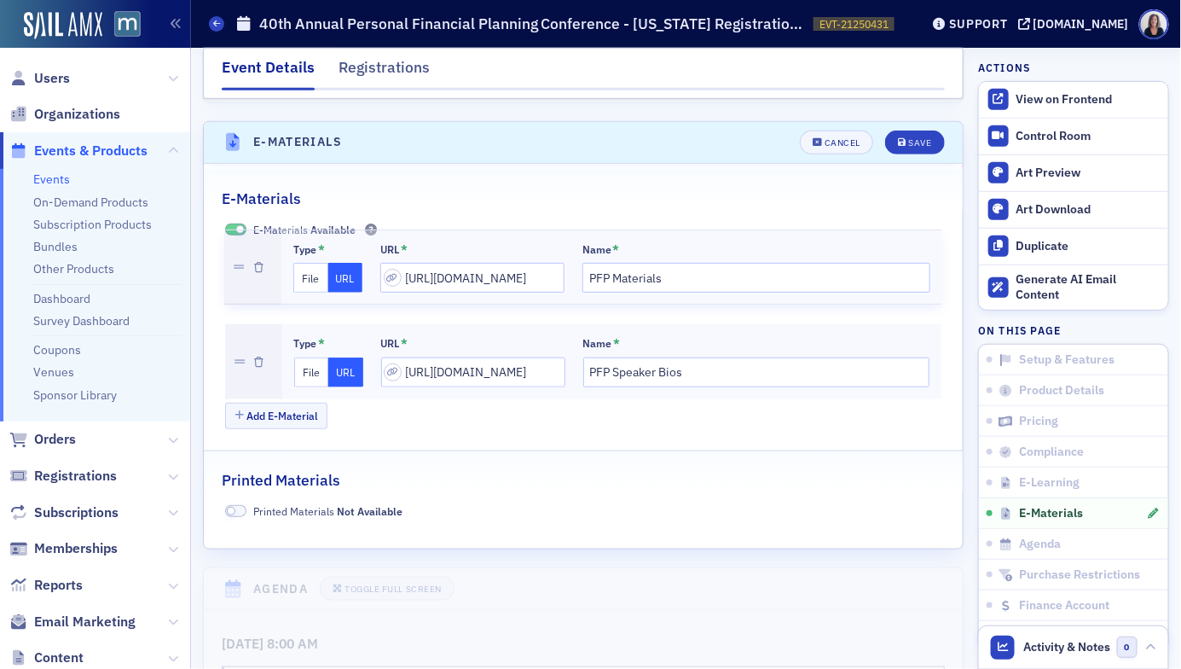
type input "PFP Speaker Bios"
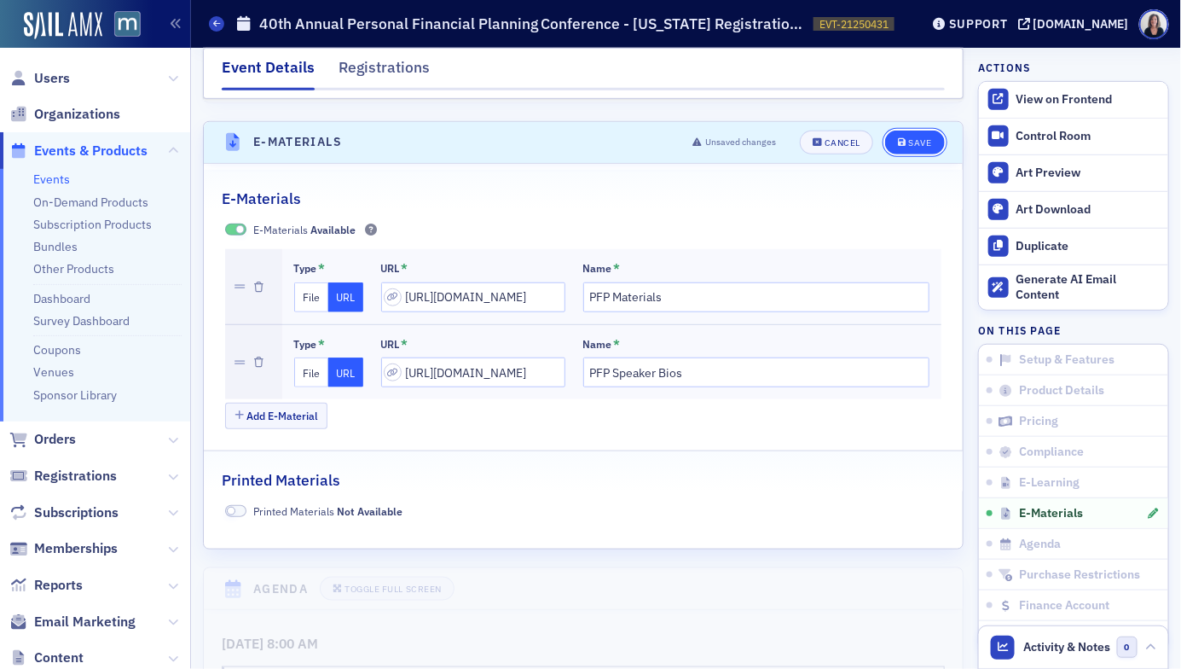
click at [918, 138] on div "Save" at bounding box center [919, 142] width 23 height 9
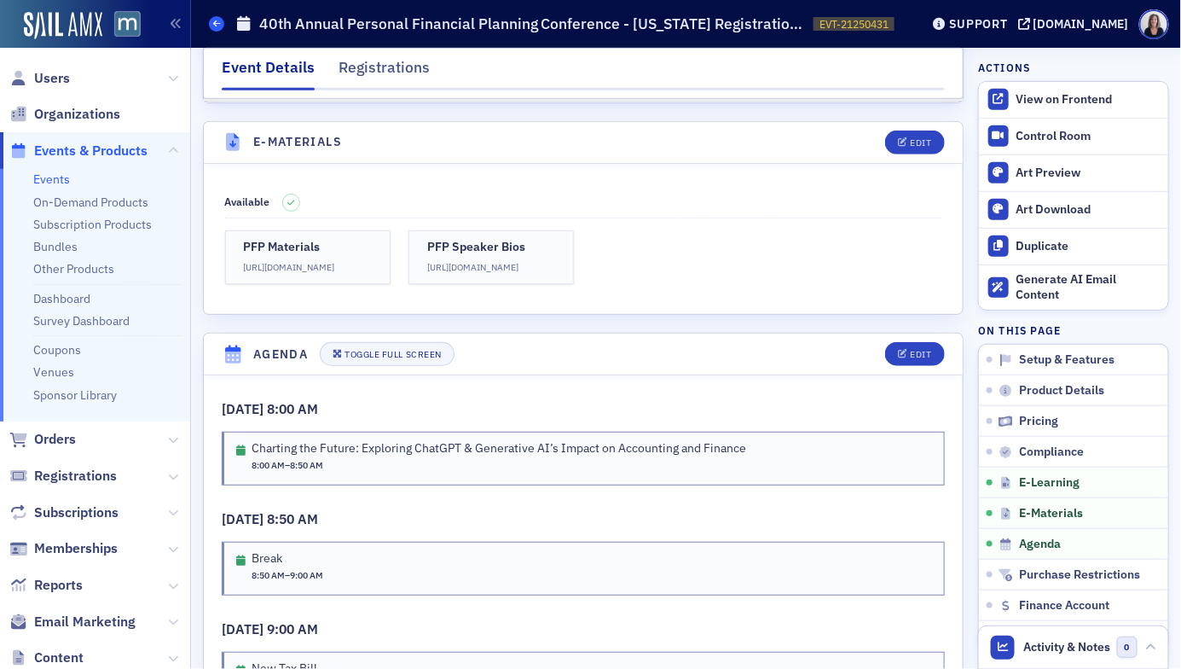
click at [220, 28] on span at bounding box center [216, 23] width 15 height 15
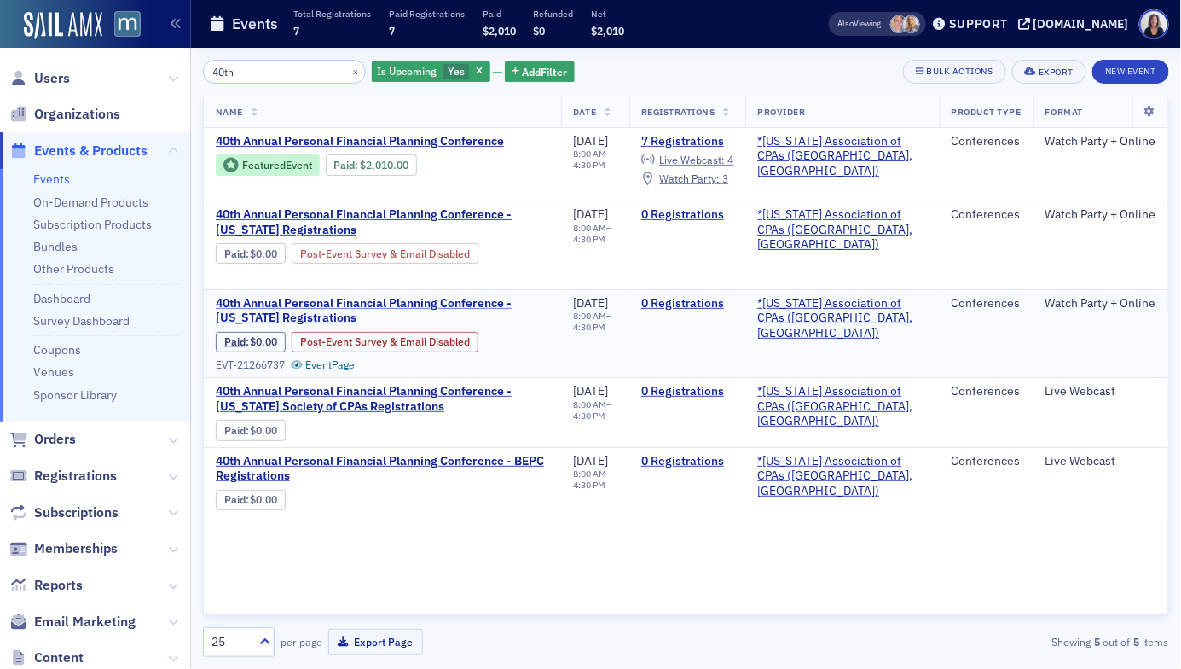
click at [293, 302] on span "40th Annual Personal Financial Planning Conference - Connecticut Registrations" at bounding box center [382, 311] width 333 height 30
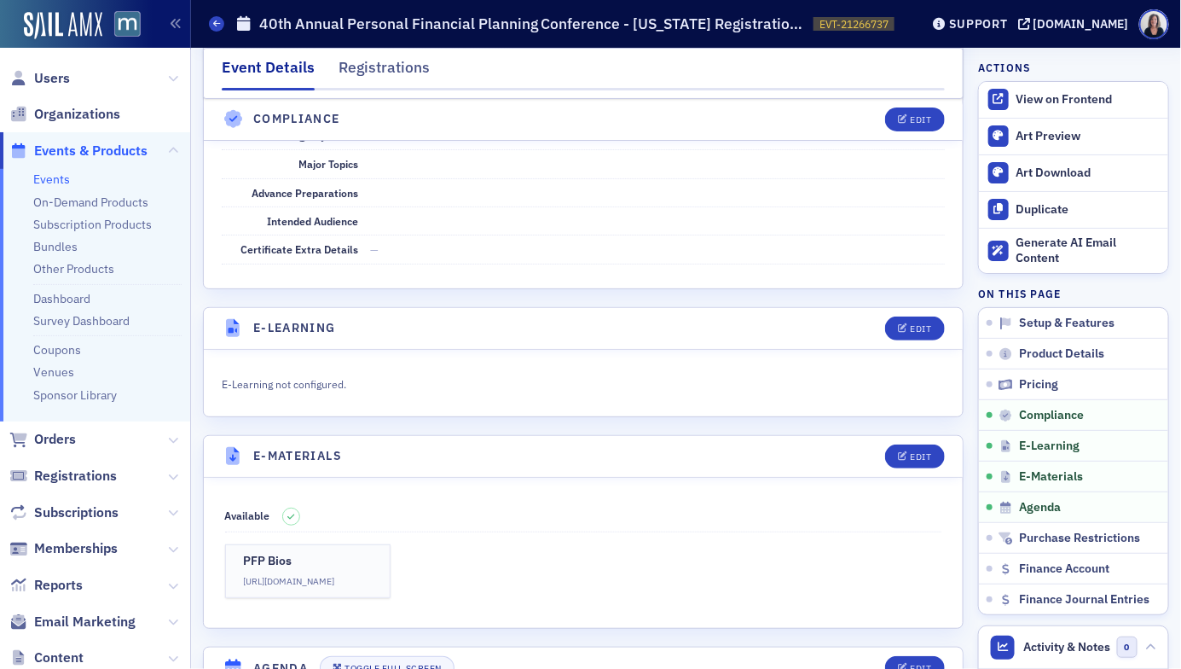
scroll to position [2201, 0]
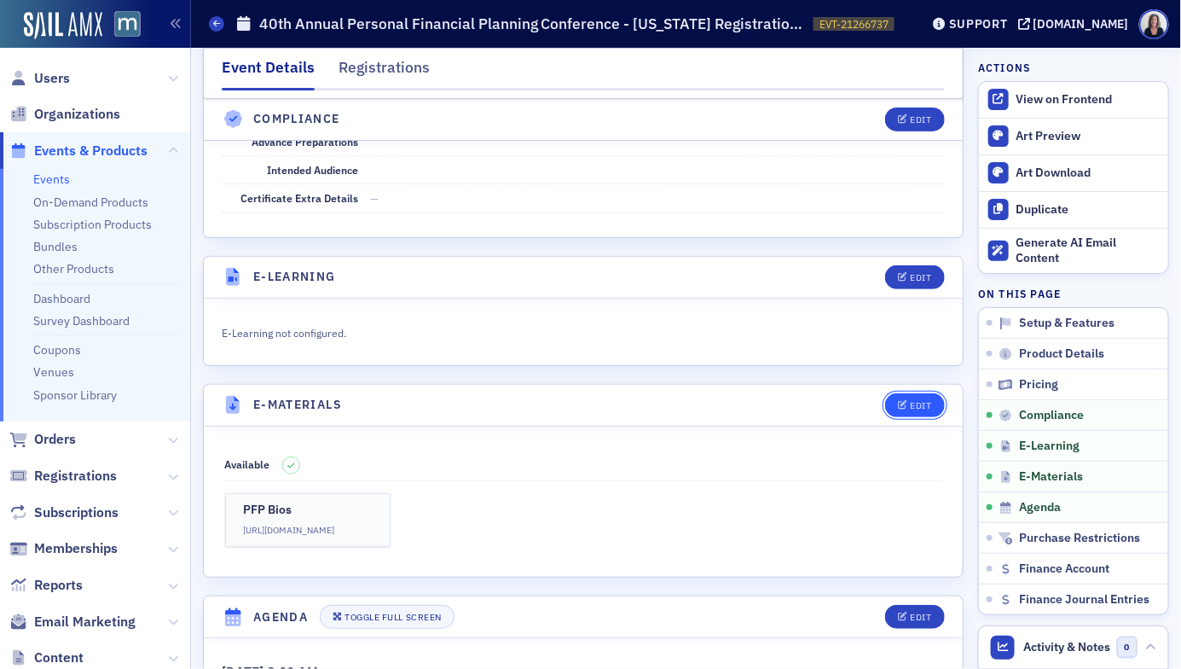
click at [919, 401] on div "Edit" at bounding box center [920, 405] width 21 height 9
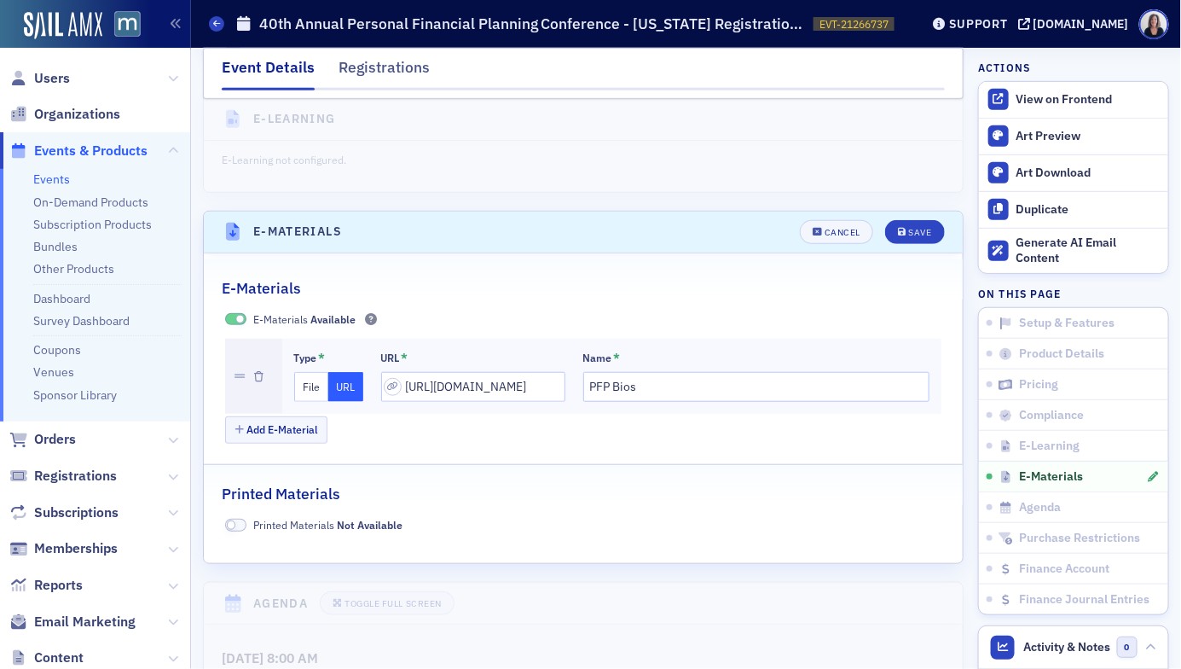
scroll to position [2463, 0]
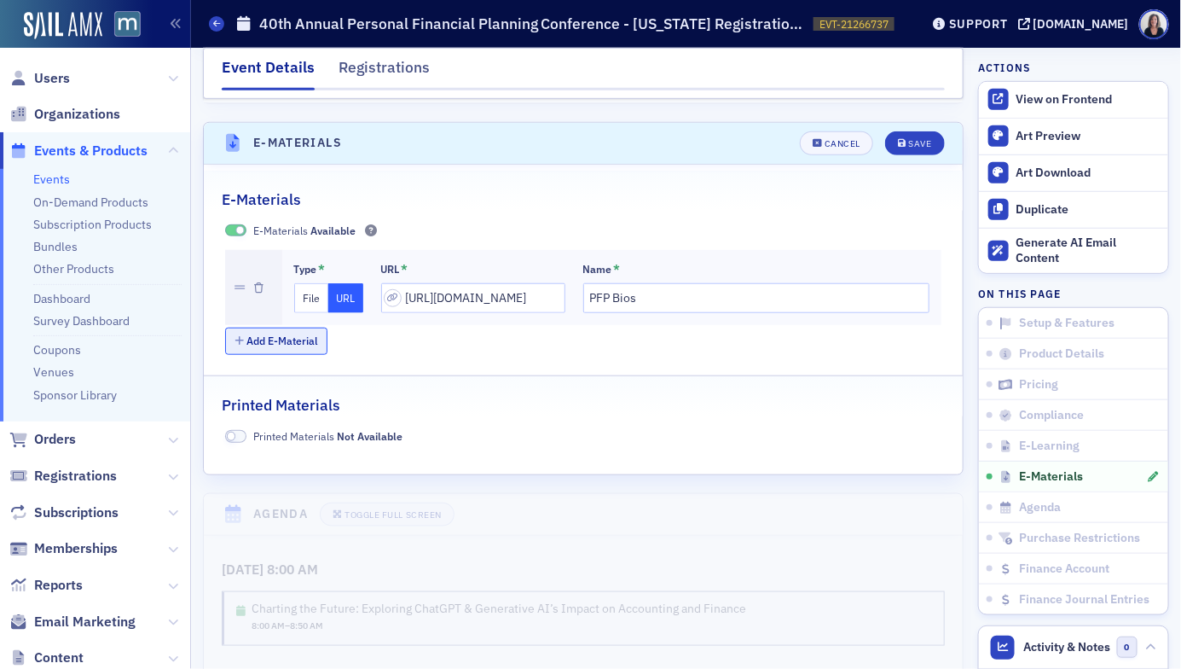
click at [308, 328] on button "Add E-Material" at bounding box center [276, 341] width 103 height 26
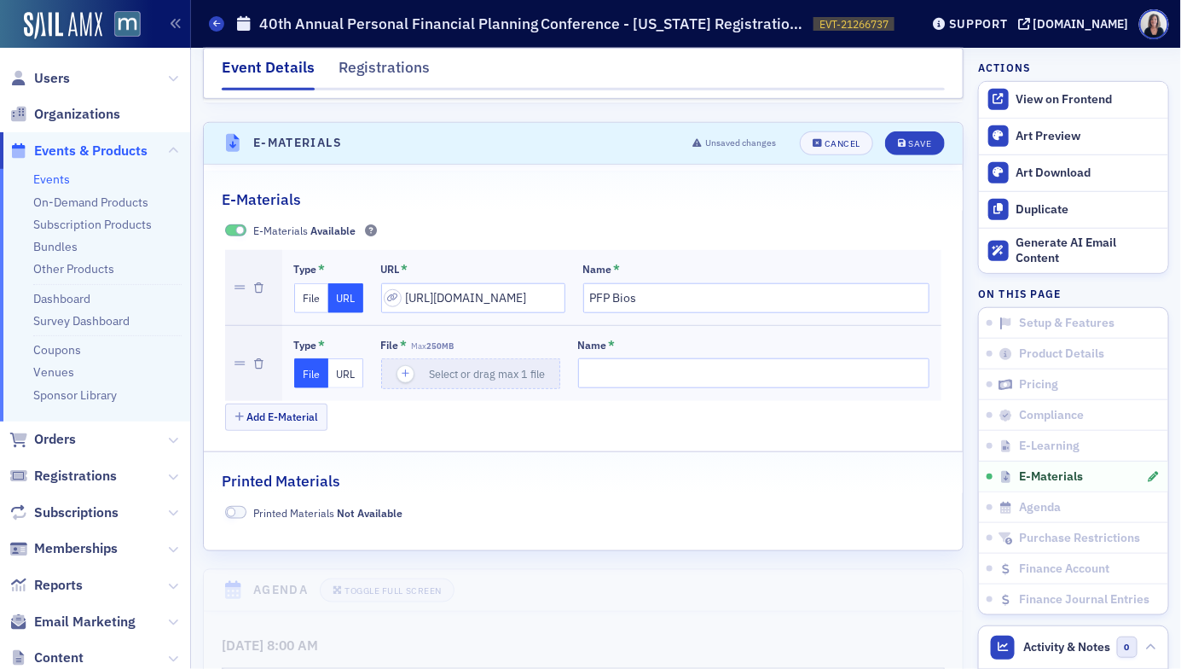
click at [341, 358] on button "URL" at bounding box center [345, 373] width 35 height 30
click at [435, 358] on input "url" at bounding box center [473, 373] width 184 height 30
paste input "https://drive.google.com/drive/folders/1xUJ-JwfLJGP6Qao0tFMHVPj_hRmsOGt8?usp=dr…"
type input "https://drive.google.com/drive/folders/1xUJ-JwfLJGP6Qao0tFMHVPj_hRmsOGt8?usp=dr…"
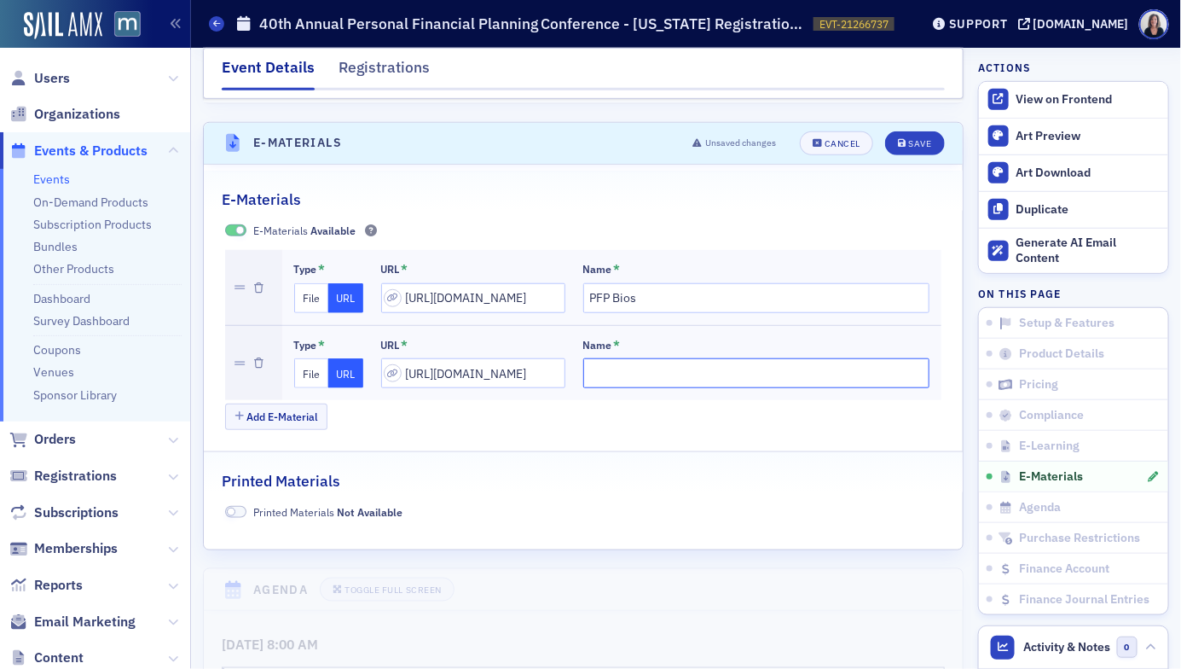
click at [594, 358] on input "Name *" at bounding box center [756, 373] width 347 height 30
type input "PFP Materials"
click at [920, 139] on div "Save" at bounding box center [919, 143] width 23 height 9
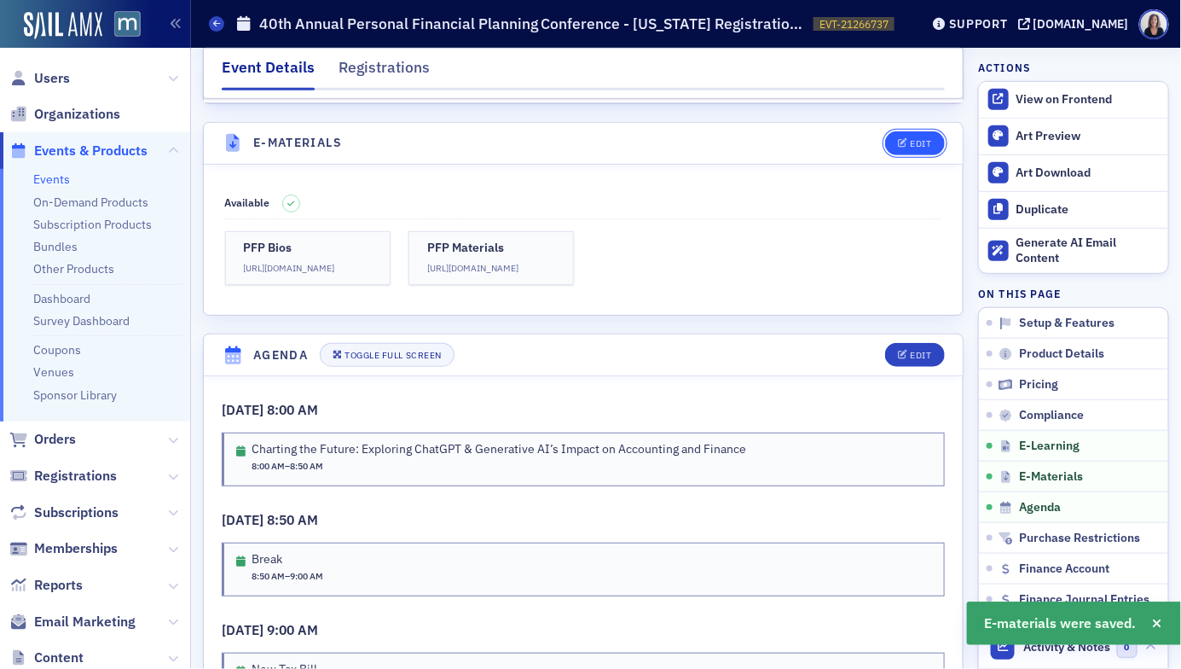
click at [913, 131] on button "Edit" at bounding box center [914, 143] width 59 height 24
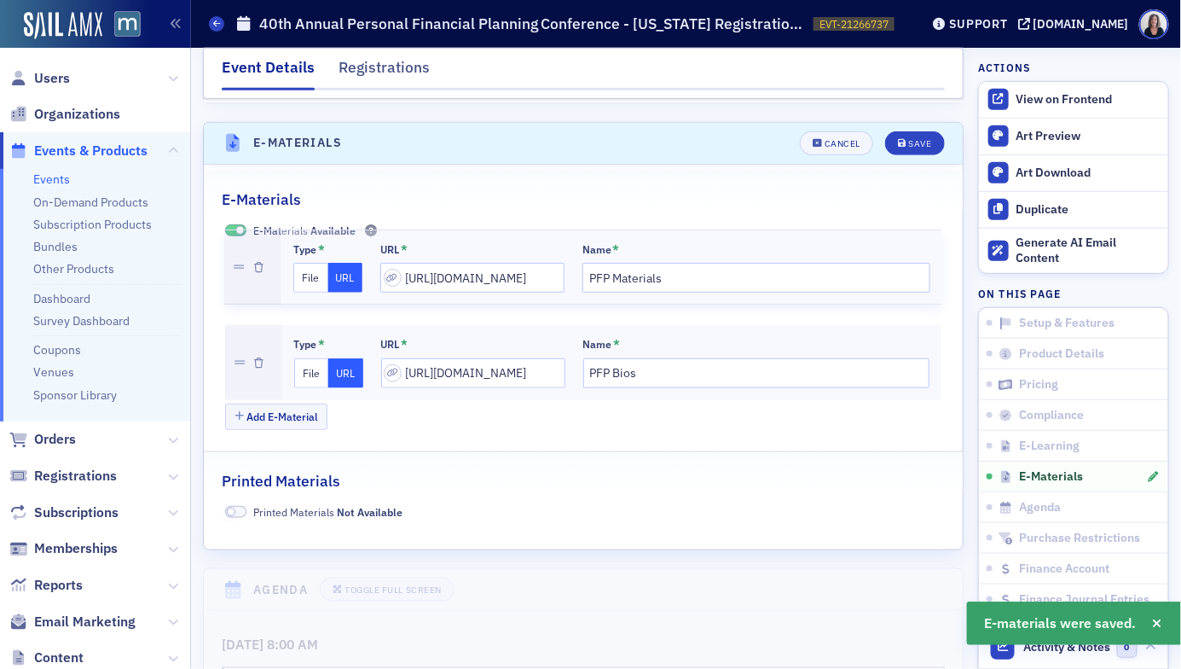
drag, startPoint x: 239, startPoint y: 336, endPoint x: 241, endPoint y: 258, distance: 77.6
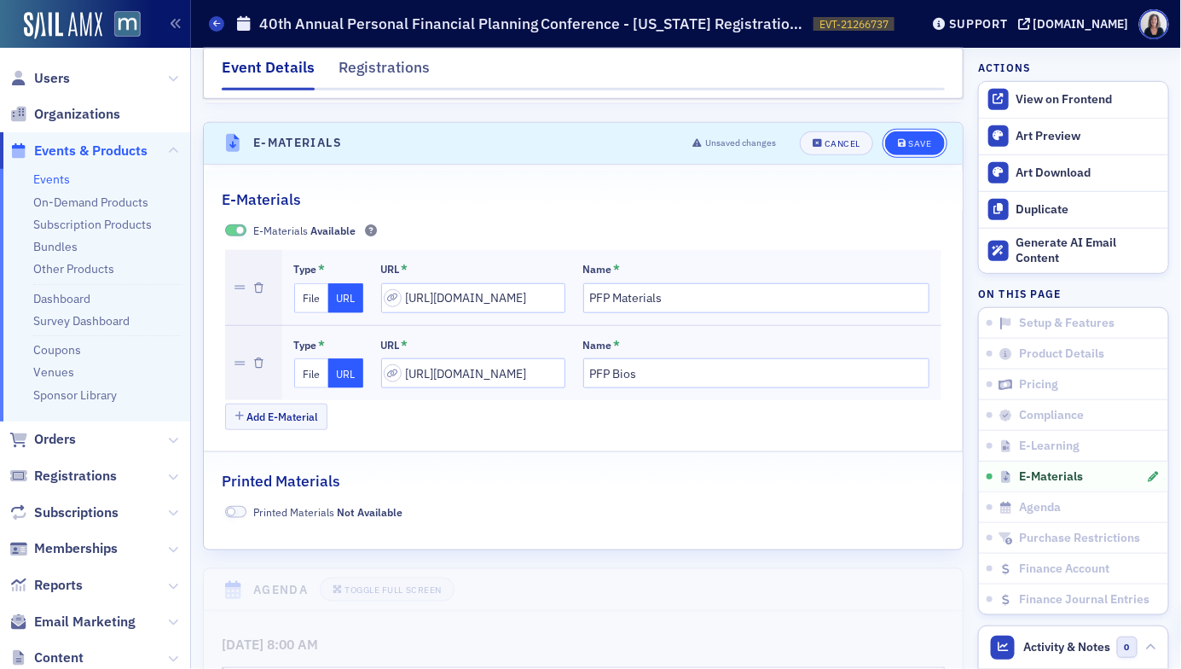
click at [913, 139] on div "Save" at bounding box center [919, 143] width 23 height 9
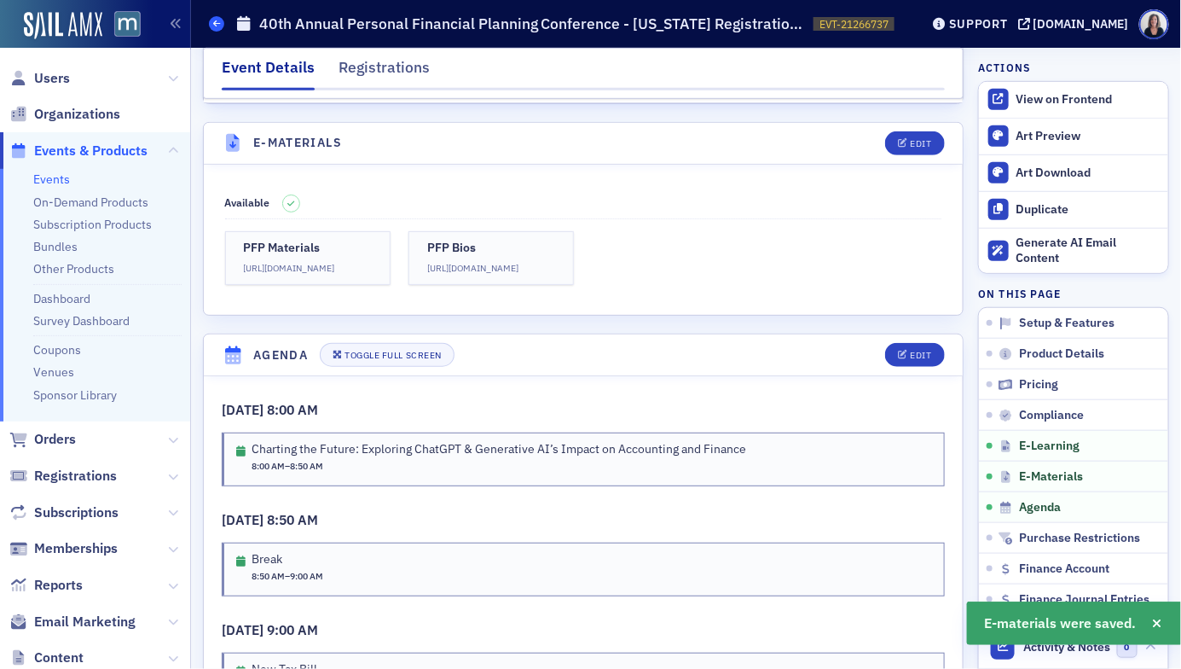
click at [217, 28] on span at bounding box center [216, 23] width 15 height 15
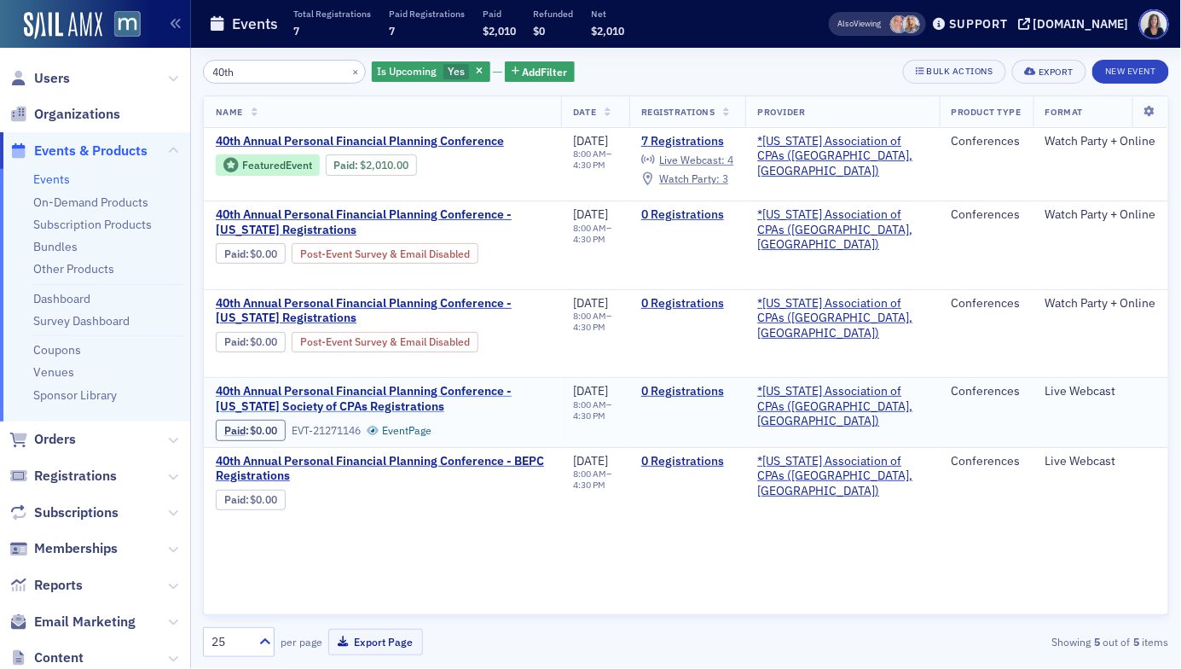
click at [309, 391] on span "40th Annual Personal Financial Planning Conference - Delaware Society of CPAs R…" at bounding box center [382, 399] width 333 height 30
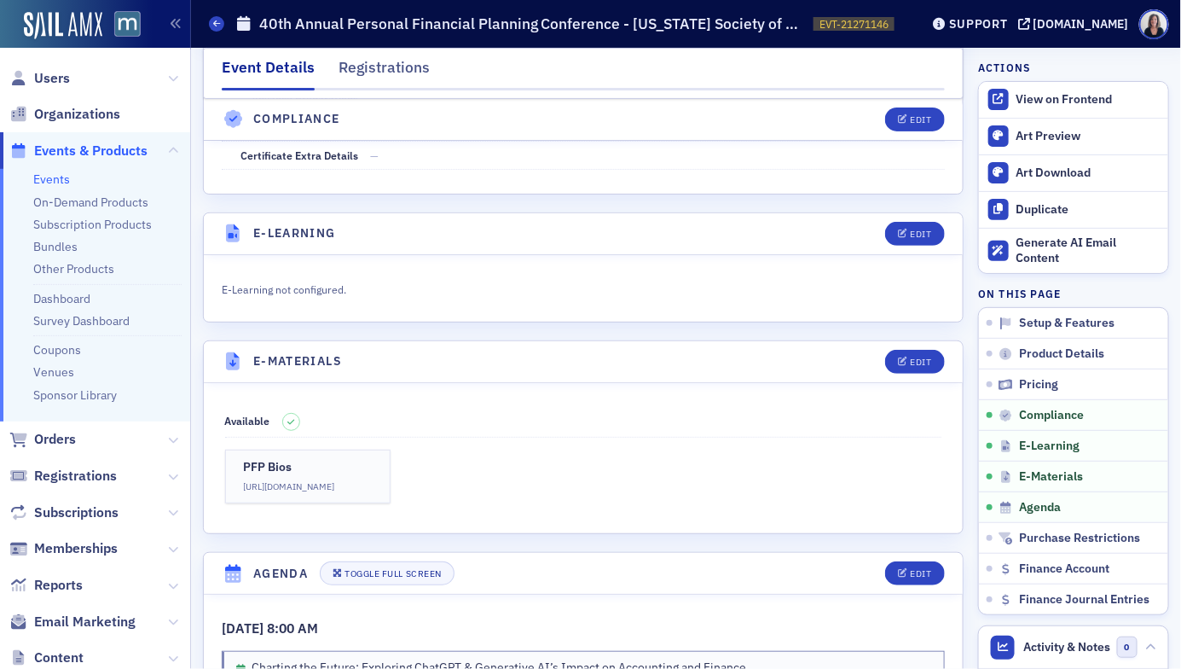
scroll to position [2235, 0]
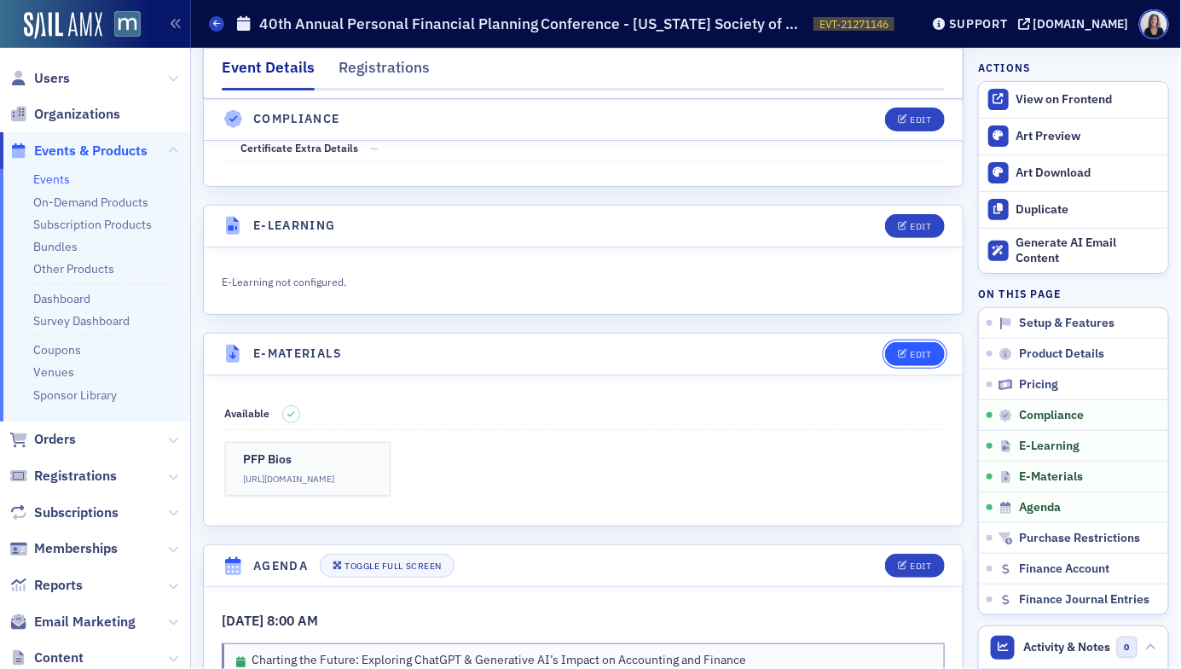
click at [921, 350] on div "Edit" at bounding box center [920, 354] width 21 height 9
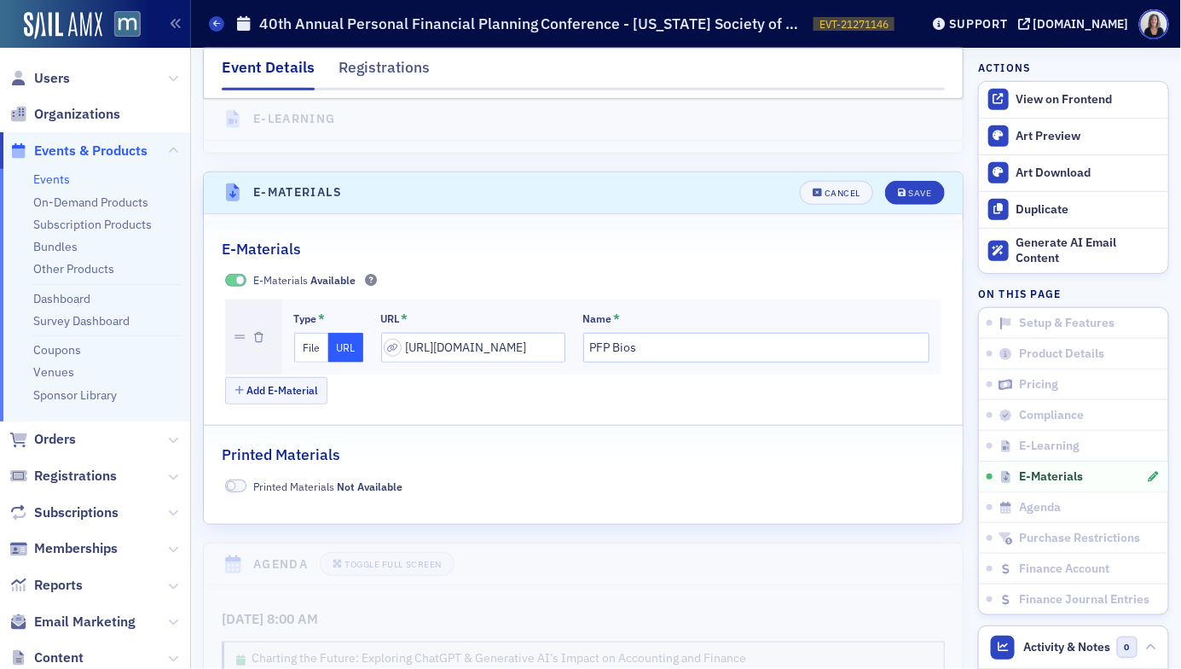
scroll to position [2448, 0]
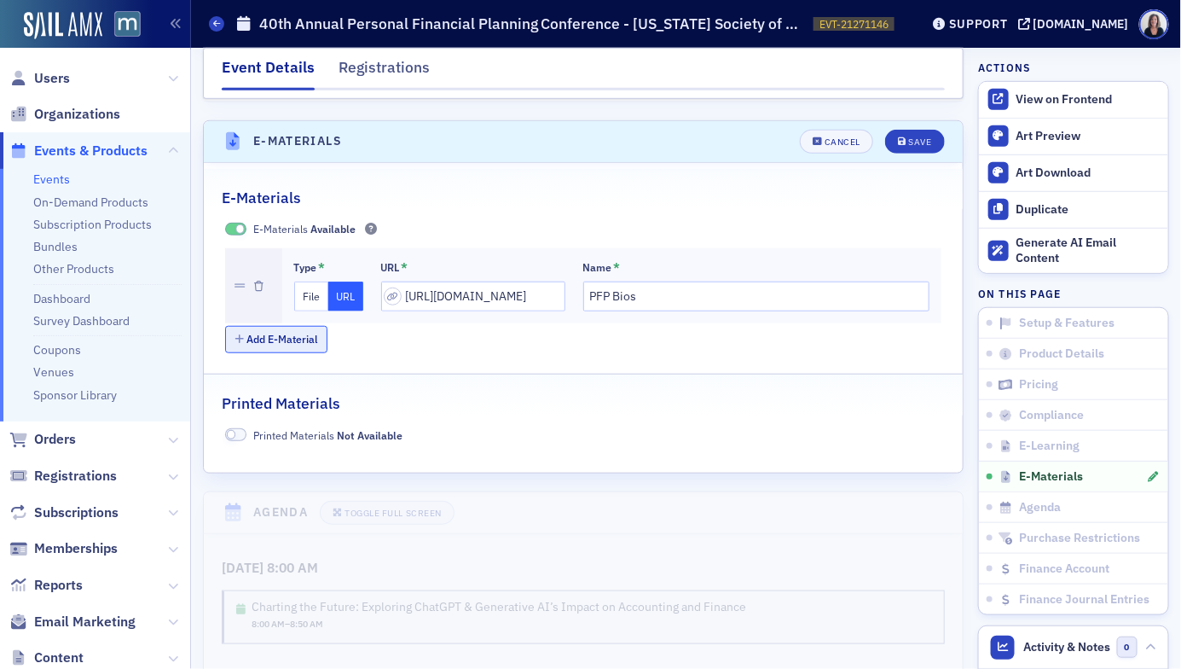
click at [299, 326] on button "Add E-Material" at bounding box center [276, 339] width 103 height 26
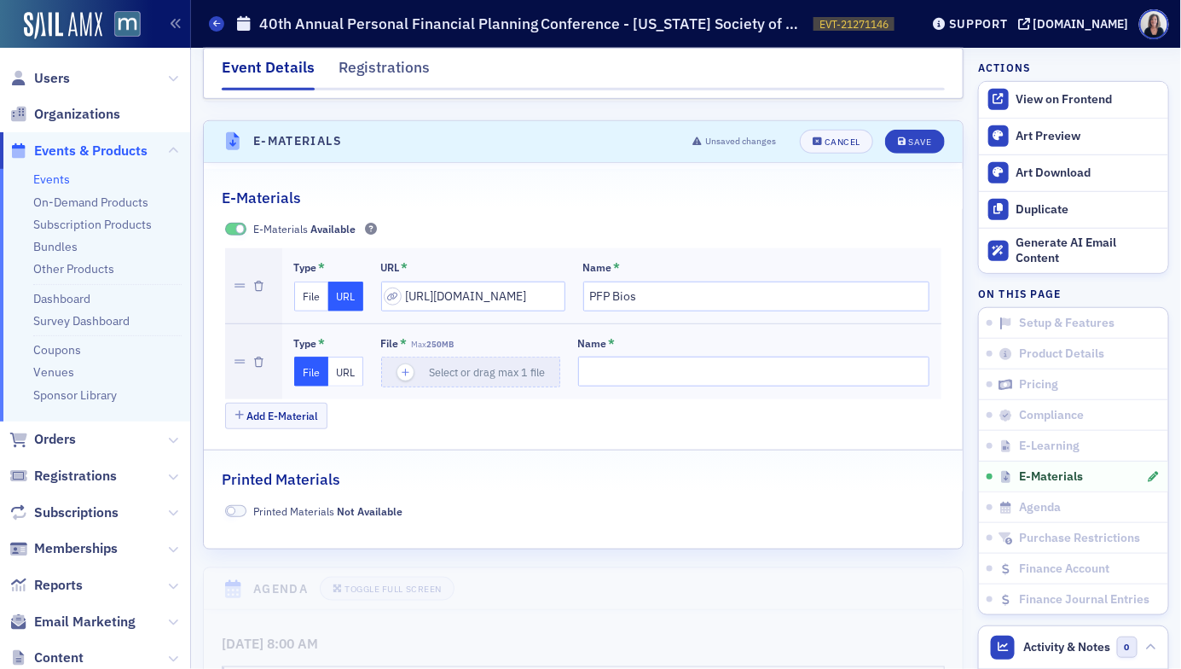
click at [346, 357] on button "URL" at bounding box center [345, 372] width 35 height 30
click at [415, 357] on input "url" at bounding box center [473, 372] width 184 height 30
paste input "https://drive.google.com/drive/folders/1xUJ-JwfLJGP6Qao0tFMHVPj_hRmsOGt8?usp=dr…"
type input "https://drive.google.com/drive/folders/1xUJ-JwfLJGP6Qao0tFMHVPj_hRmsOGt8?usp=dr…"
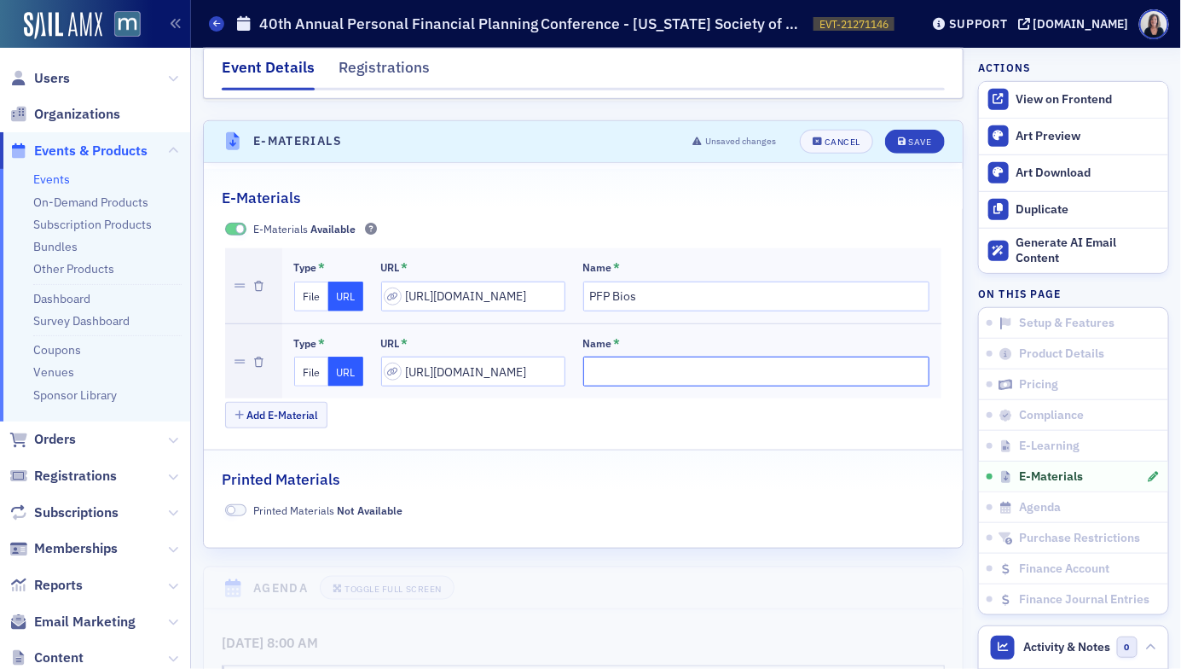
scroll to position [0, 0]
click at [587, 357] on input "Name *" at bounding box center [756, 372] width 347 height 30
type input "PFP Materials"
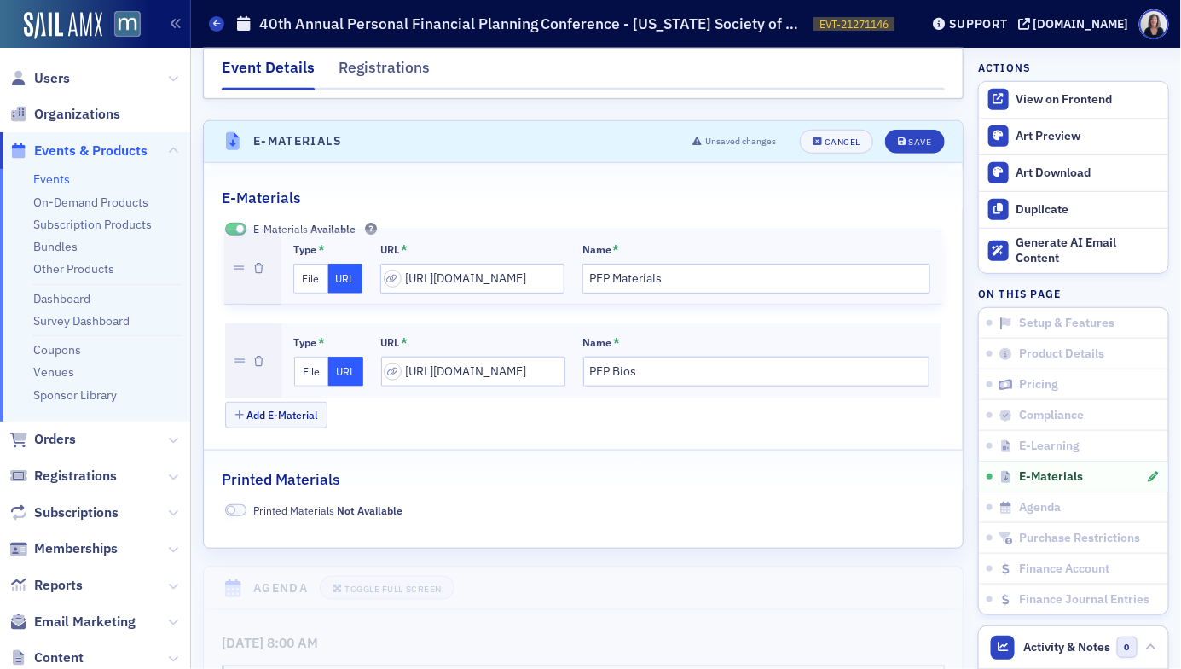
drag, startPoint x: 236, startPoint y: 339, endPoint x: 230, endPoint y: 261, distance: 77.8
click at [230, 261] on div "Type * File URL URL * https://drive.google.com/drive/folders/1IqkgHD0meKfTUaAhf…" at bounding box center [583, 323] width 717 height 150
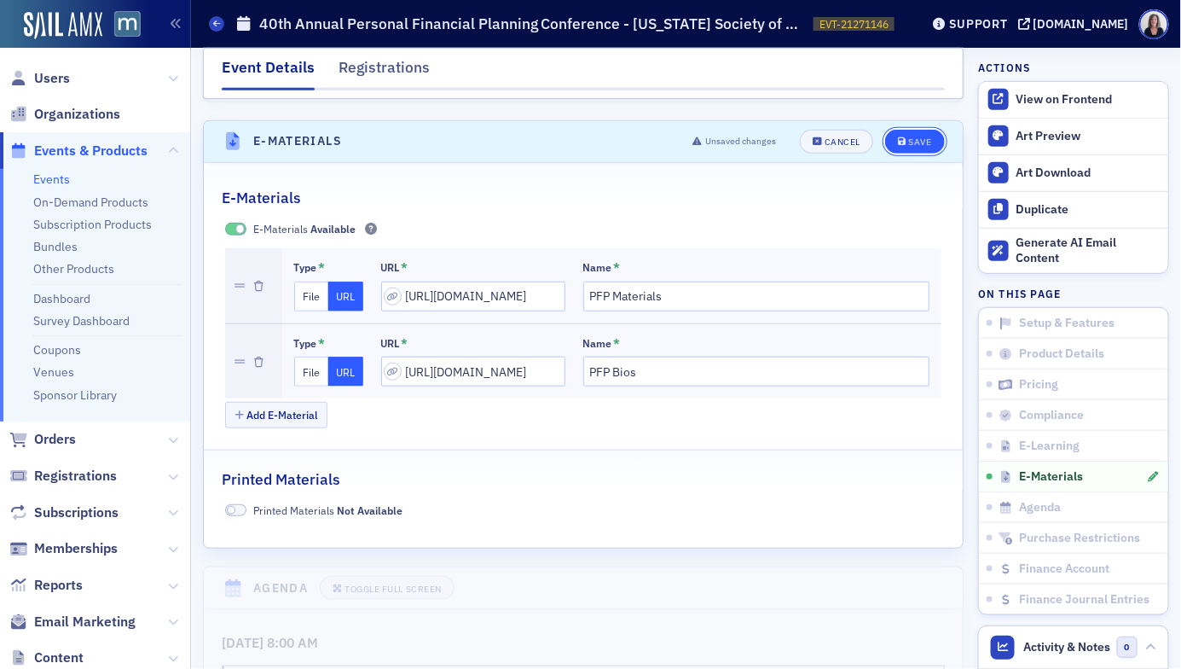
click at [918, 137] on div "Save" at bounding box center [919, 141] width 23 height 9
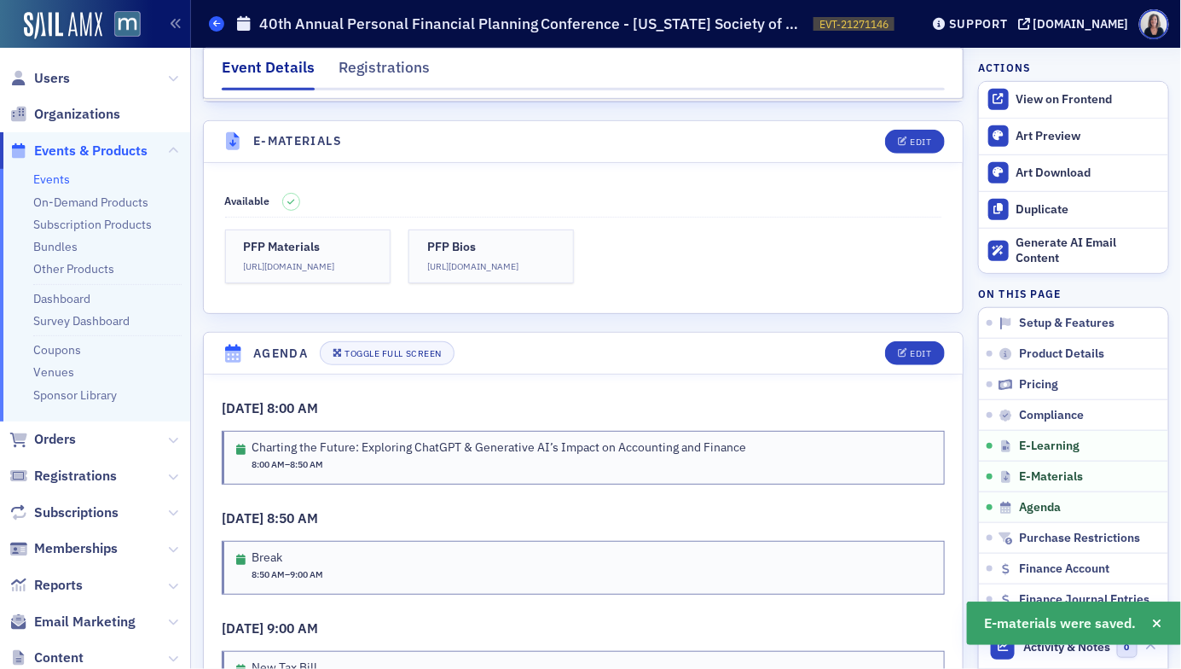
click at [217, 28] on span at bounding box center [216, 23] width 15 height 15
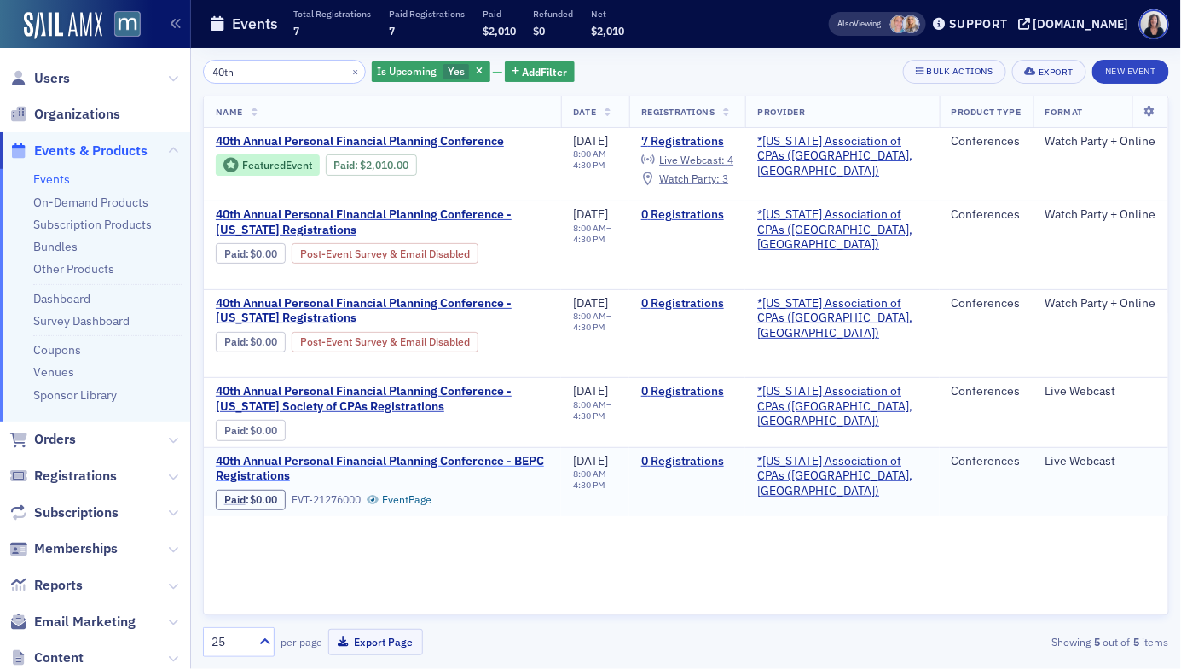
click at [294, 455] on span "40th Annual Personal Financial Planning Conference - BEPC Registrations" at bounding box center [382, 469] width 333 height 30
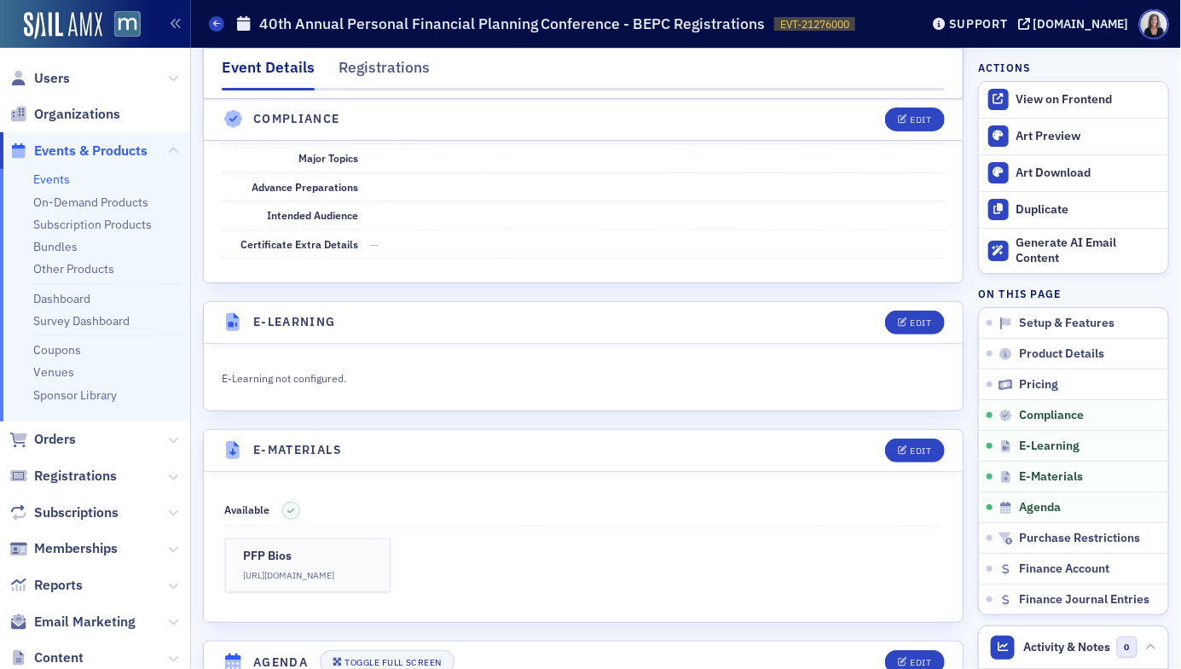
scroll to position [2154, 0]
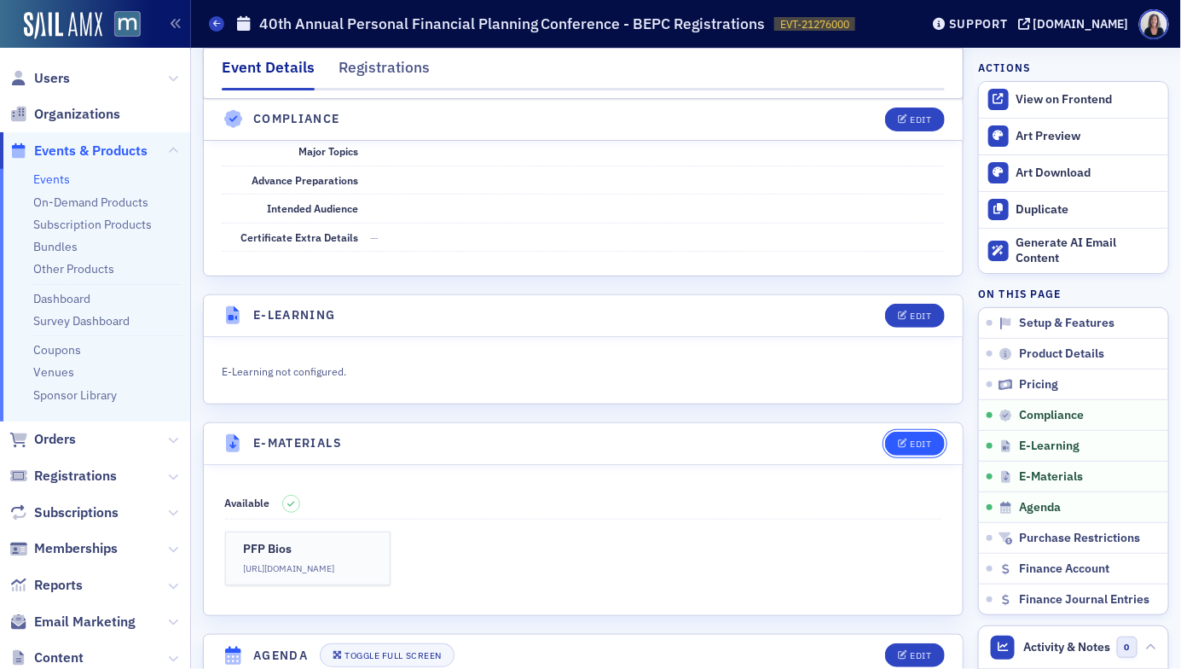
click at [923, 439] on div "Edit" at bounding box center [920, 443] width 21 height 9
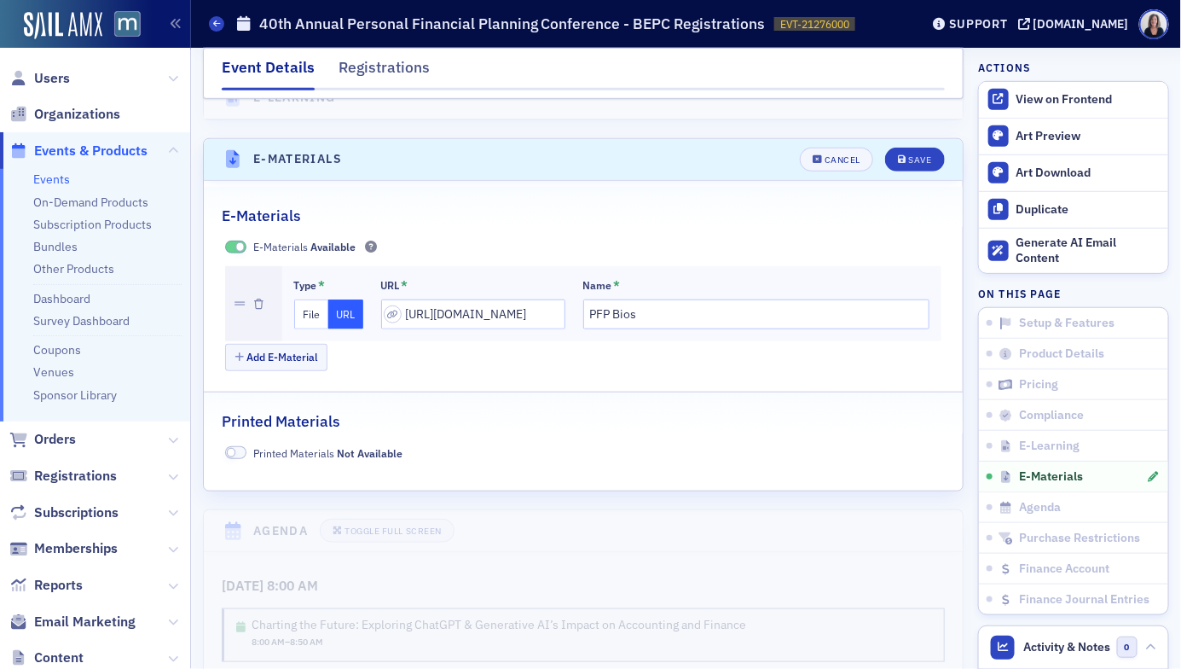
scroll to position [2455, 0]
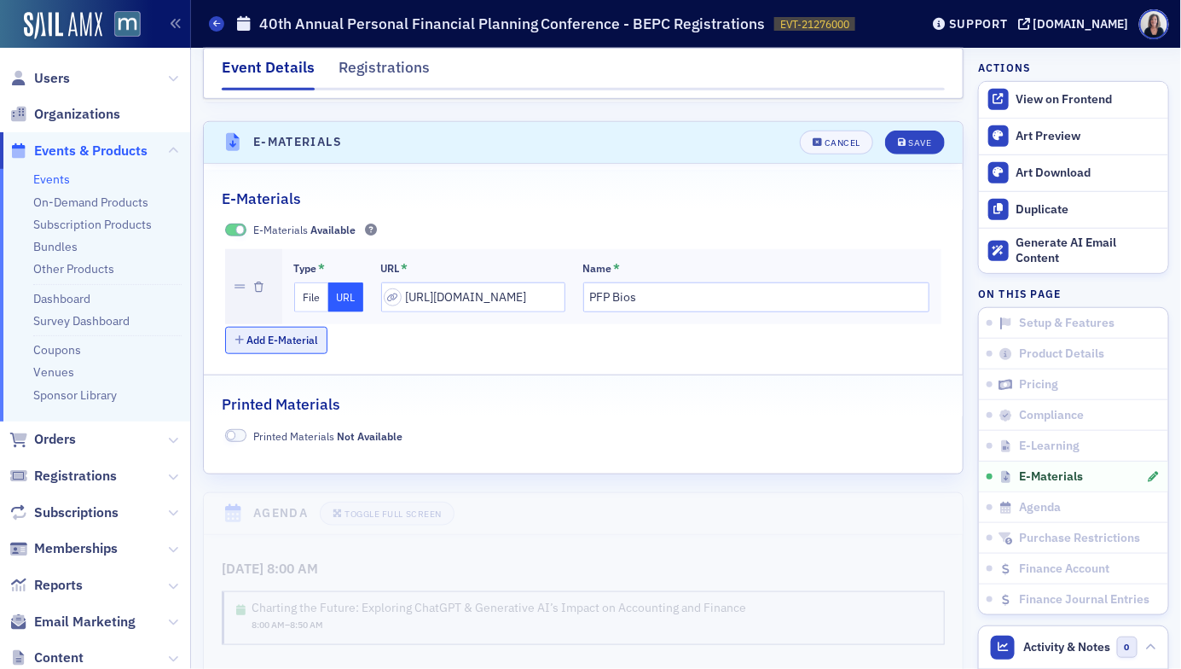
click at [285, 327] on button "Add E-Material" at bounding box center [276, 340] width 103 height 26
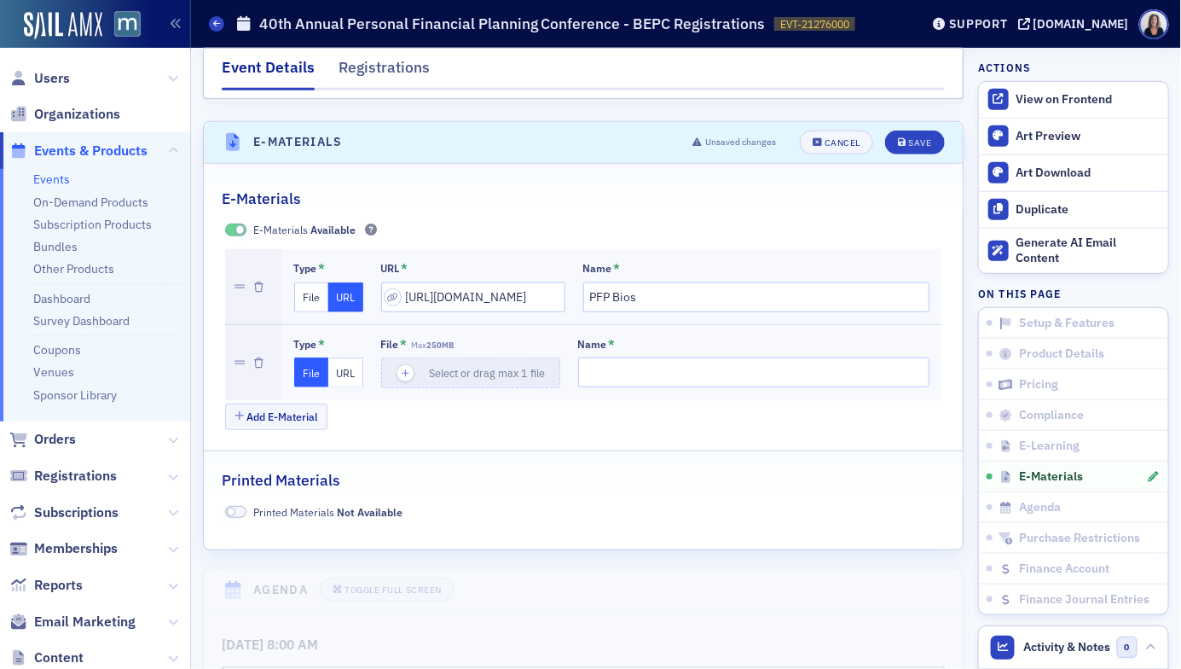
click at [352, 357] on button "URL" at bounding box center [345, 372] width 35 height 30
click at [528, 357] on input "url" at bounding box center [473, 372] width 184 height 30
paste input "https://drive.google.com/drive/folders/1xUJ-JwfLJGP6Qao0tFMHVPj_hRmsOGt8?usp=dr…"
type input "https://drive.google.com/drive/folders/1xUJ-JwfLJGP6Qao0tFMHVPj_hRmsOGt8?usp=dr…"
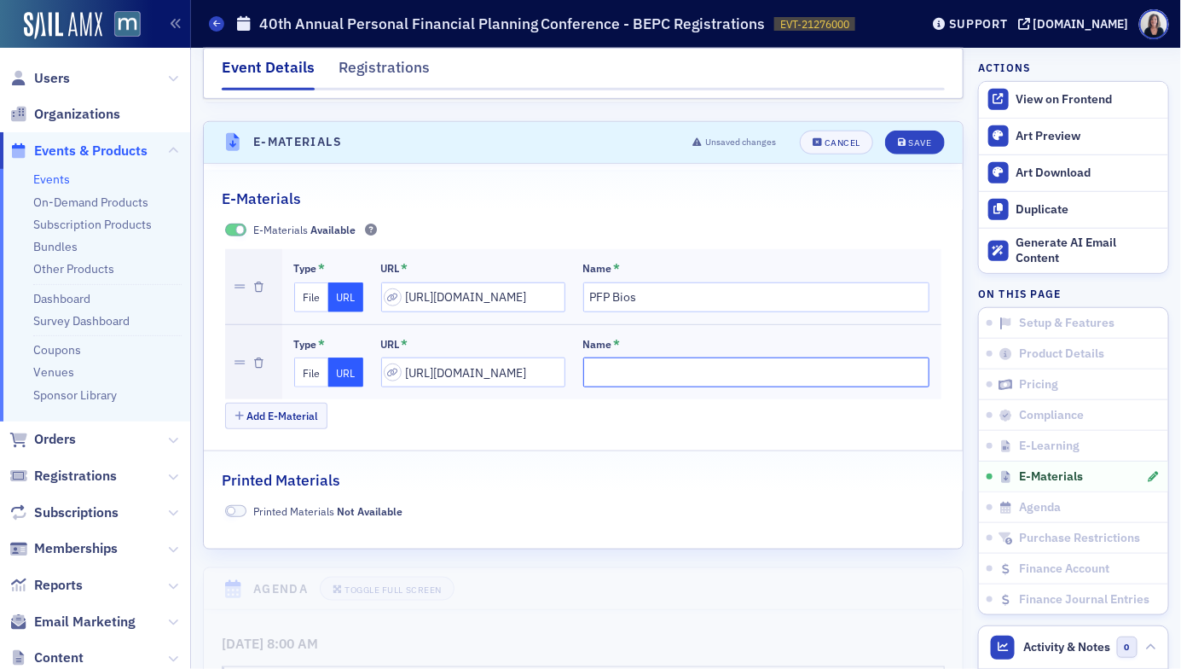
click at [606, 357] on input "Name *" at bounding box center [756, 372] width 347 height 30
type input "PFP Materials"
click at [924, 138] on div "Save" at bounding box center [919, 142] width 23 height 9
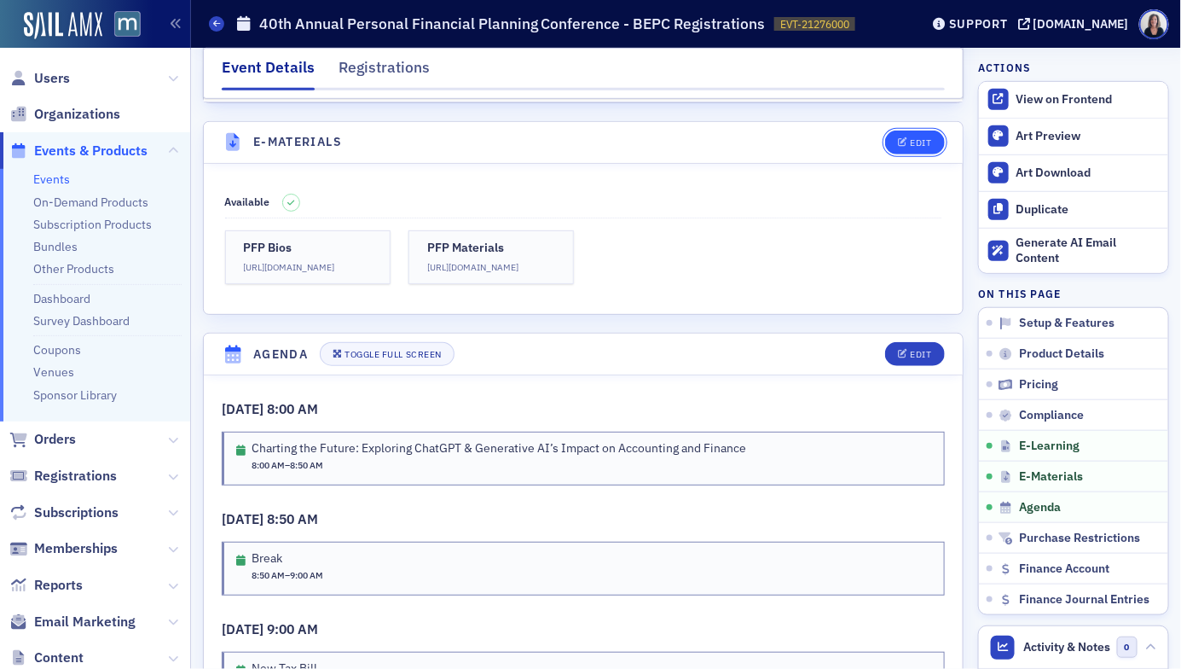
click at [924, 138] on div "Edit" at bounding box center [920, 142] width 21 height 9
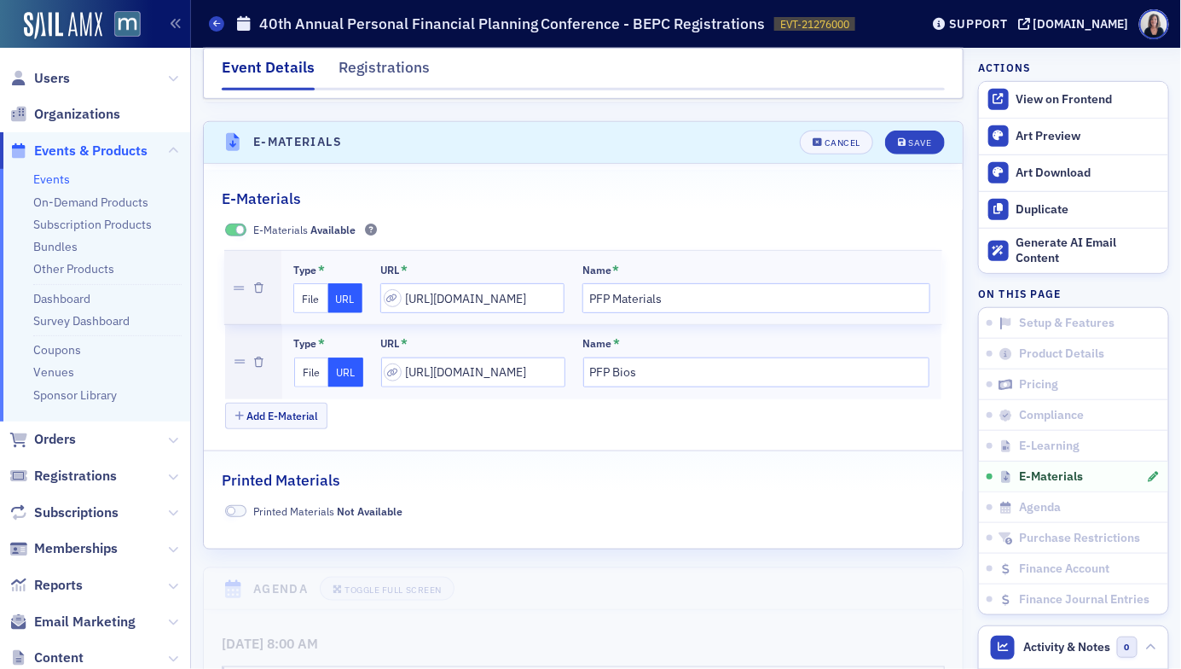
drag, startPoint x: 237, startPoint y: 340, endPoint x: 230, endPoint y: 284, distance: 56.7
click at [931, 138] on div "Save" at bounding box center [919, 142] width 23 height 9
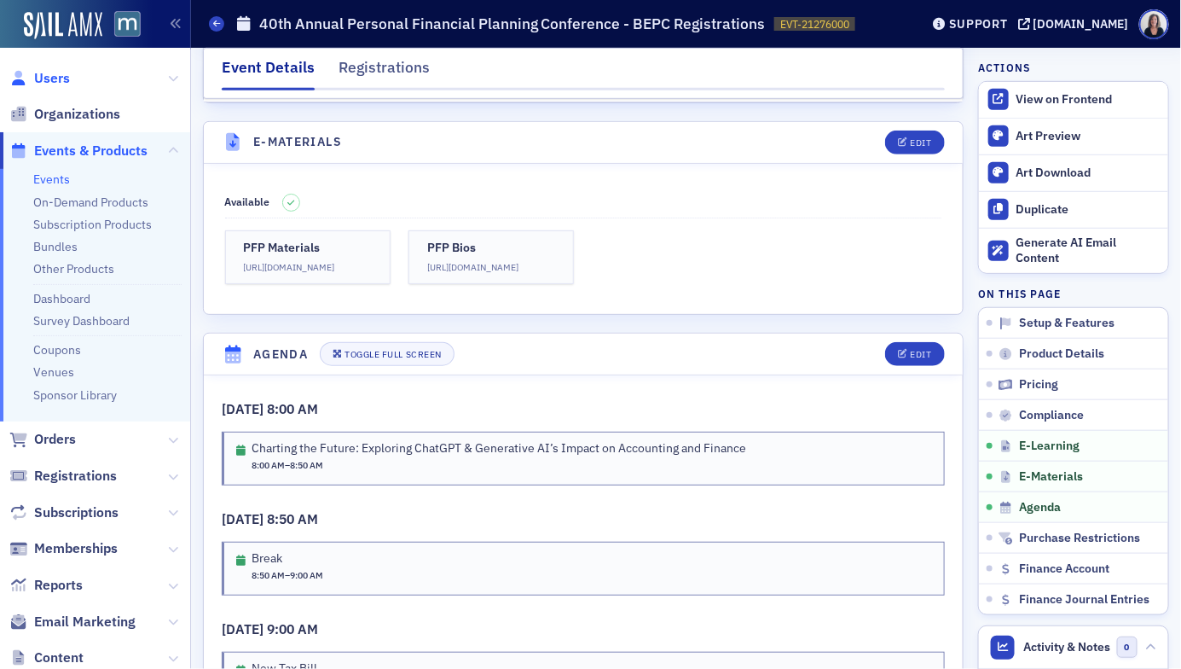
click at [62, 77] on span "Users" at bounding box center [52, 78] width 36 height 19
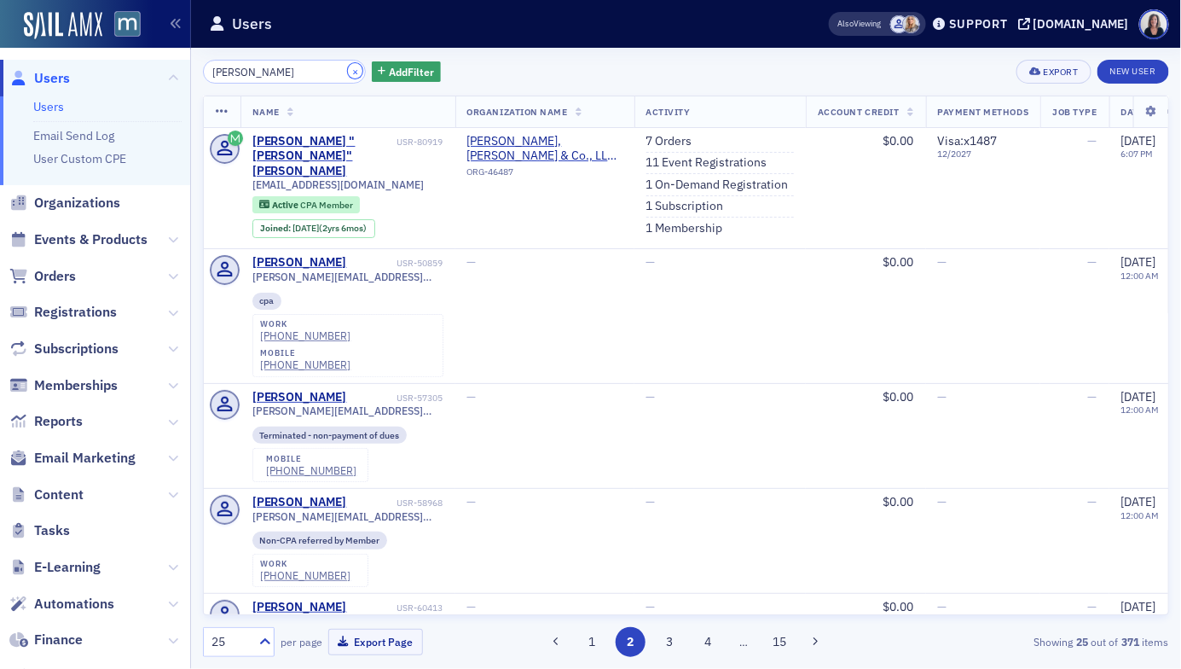
click at [348, 67] on button "×" at bounding box center [355, 70] width 15 height 15
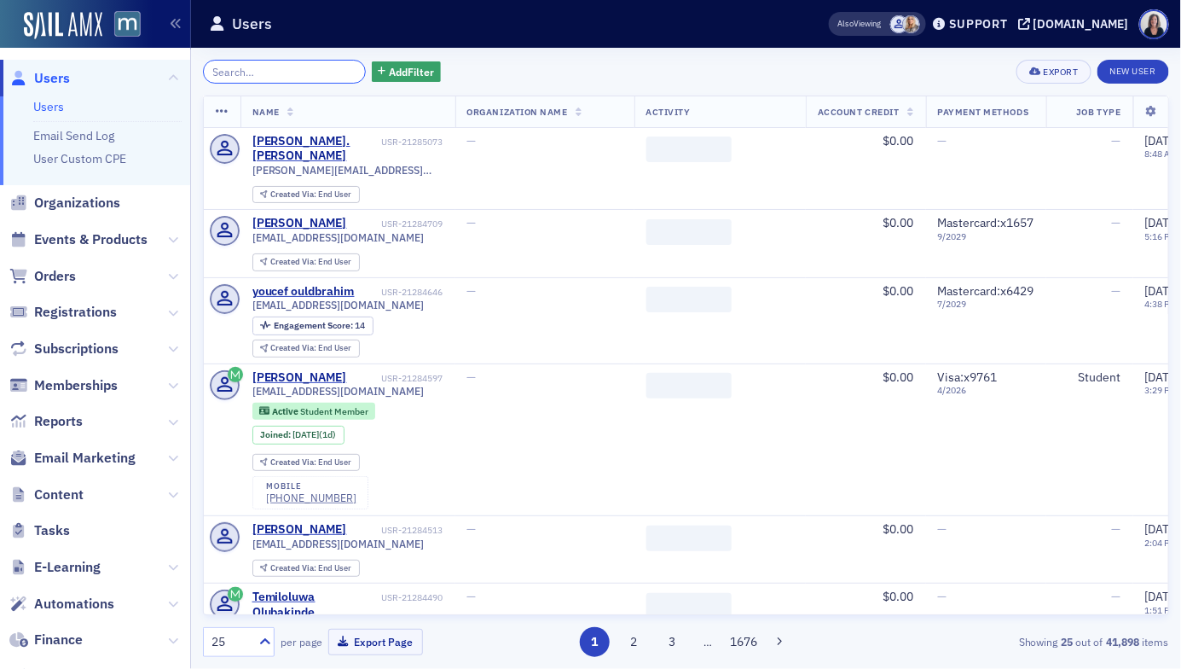
click at [308, 67] on input "search" at bounding box center [284, 72] width 163 height 24
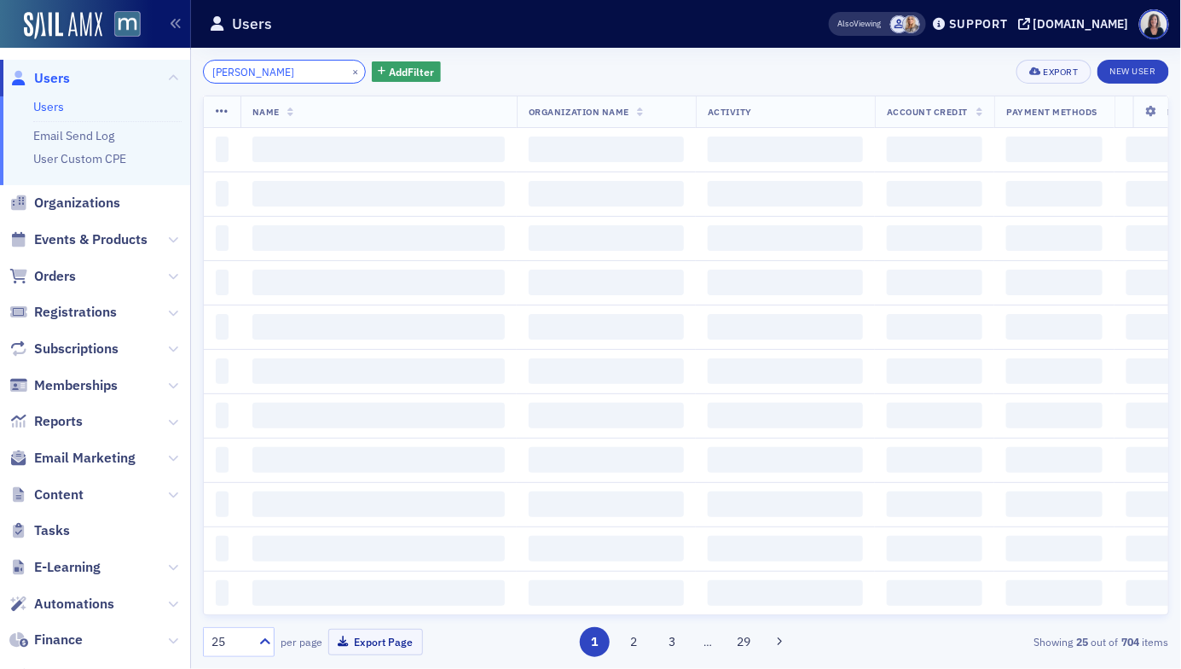
type input "Daniel Brooks"
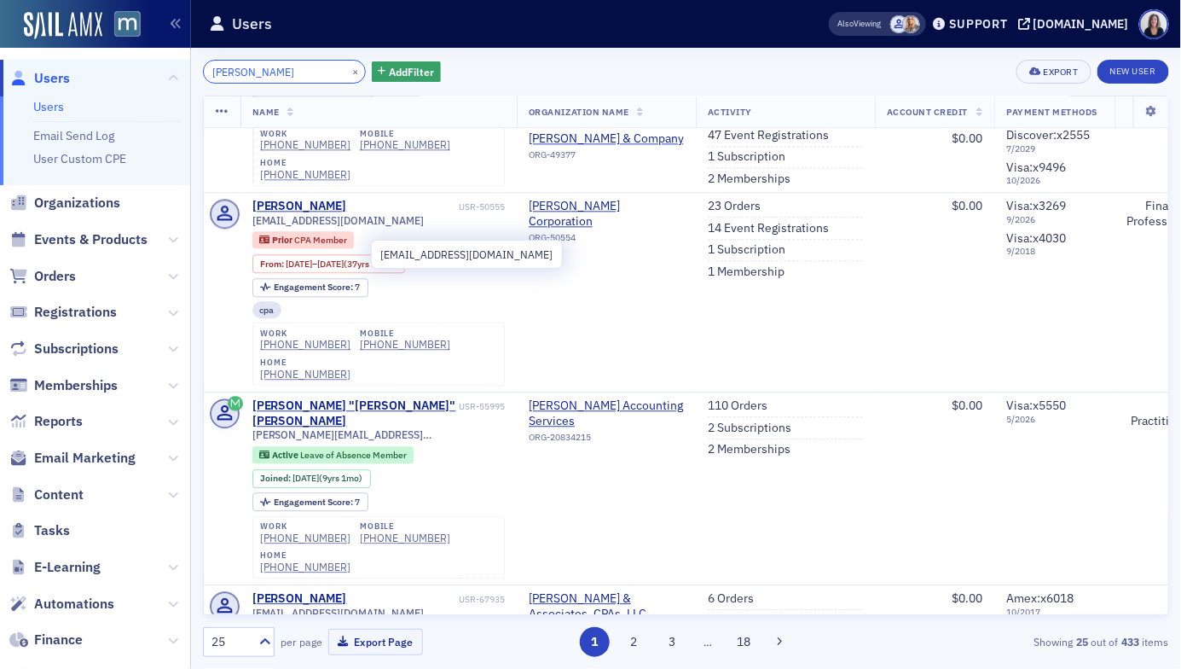
scroll to position [1327, 0]
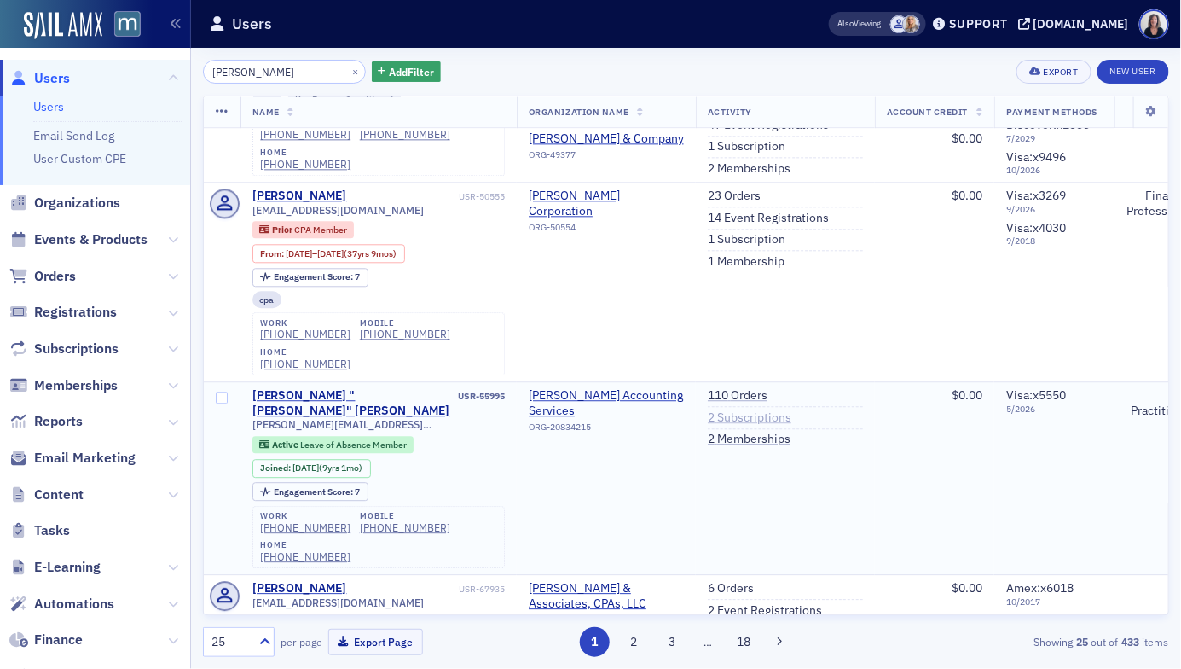
click at [747, 426] on link "2 Subscriptions" at bounding box center [750, 417] width 84 height 15
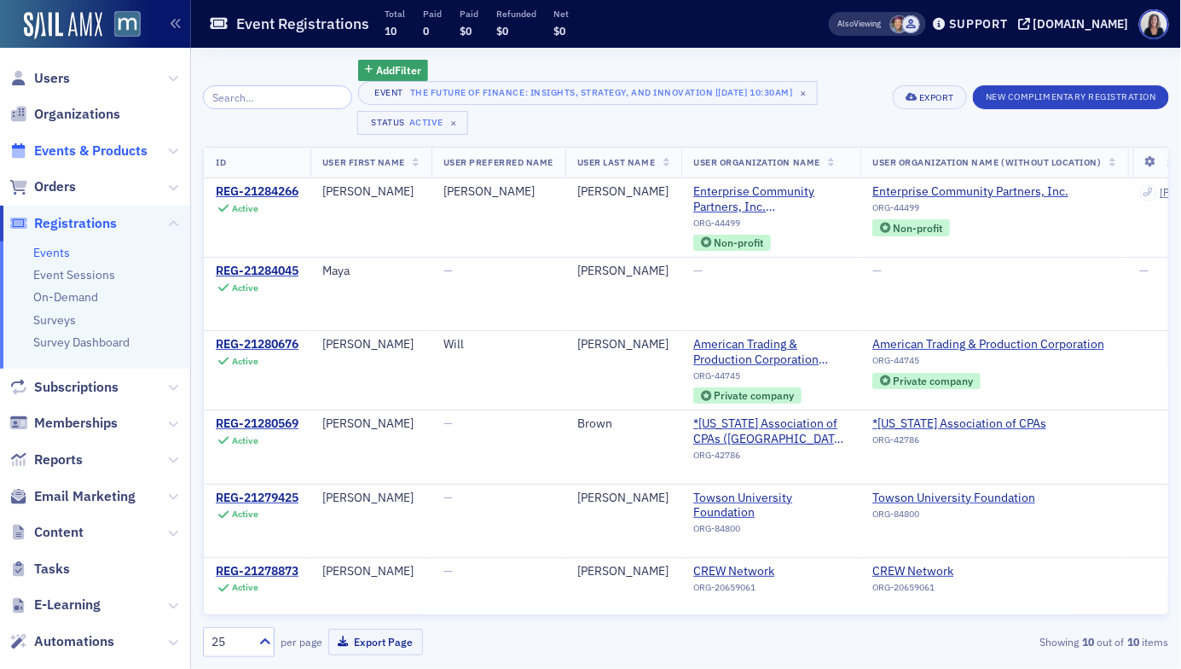
click at [129, 145] on span "Events & Products" at bounding box center [90, 151] width 113 height 19
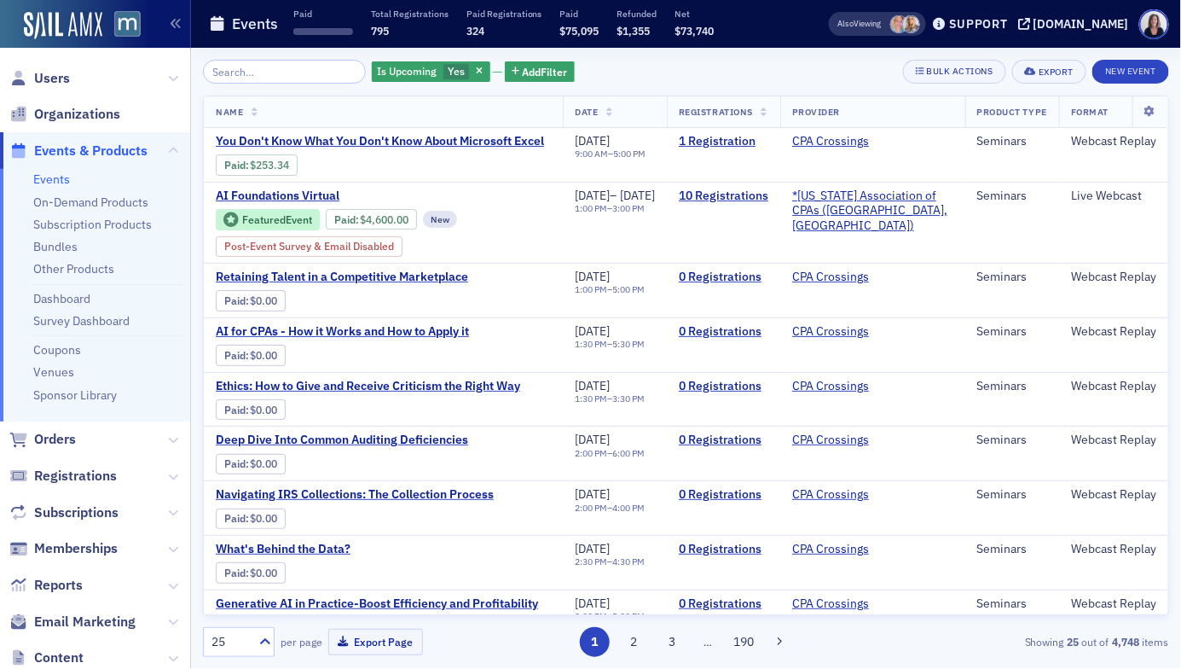
click at [284, 72] on input "search" at bounding box center [284, 72] width 163 height 24
click at [745, 204] on link "10 Registrations" at bounding box center [724, 195] width 90 height 15
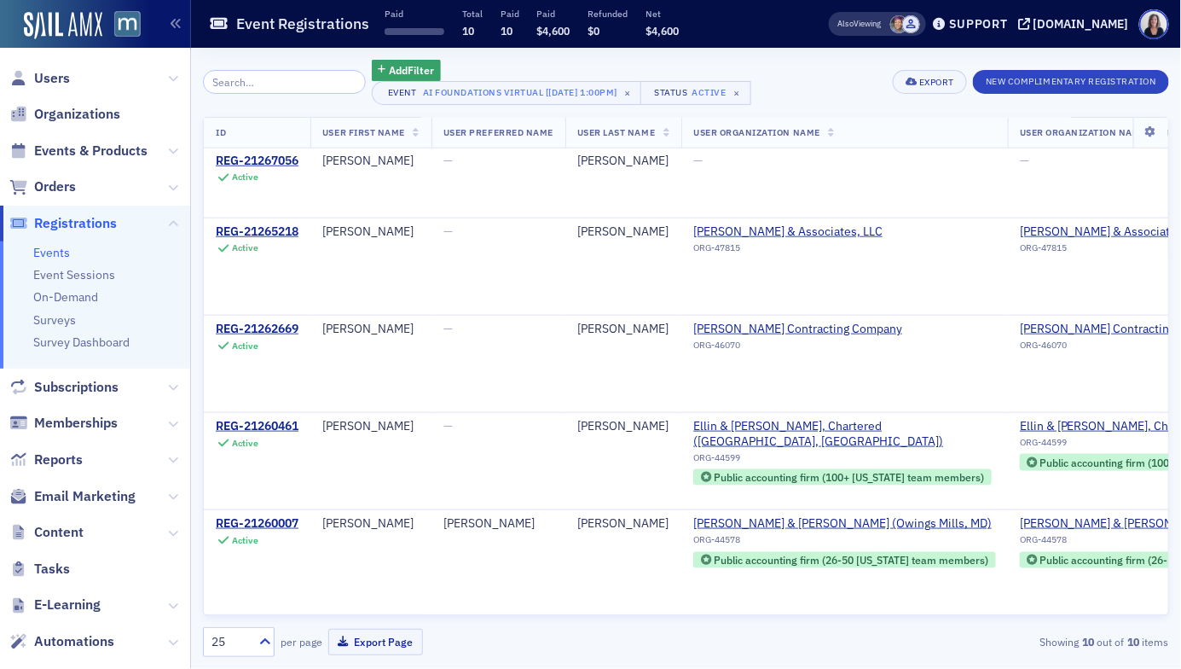
scroll to position [530, 0]
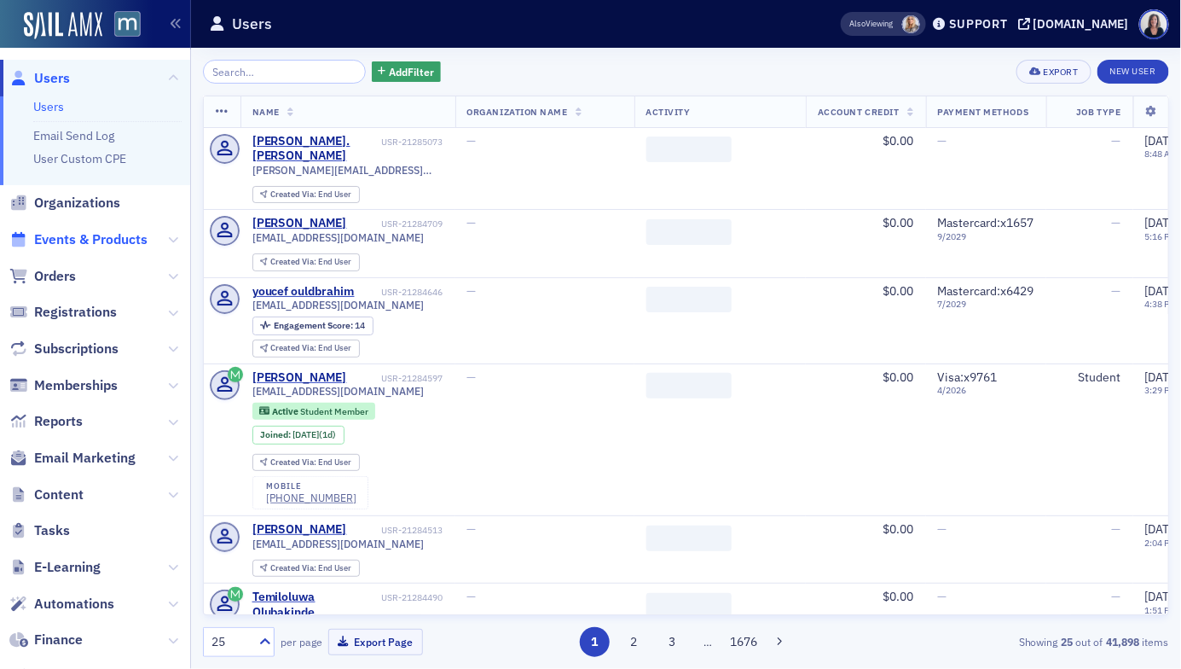
click at [121, 231] on span "Events & Products" at bounding box center [90, 239] width 113 height 19
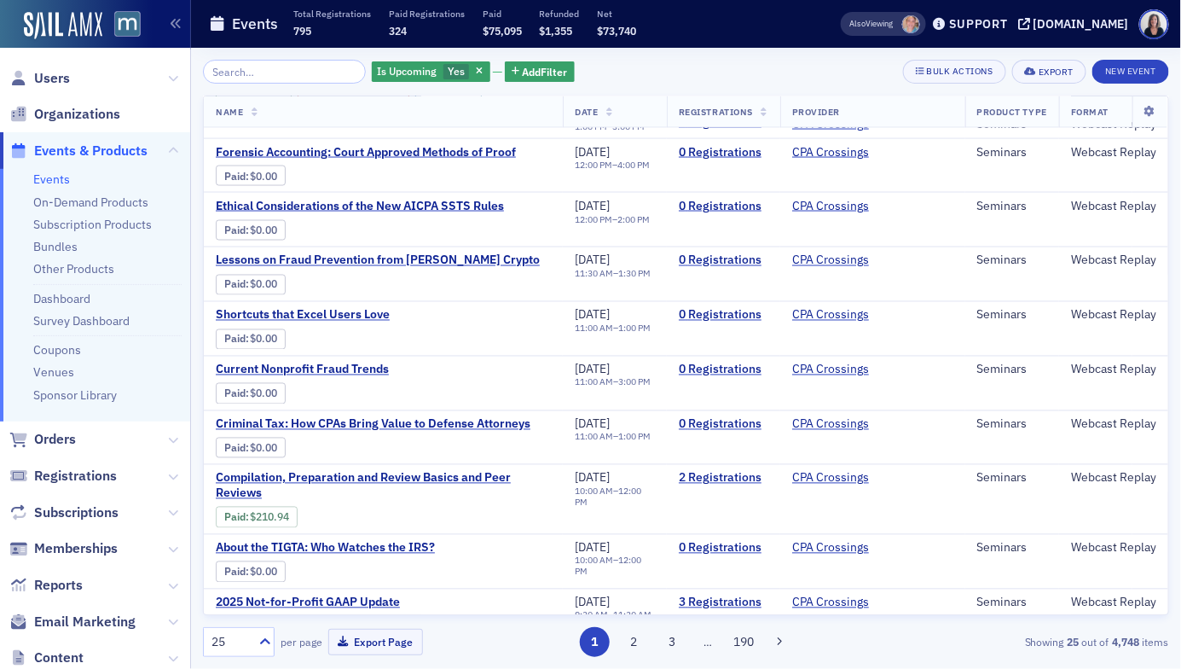
scroll to position [924, 0]
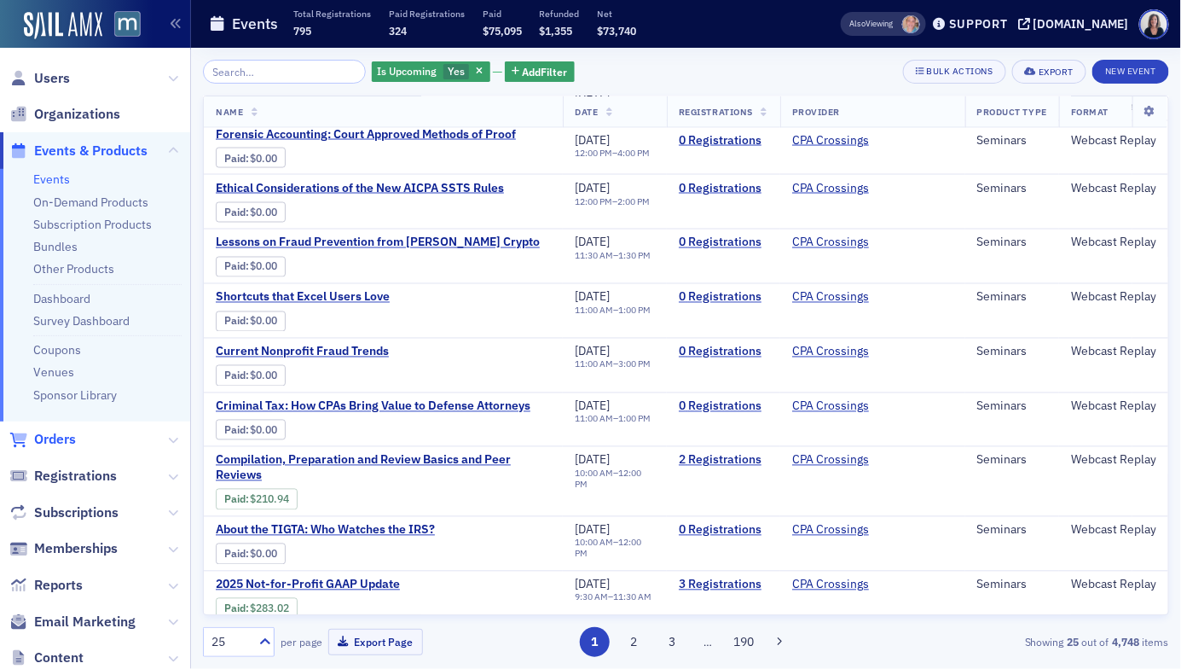
click at [60, 440] on span "Orders" at bounding box center [55, 439] width 42 height 19
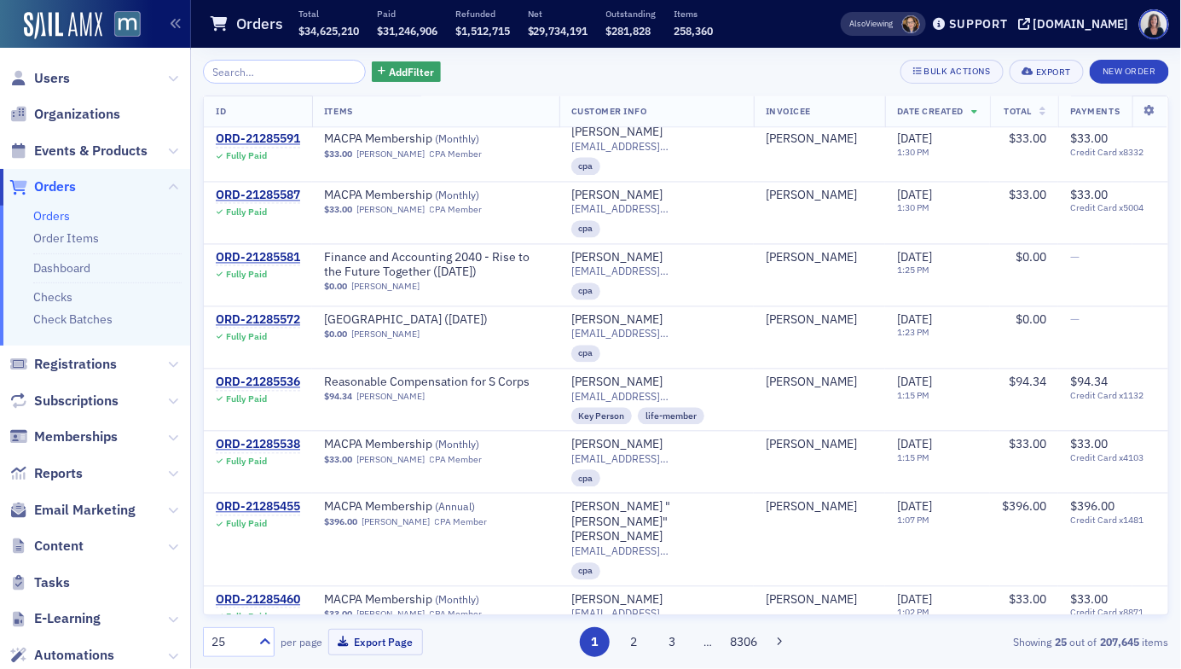
scroll to position [1126, 0]
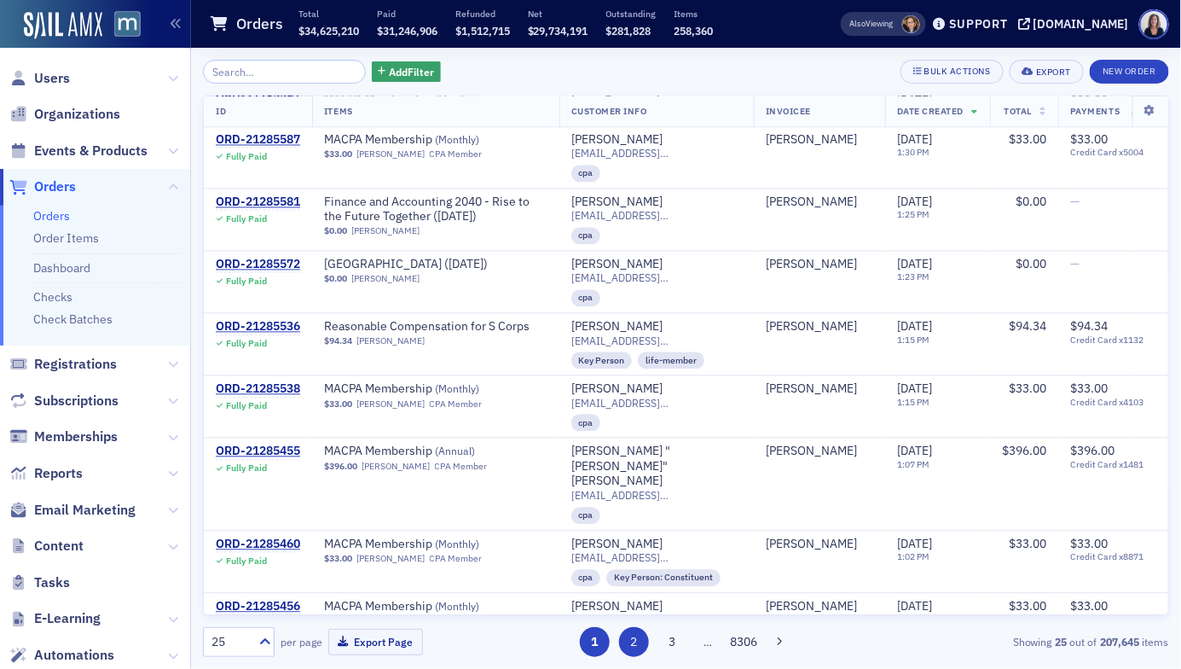
click at [635, 637] on button "2" at bounding box center [634, 642] width 30 height 30
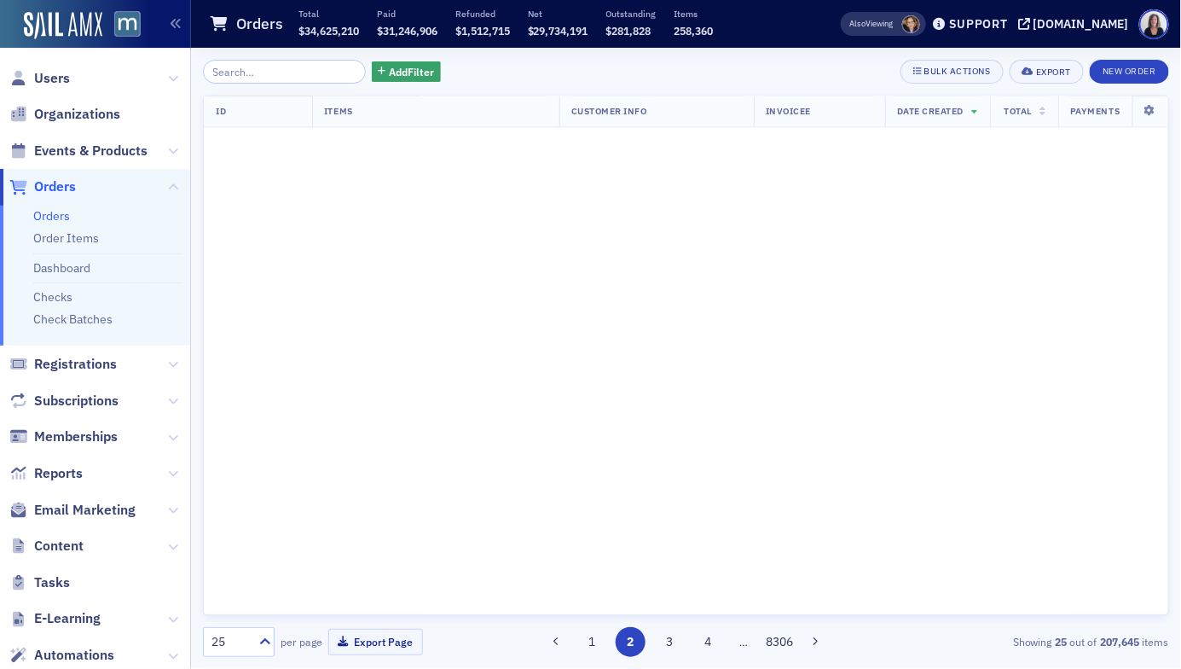
scroll to position [0, 0]
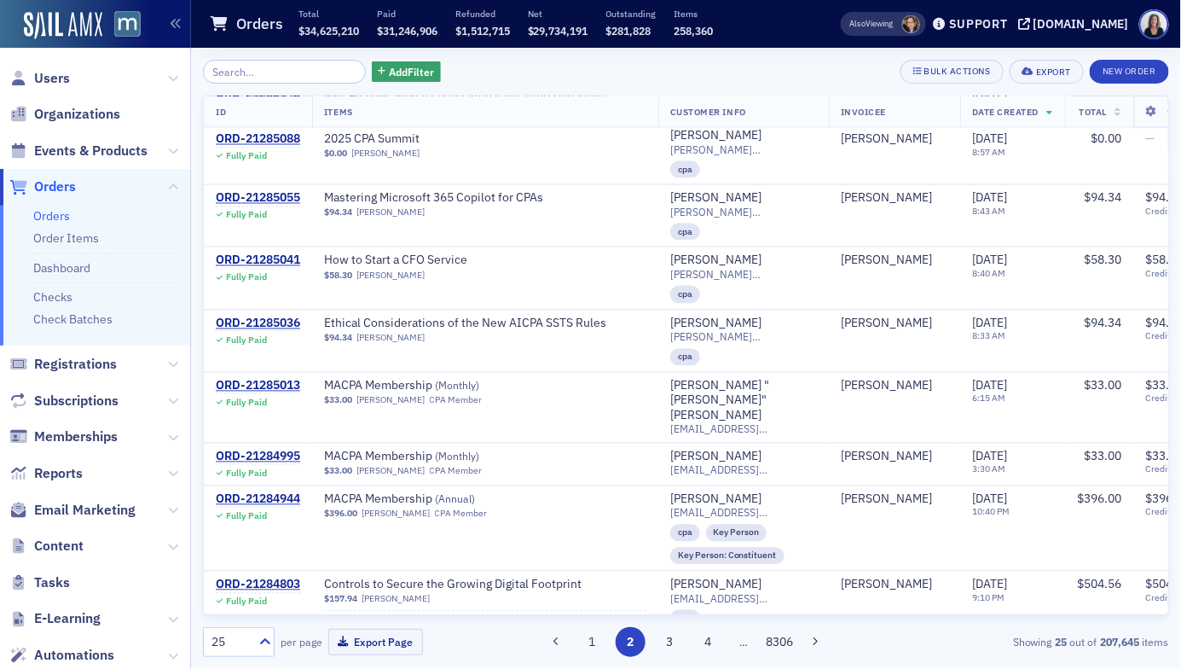
scroll to position [1117, 0]
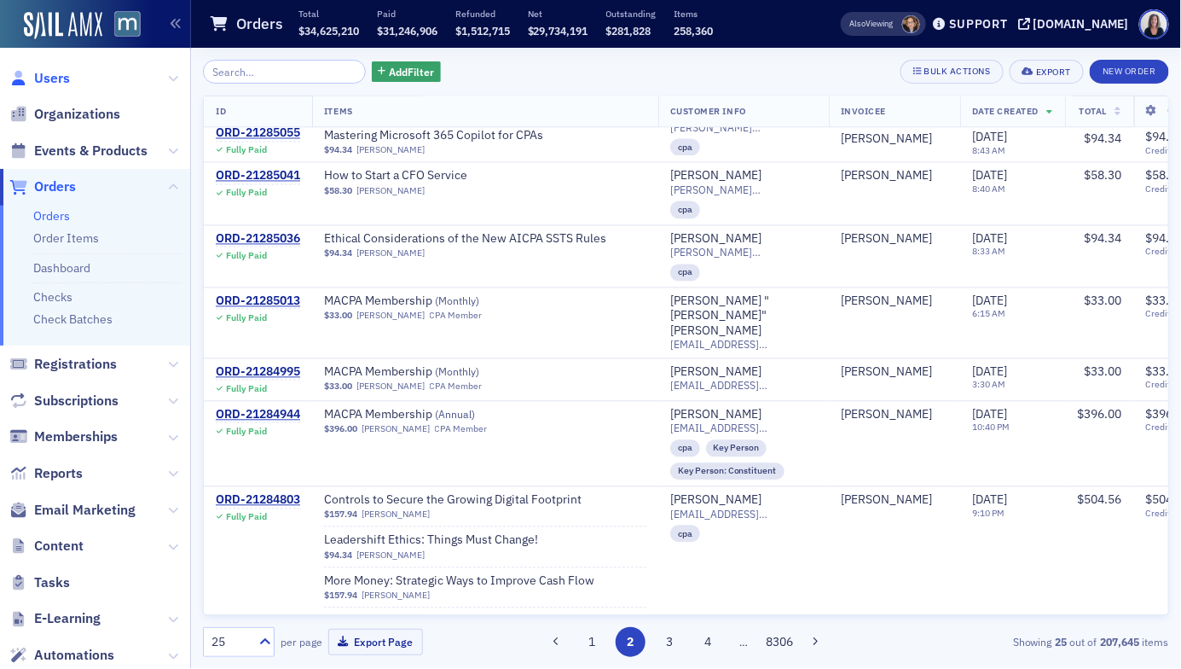
click at [60, 81] on span "Users" at bounding box center [52, 78] width 36 height 19
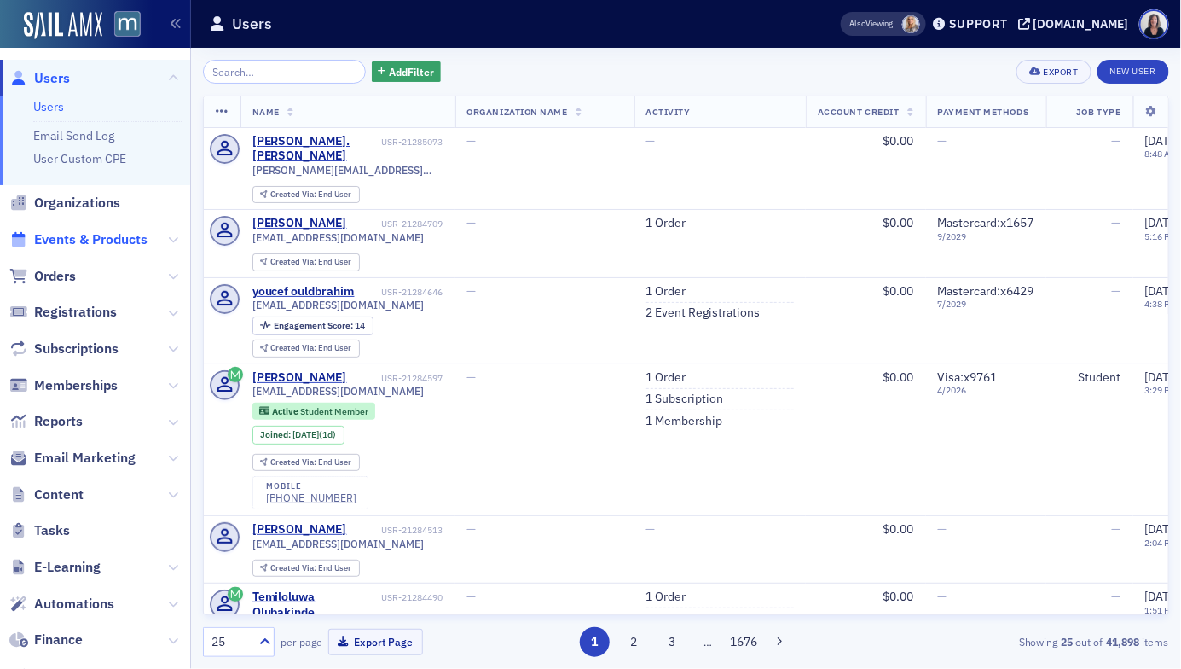
click at [72, 235] on span "Events & Products" at bounding box center [90, 239] width 113 height 19
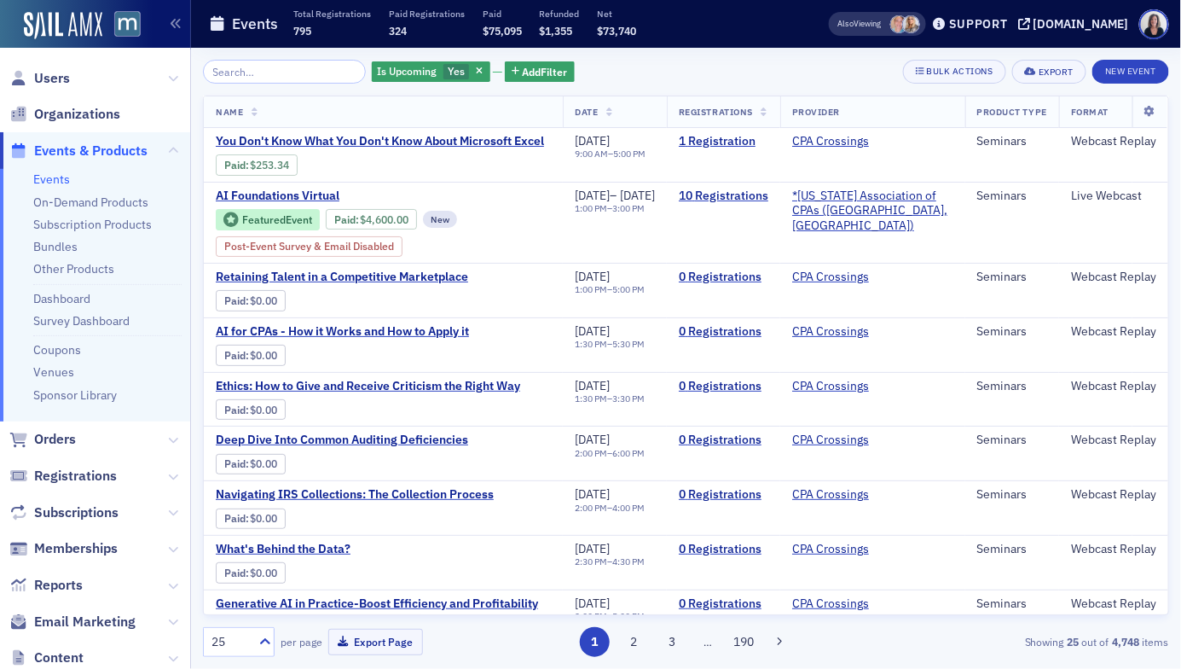
click at [299, 69] on input "search" at bounding box center [284, 72] width 163 height 24
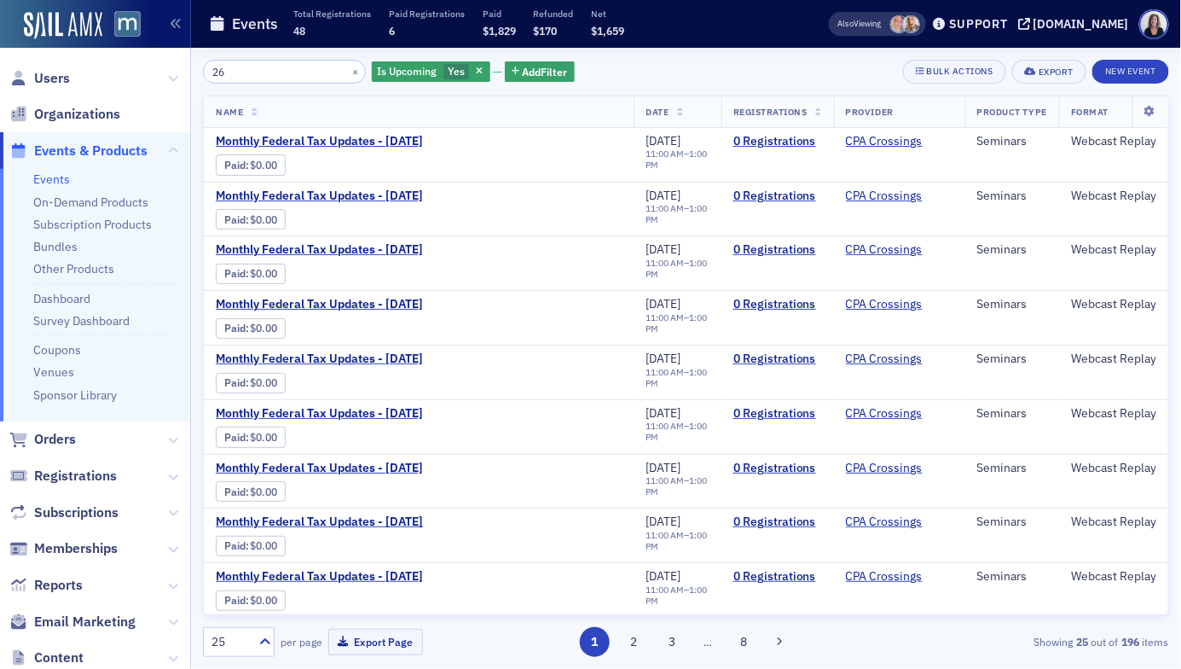
type input "2"
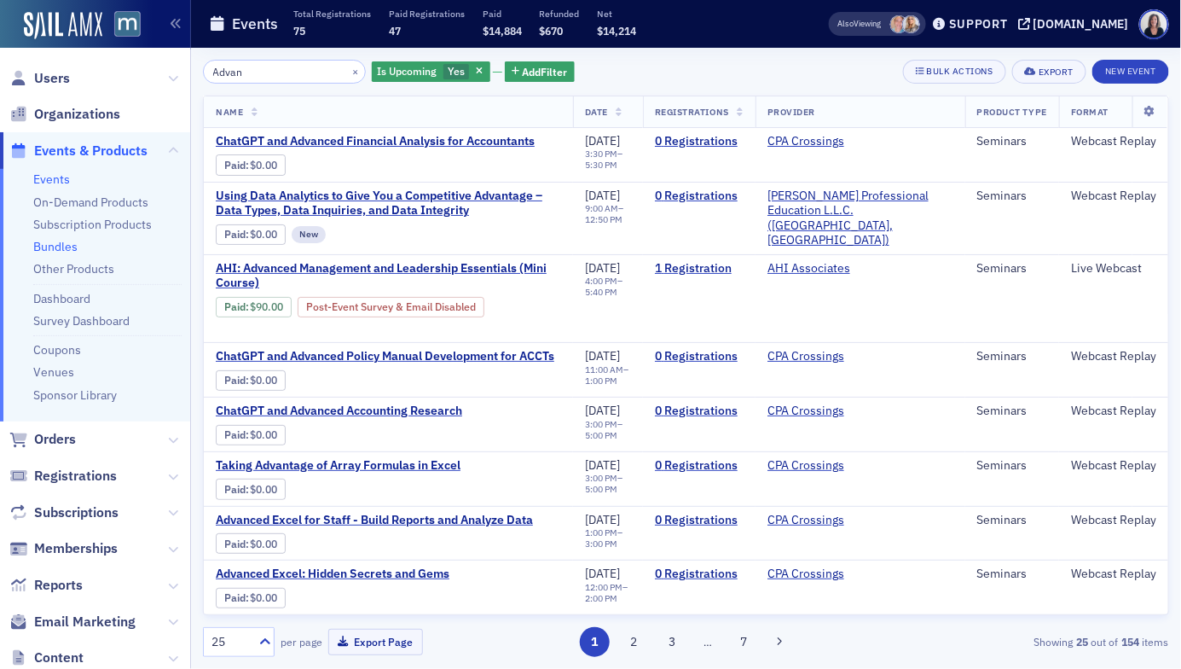
type input "Advan"
click at [60, 243] on link "Bundles" at bounding box center [55, 246] width 44 height 15
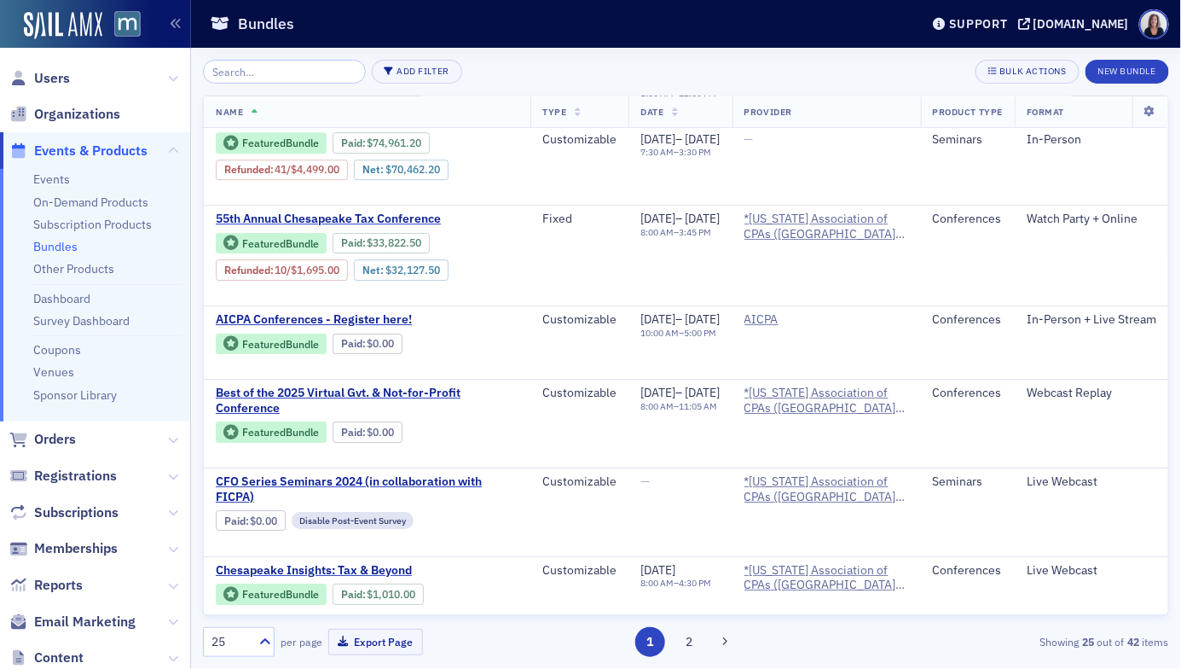
scroll to position [1797, 0]
click at [684, 644] on button "2" at bounding box center [689, 642] width 30 height 30
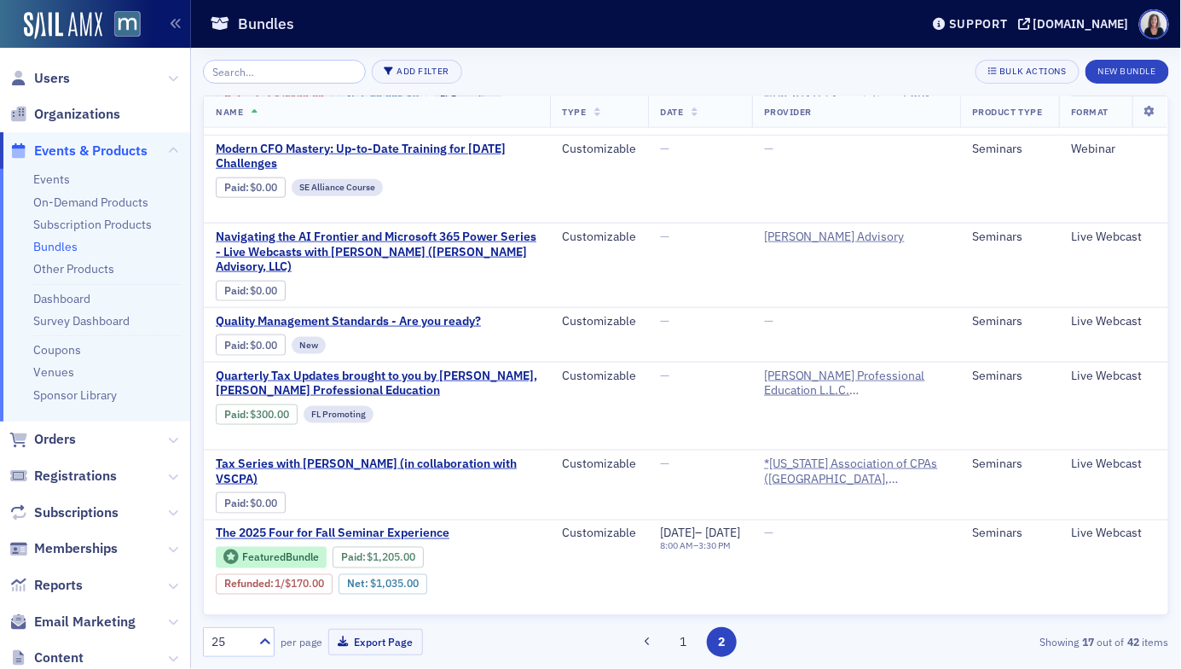
scroll to position [463, 0]
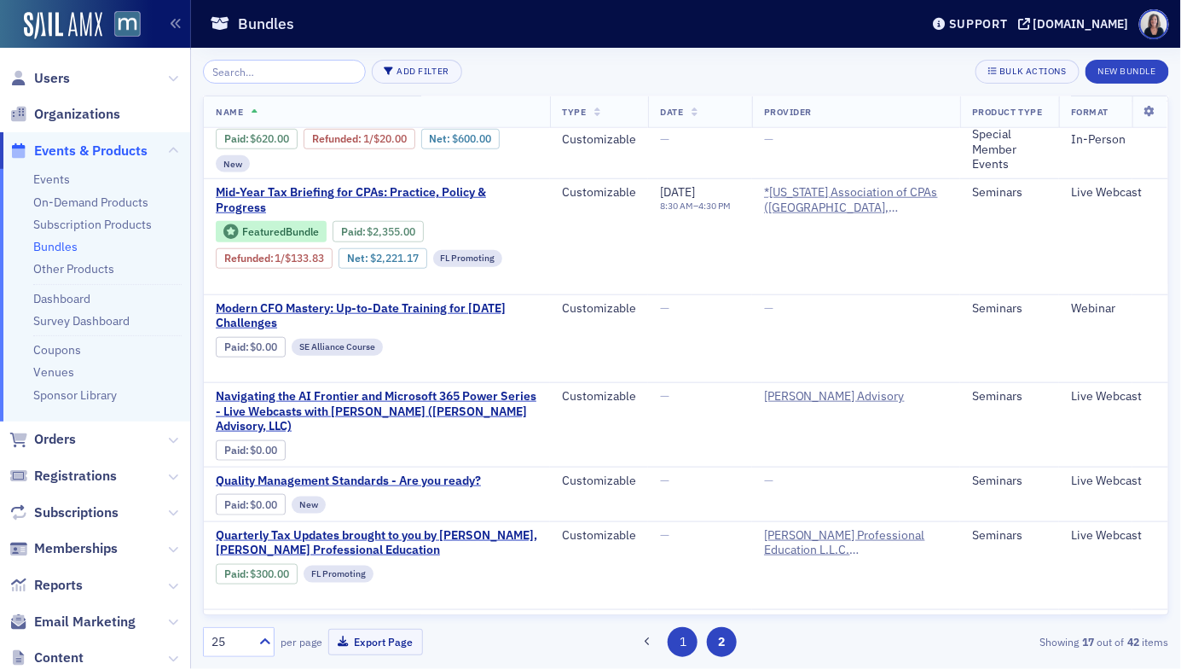
click at [674, 641] on button "1" at bounding box center [683, 642] width 30 height 30
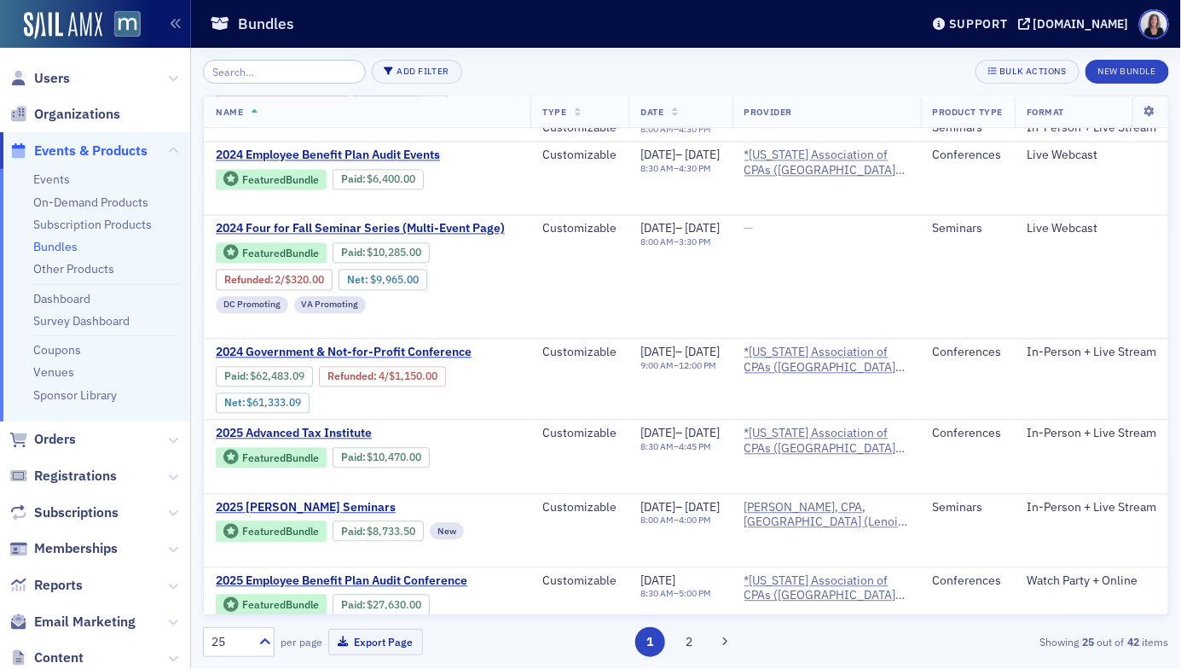
scroll to position [1163, 1]
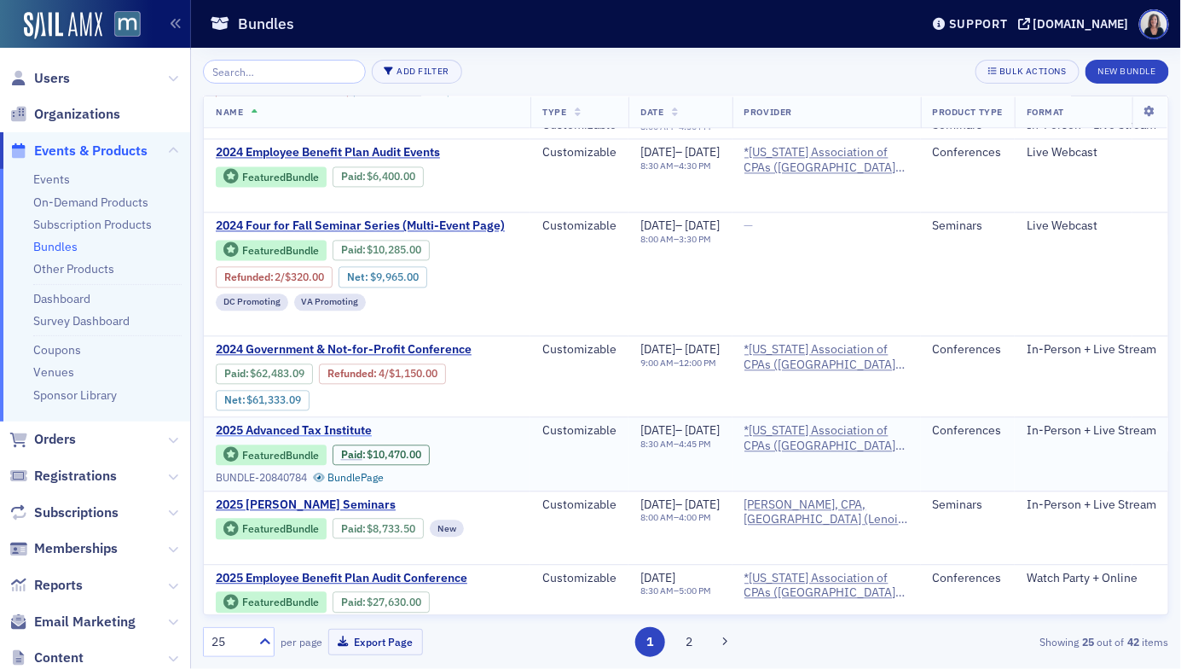
click at [328, 423] on span "2025 Advanced Tax Institute" at bounding box center [359, 430] width 287 height 15
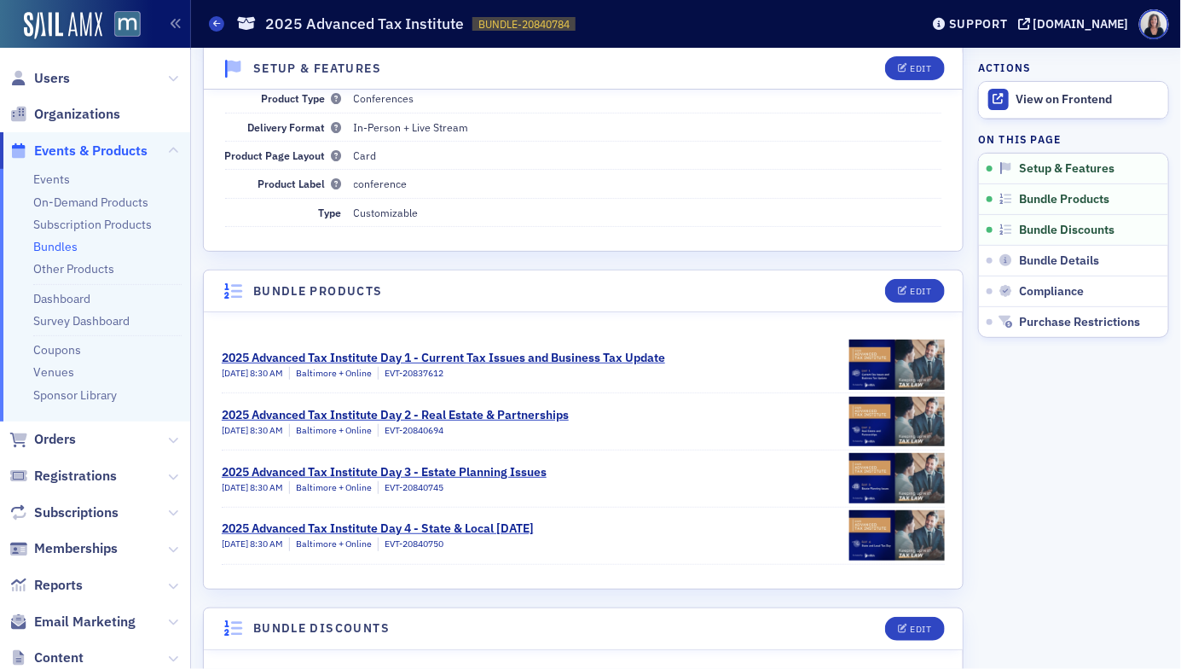
scroll to position [125, 0]
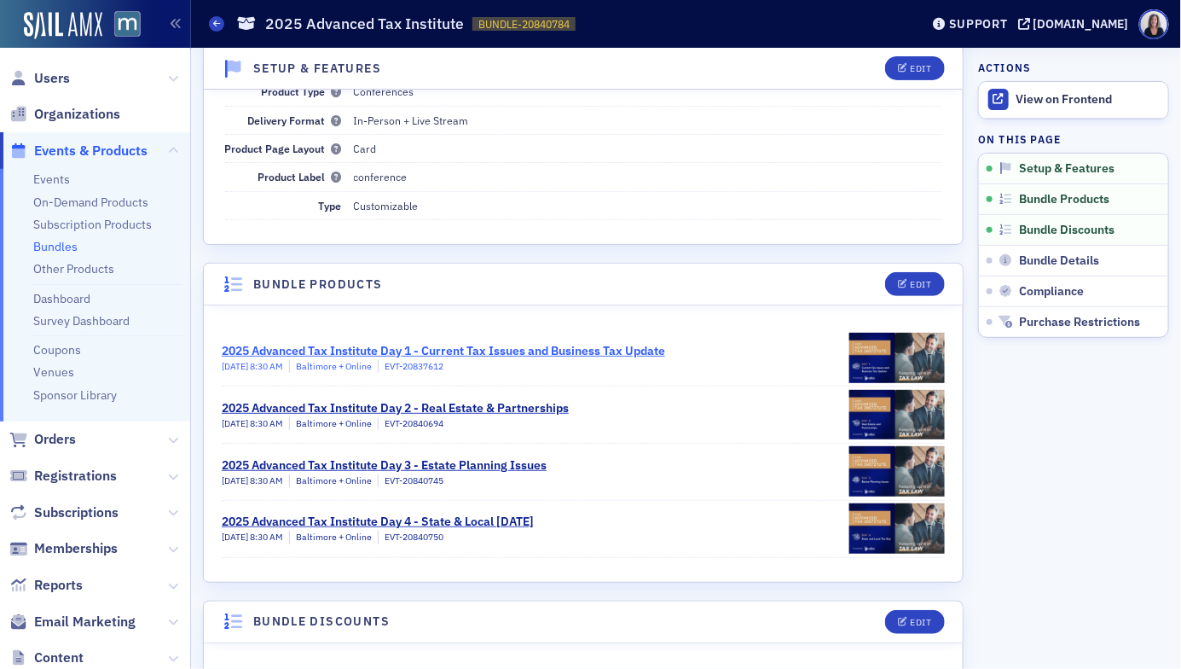
click at [536, 343] on div "2025 Advanced Tax Institute Day 1 - Current Tax Issues and Business Tax Update" at bounding box center [444, 351] width 444 height 18
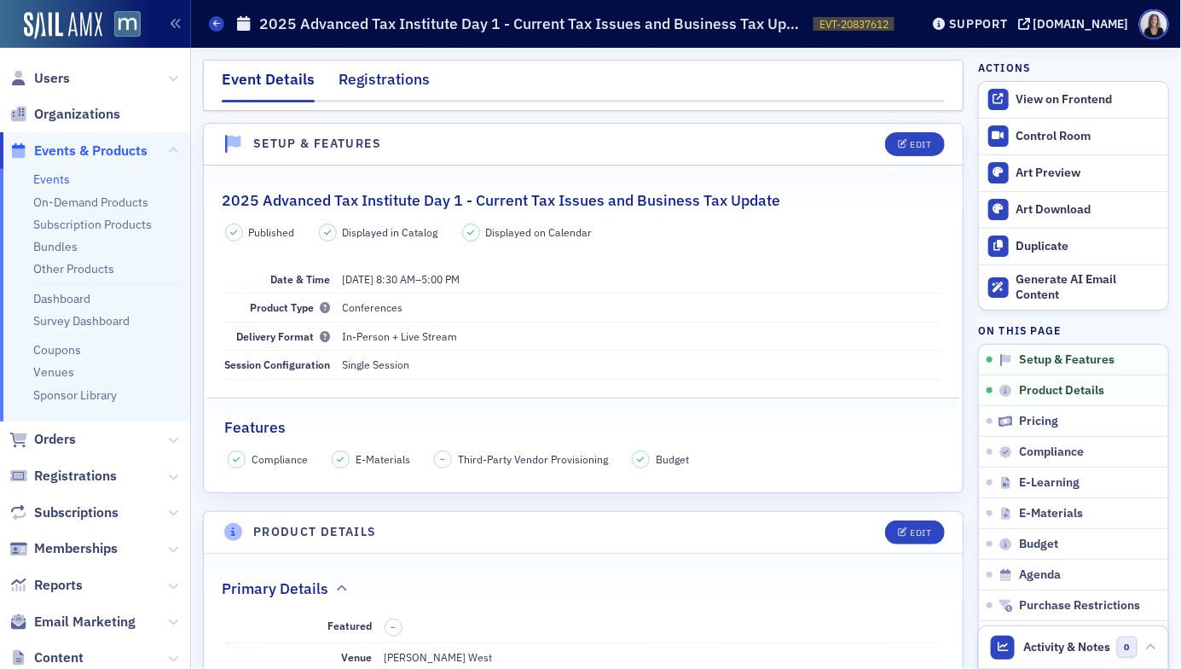
click at [396, 78] on div "Registrations" at bounding box center [384, 84] width 91 height 32
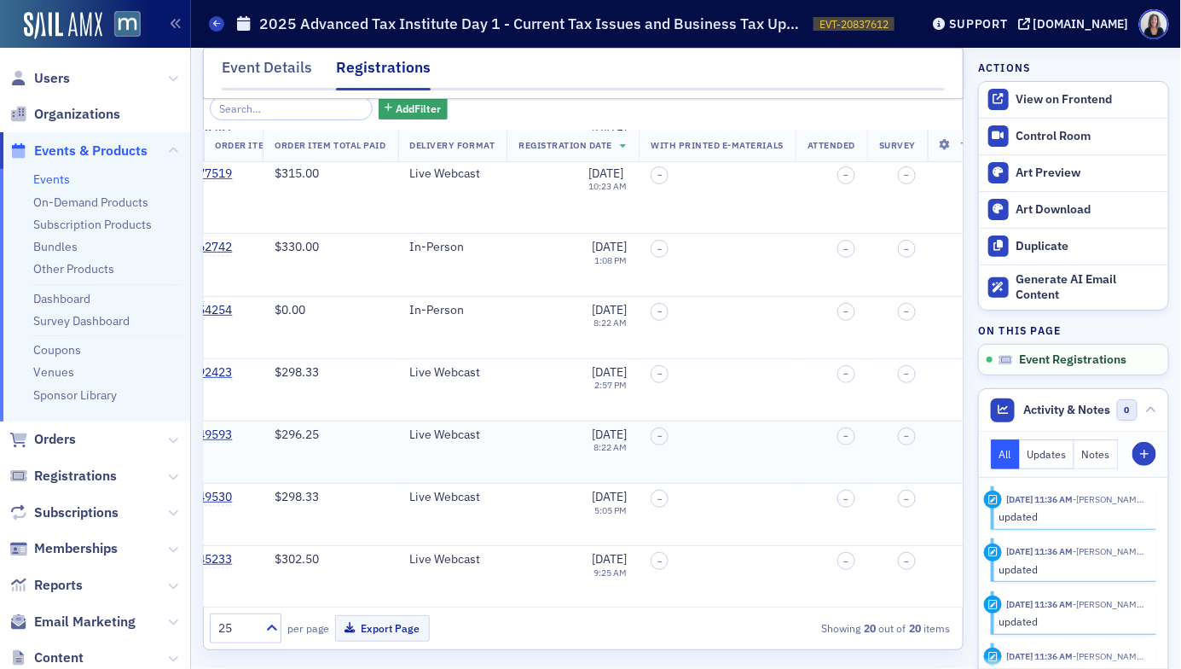
scroll to position [165, 352]
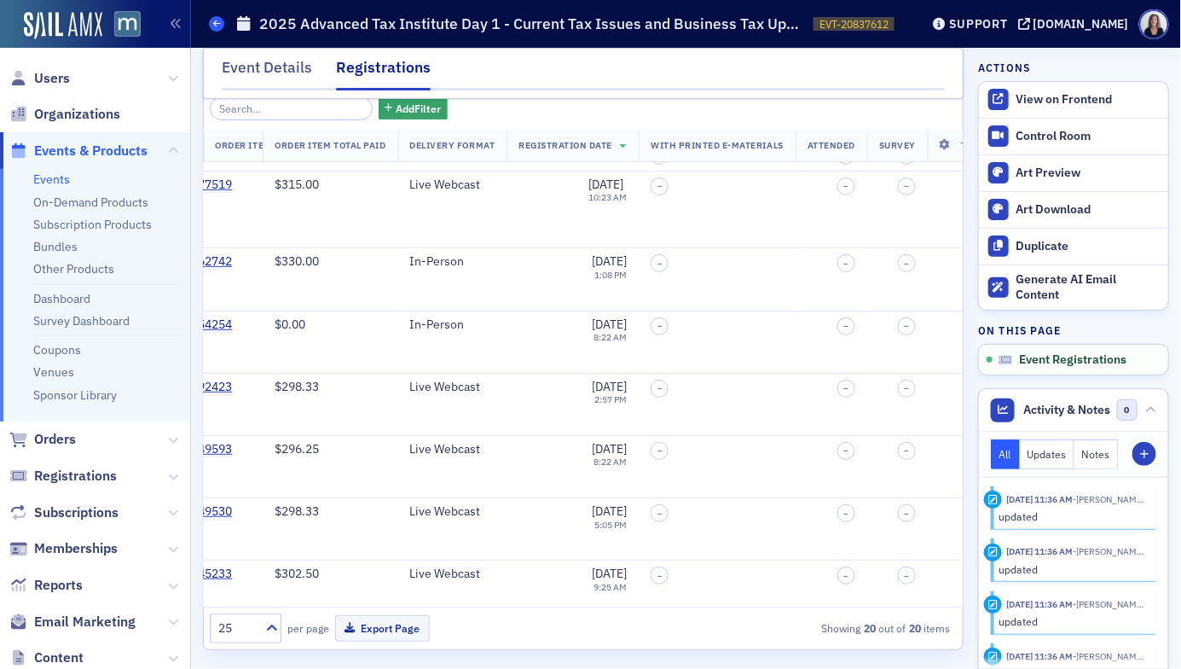
click at [221, 20] on span at bounding box center [216, 23] width 15 height 15
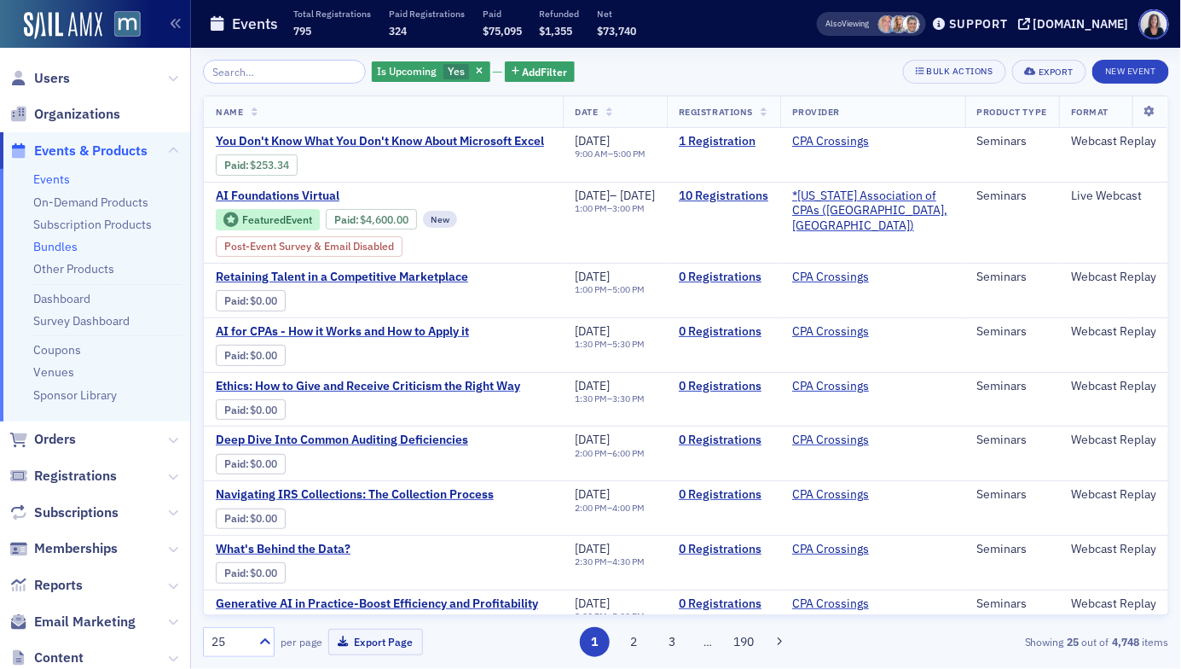
click at [70, 246] on link "Bundles" at bounding box center [55, 246] width 44 height 15
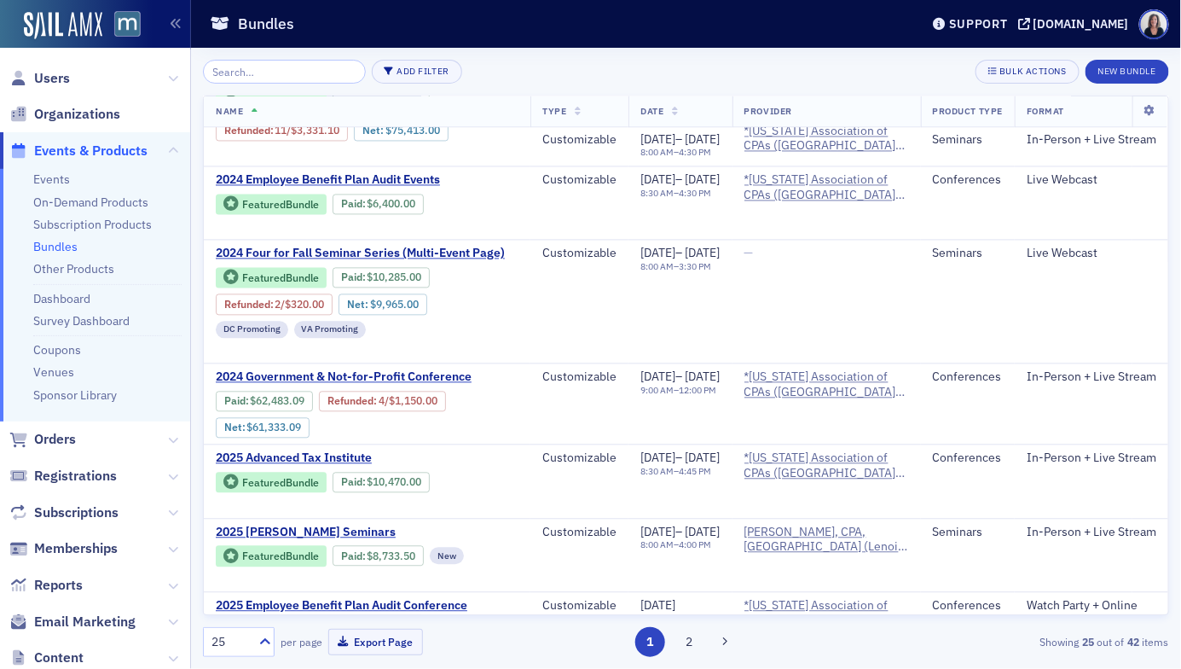
scroll to position [1137, 0]
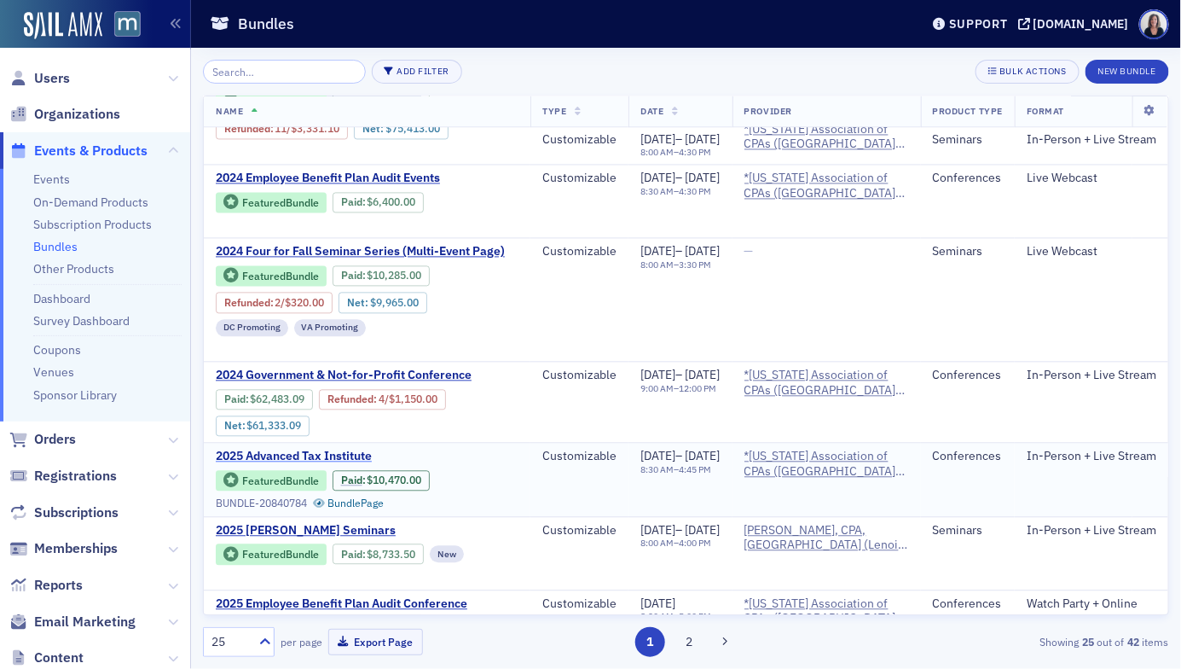
click at [287, 449] on span "2025 Advanced Tax Institute" at bounding box center [359, 456] width 287 height 15
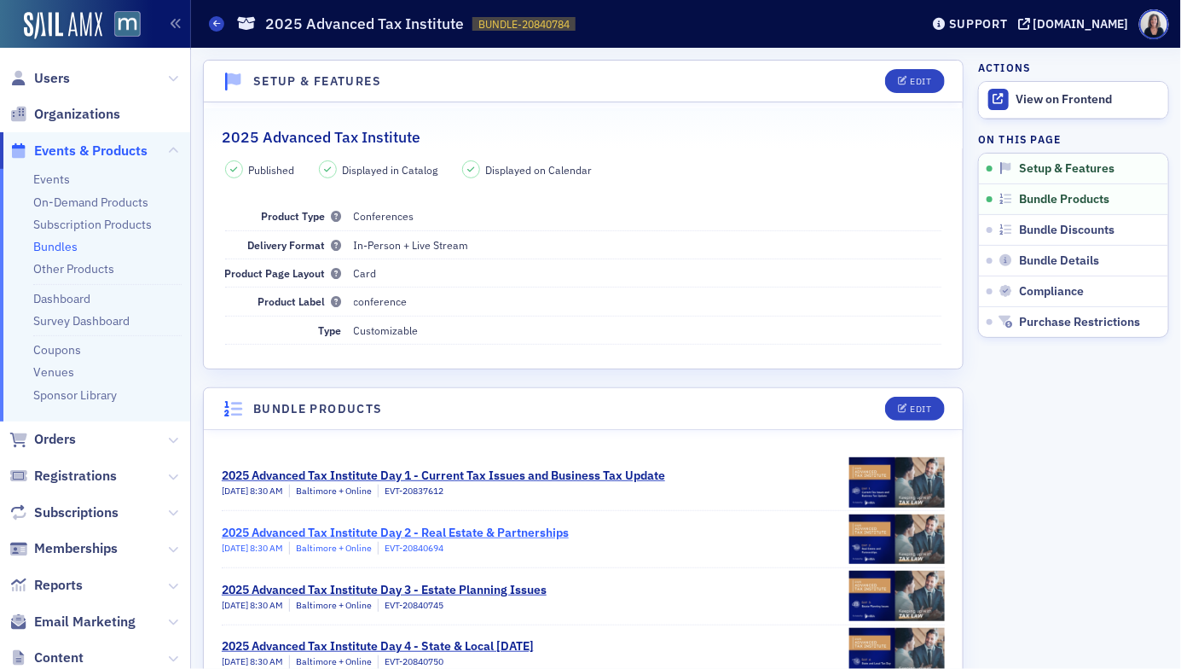
click at [304, 529] on div "2025 Advanced Tax Institute Day 2 - Real Estate & Partnerships" at bounding box center [395, 533] width 347 height 18
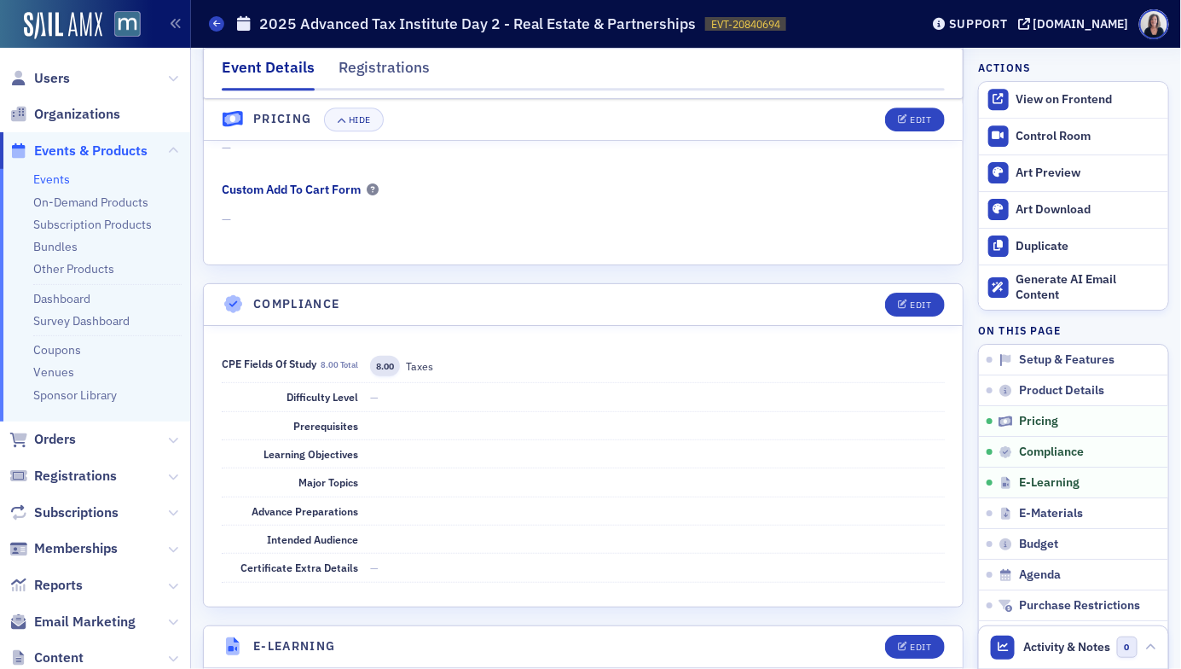
scroll to position [1767, 0]
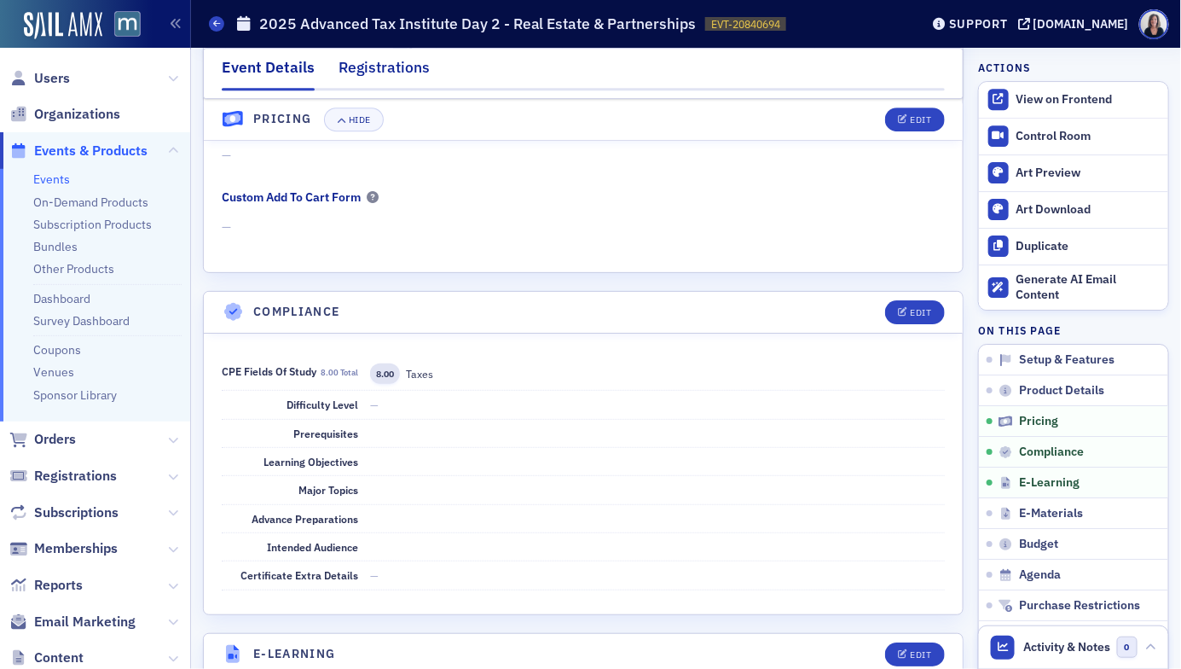
click at [389, 66] on div "Registrations" at bounding box center [384, 72] width 91 height 32
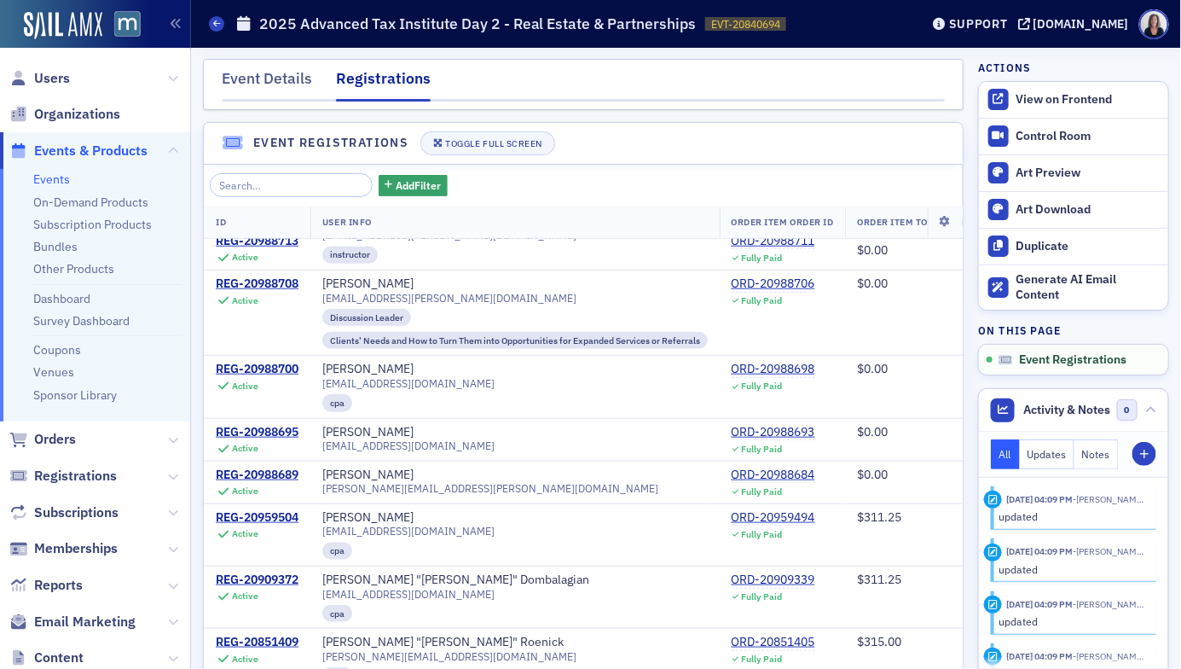
scroll to position [78, 0]
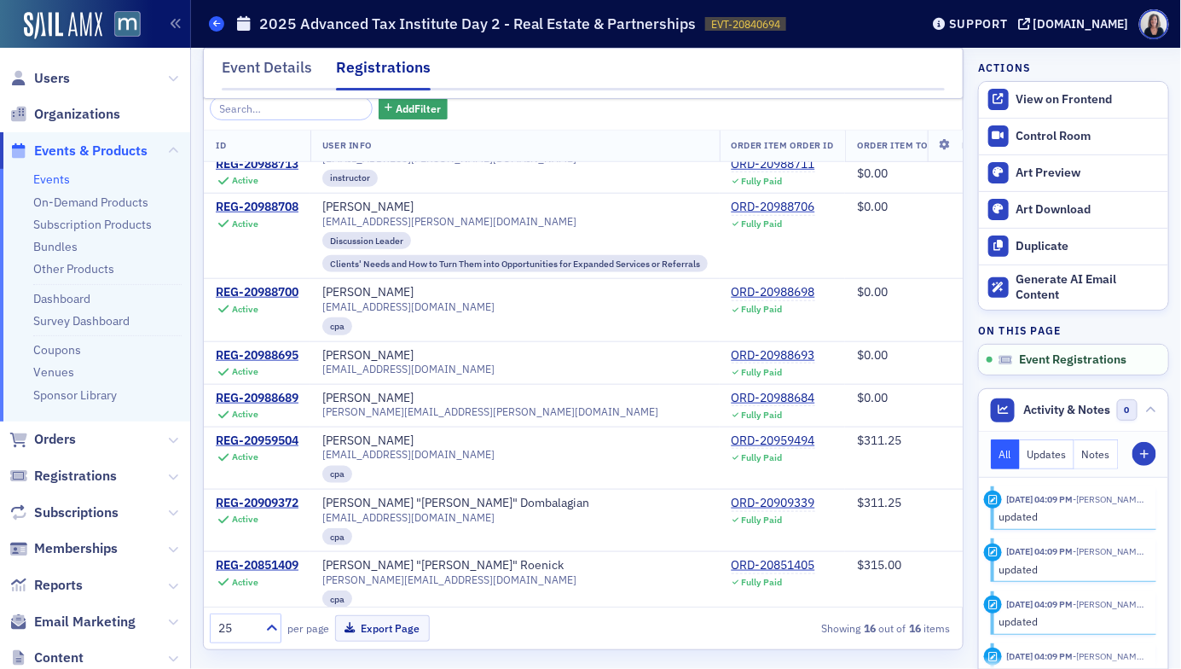
click at [221, 29] on link "Events" at bounding box center [216, 23] width 15 height 15
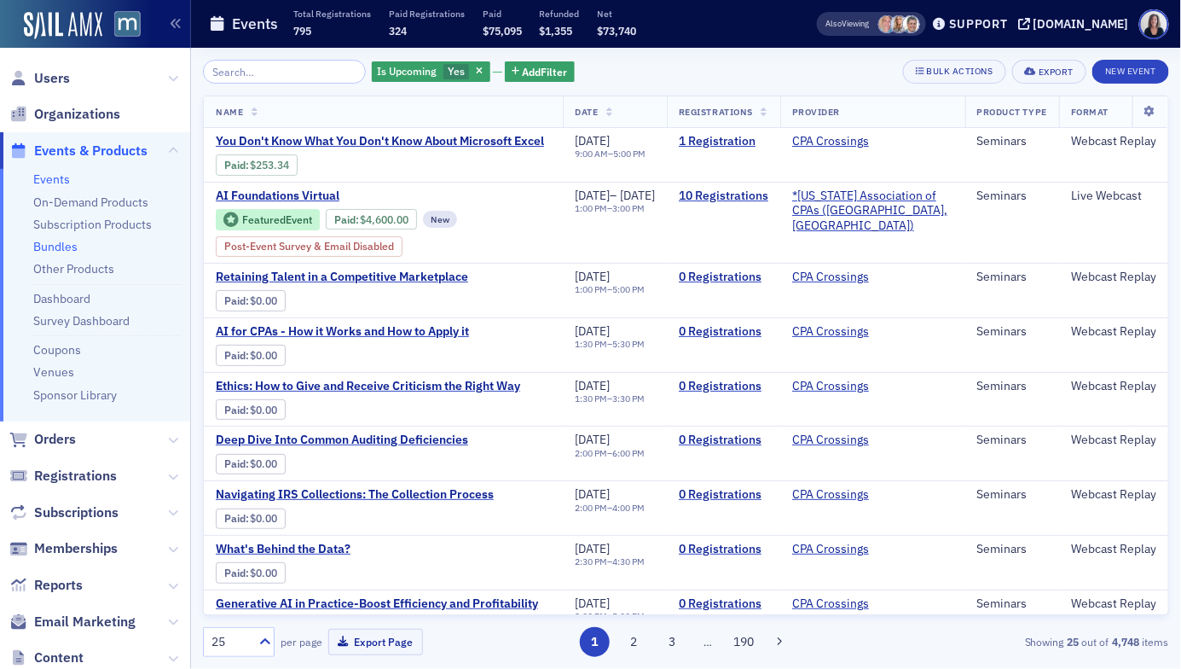
click at [60, 243] on link "Bundles" at bounding box center [55, 246] width 44 height 15
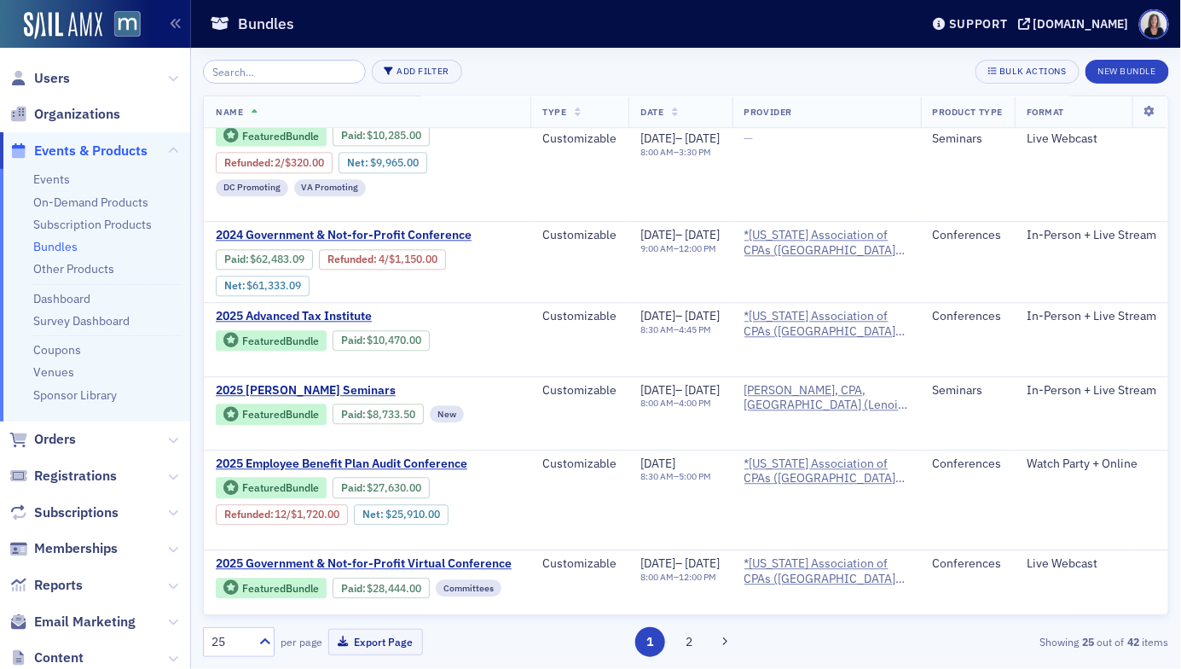
scroll to position [1282, 0]
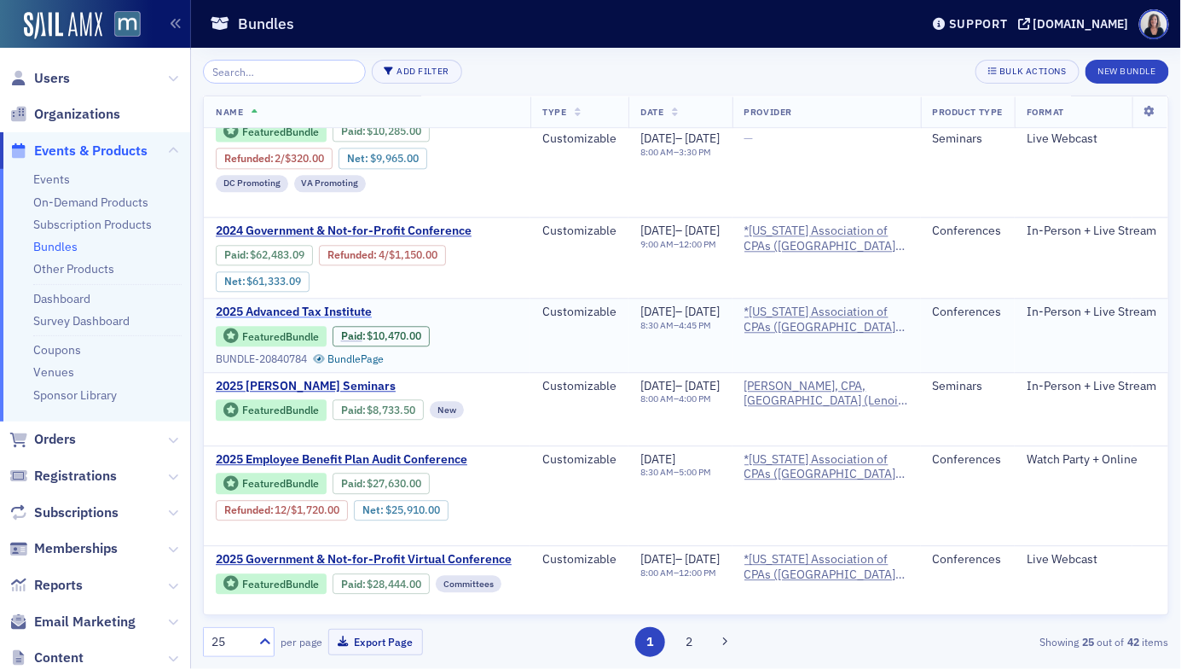
click at [336, 304] on span "2025 Advanced Tax Institute" at bounding box center [359, 311] width 287 height 15
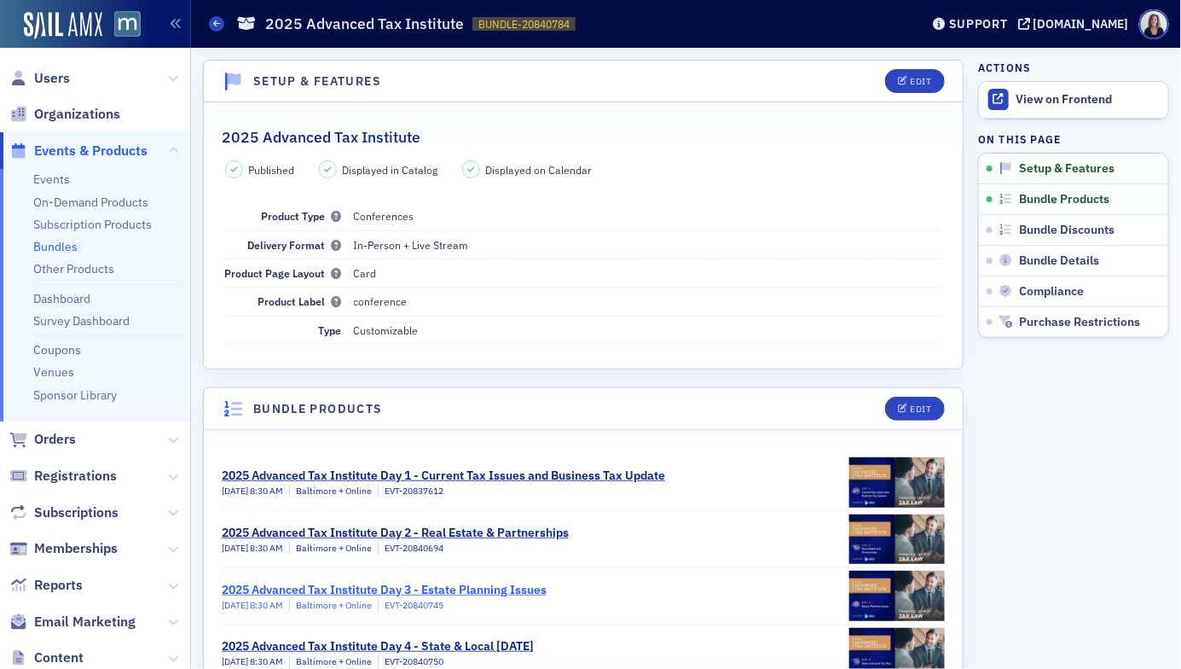
click at [372, 581] on div "2025 Advanced Tax Institute Day 3 - Estate Planning Issues" at bounding box center [384, 590] width 325 height 18
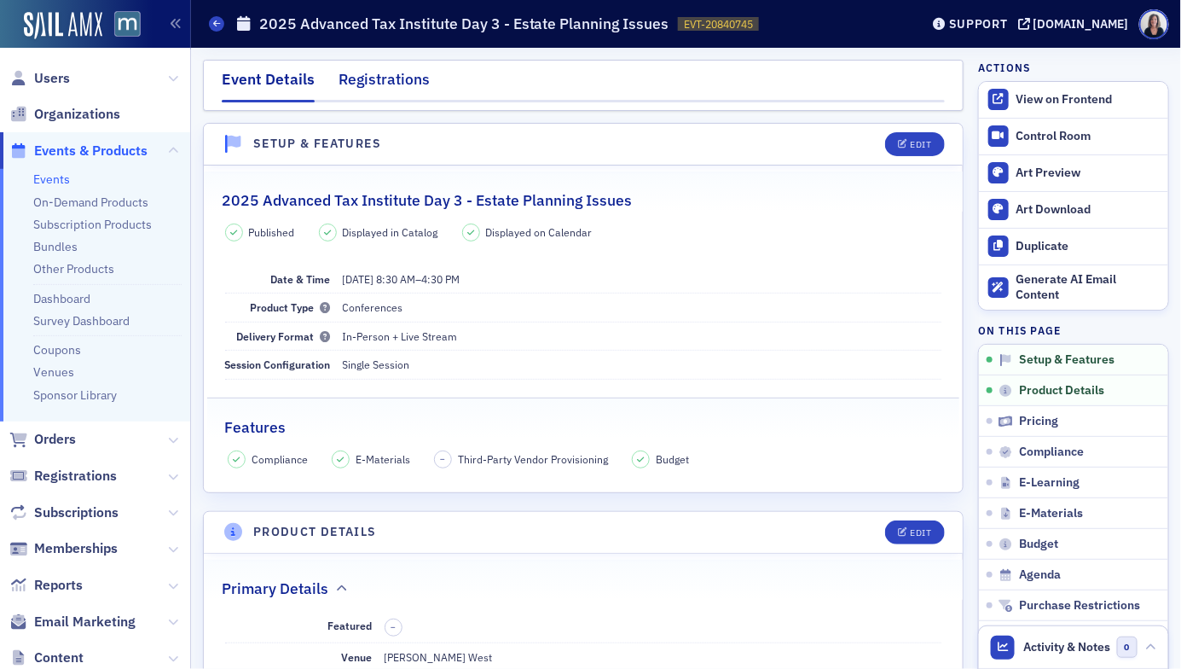
click at [403, 81] on div "Registrations" at bounding box center [384, 84] width 91 height 32
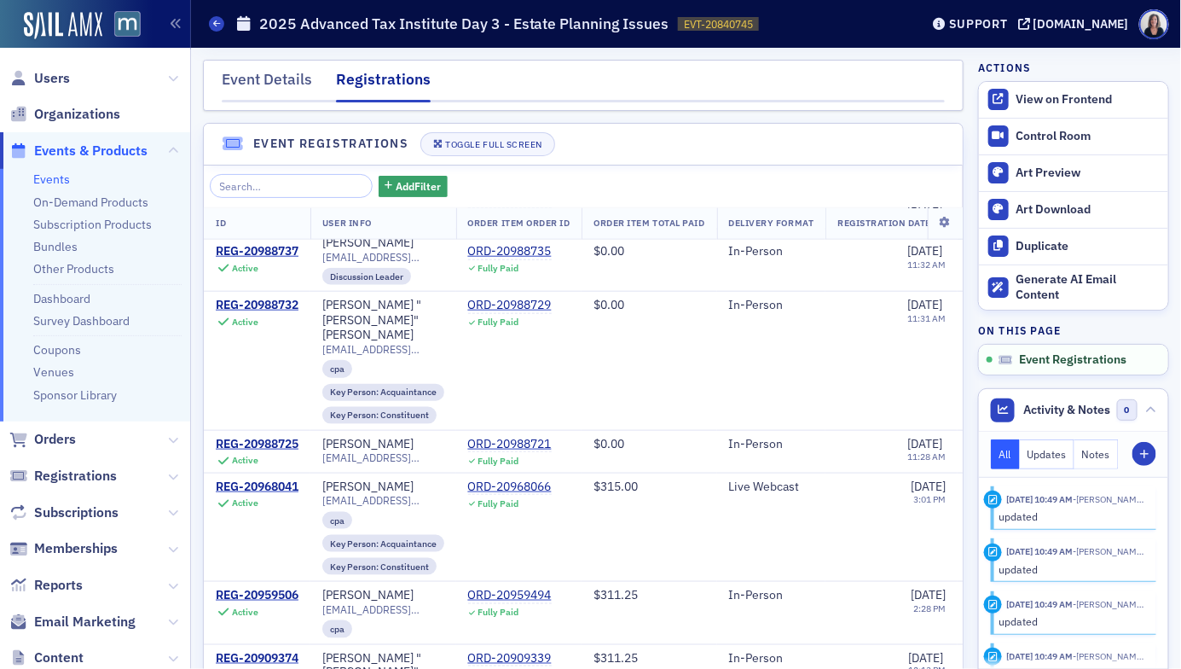
scroll to position [78, 0]
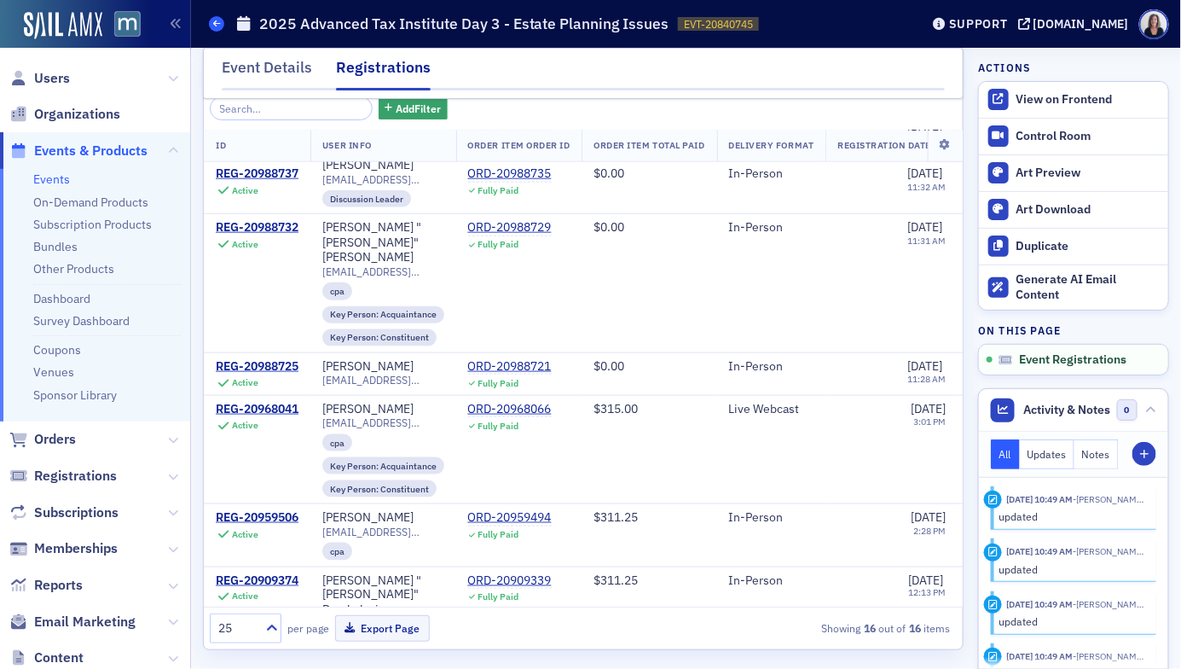
click at [220, 26] on span at bounding box center [216, 23] width 15 height 15
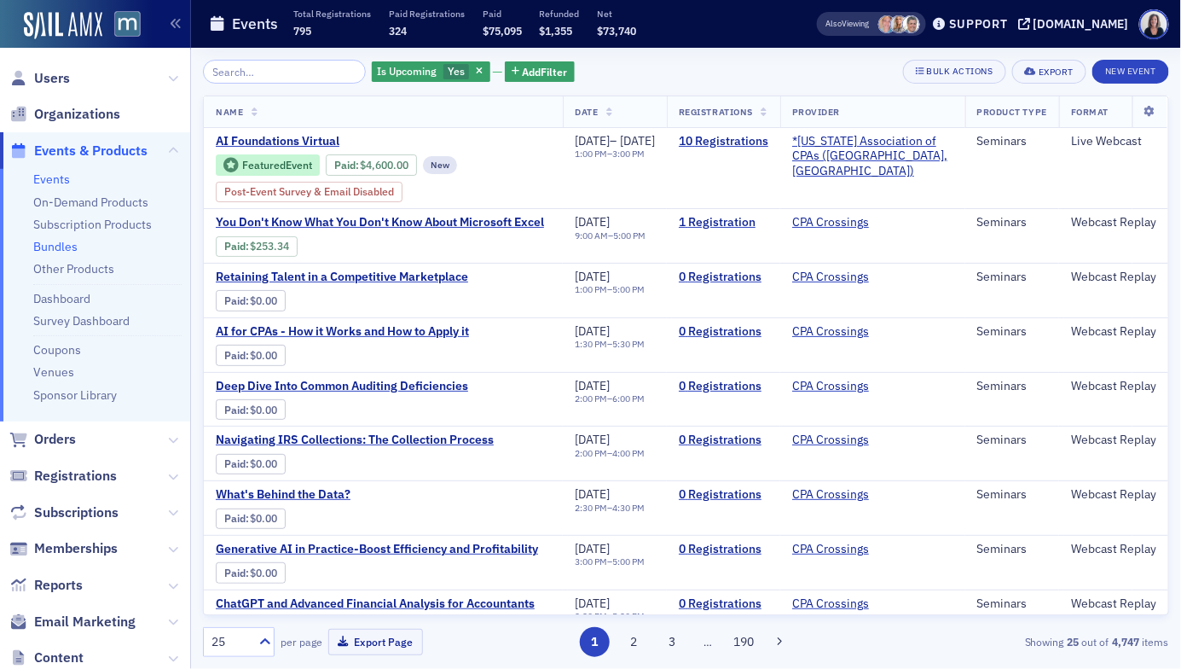
click at [58, 248] on link "Bundles" at bounding box center [55, 246] width 44 height 15
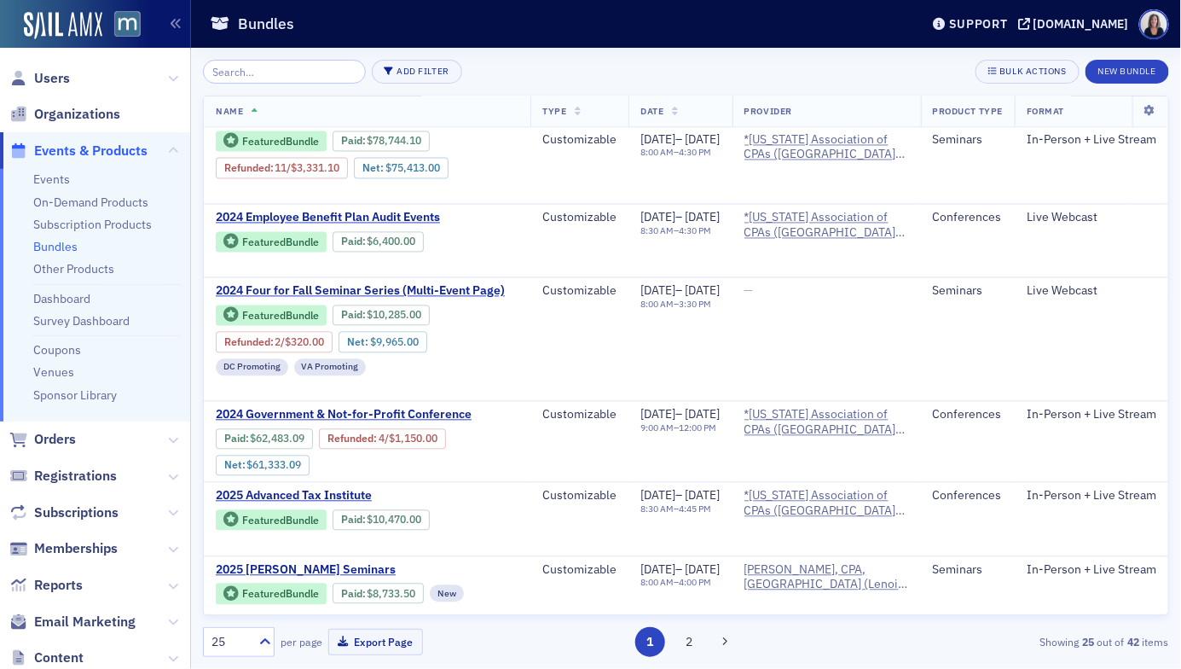
scroll to position [1099, 0]
click at [331, 488] on span "2025 Advanced Tax Institute" at bounding box center [359, 495] width 287 height 15
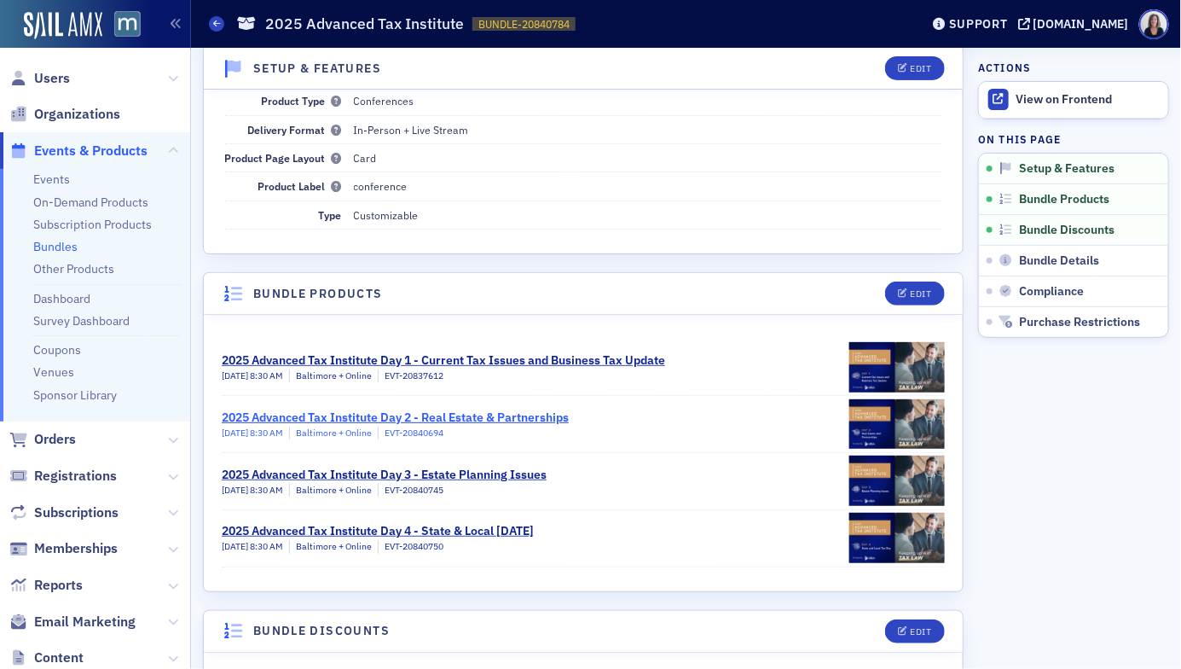
scroll to position [180, 0]
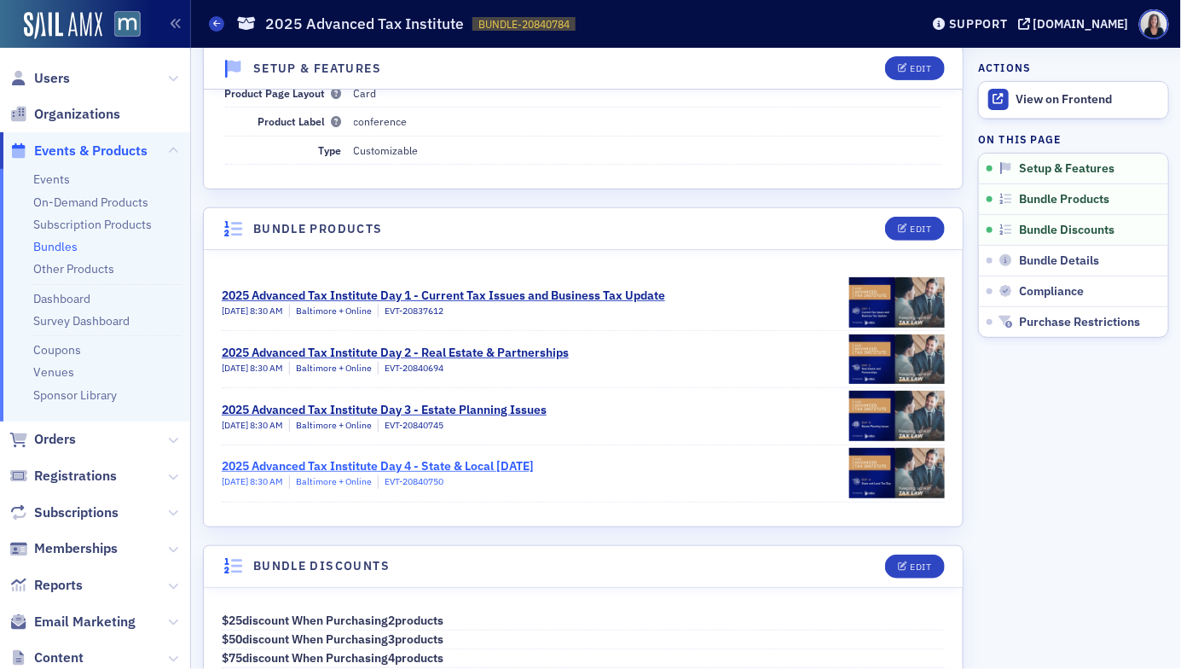
click at [415, 463] on div "2025 Advanced Tax Institute Day 4 - State & Local [DATE]" at bounding box center [378, 466] width 312 height 18
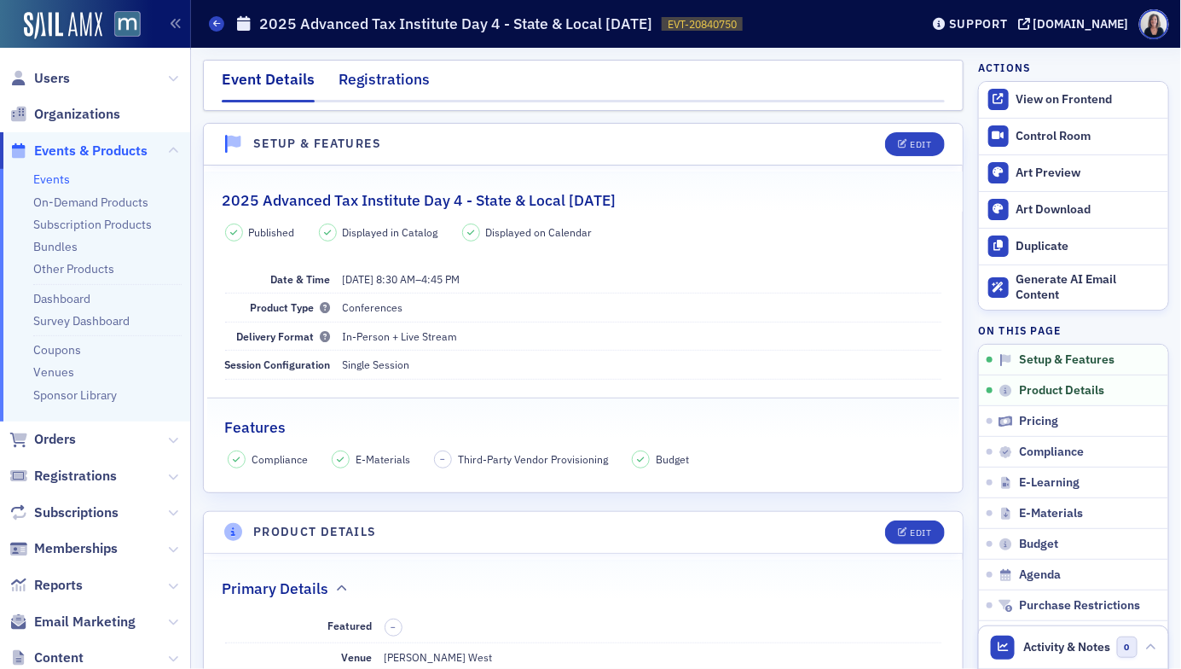
click at [409, 74] on div "Registrations" at bounding box center [384, 84] width 91 height 32
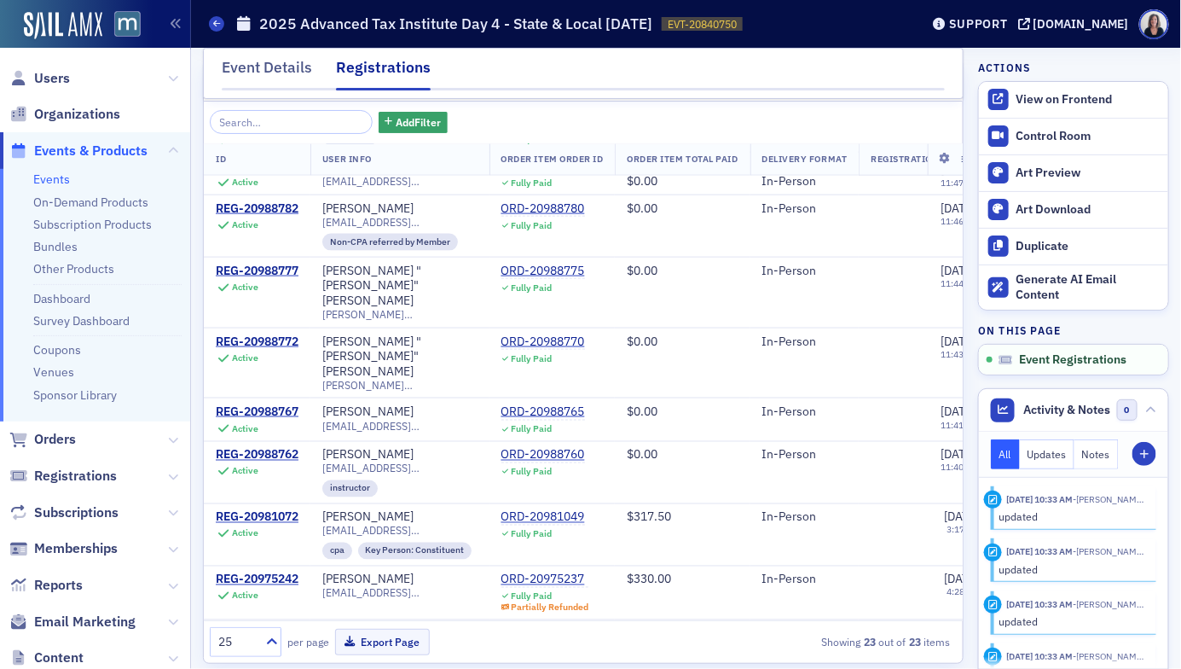
scroll to position [78, 0]
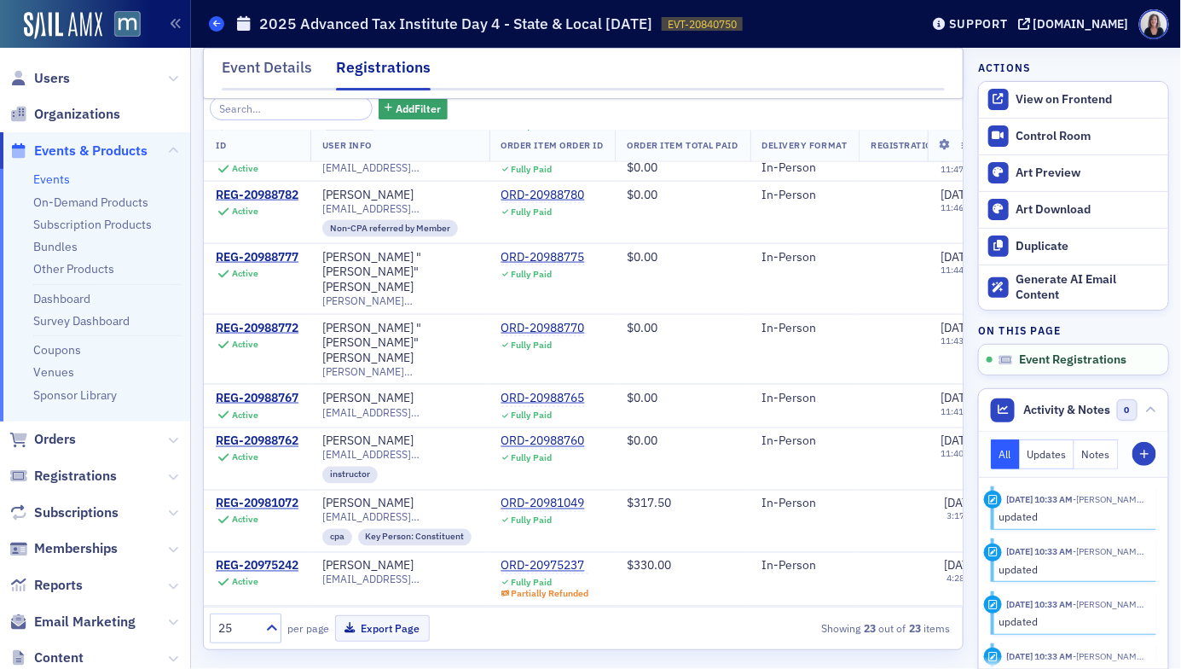
click at [217, 26] on icon at bounding box center [216, 24] width 7 height 8
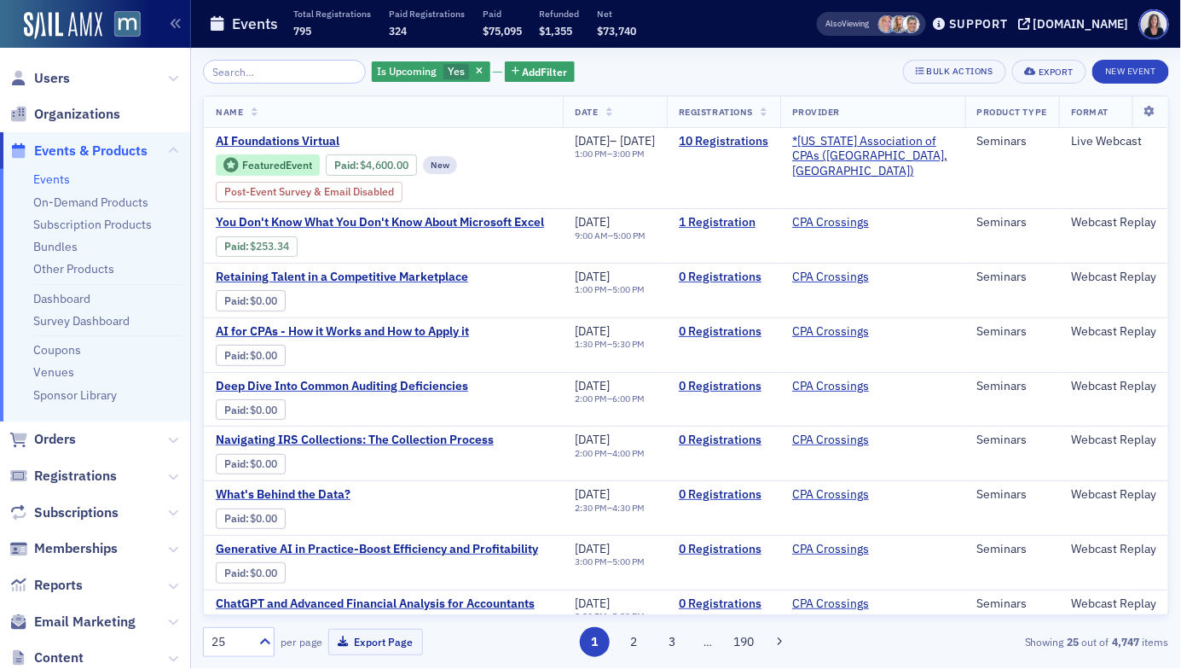
click at [79, 146] on span "Events & Products" at bounding box center [90, 151] width 113 height 19
click at [61, 76] on span "Users" at bounding box center [52, 78] width 36 height 19
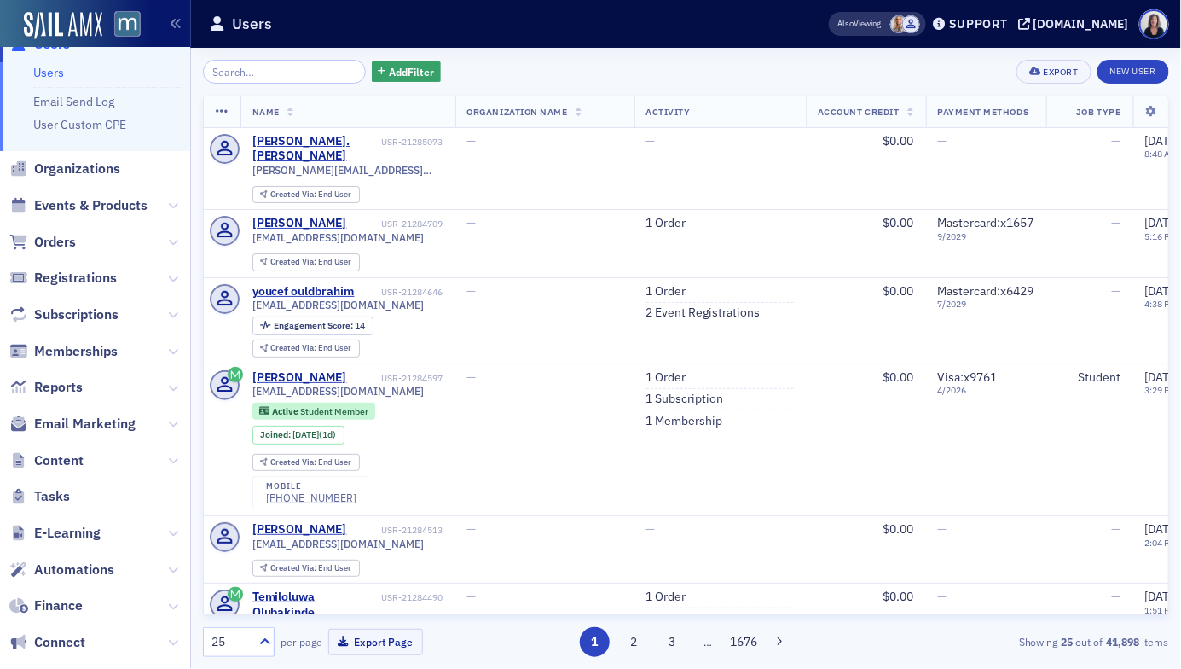
scroll to position [35, 0]
click at [106, 201] on span "Events & Products" at bounding box center [90, 204] width 113 height 19
